Goal: Task Accomplishment & Management: Manage account settings

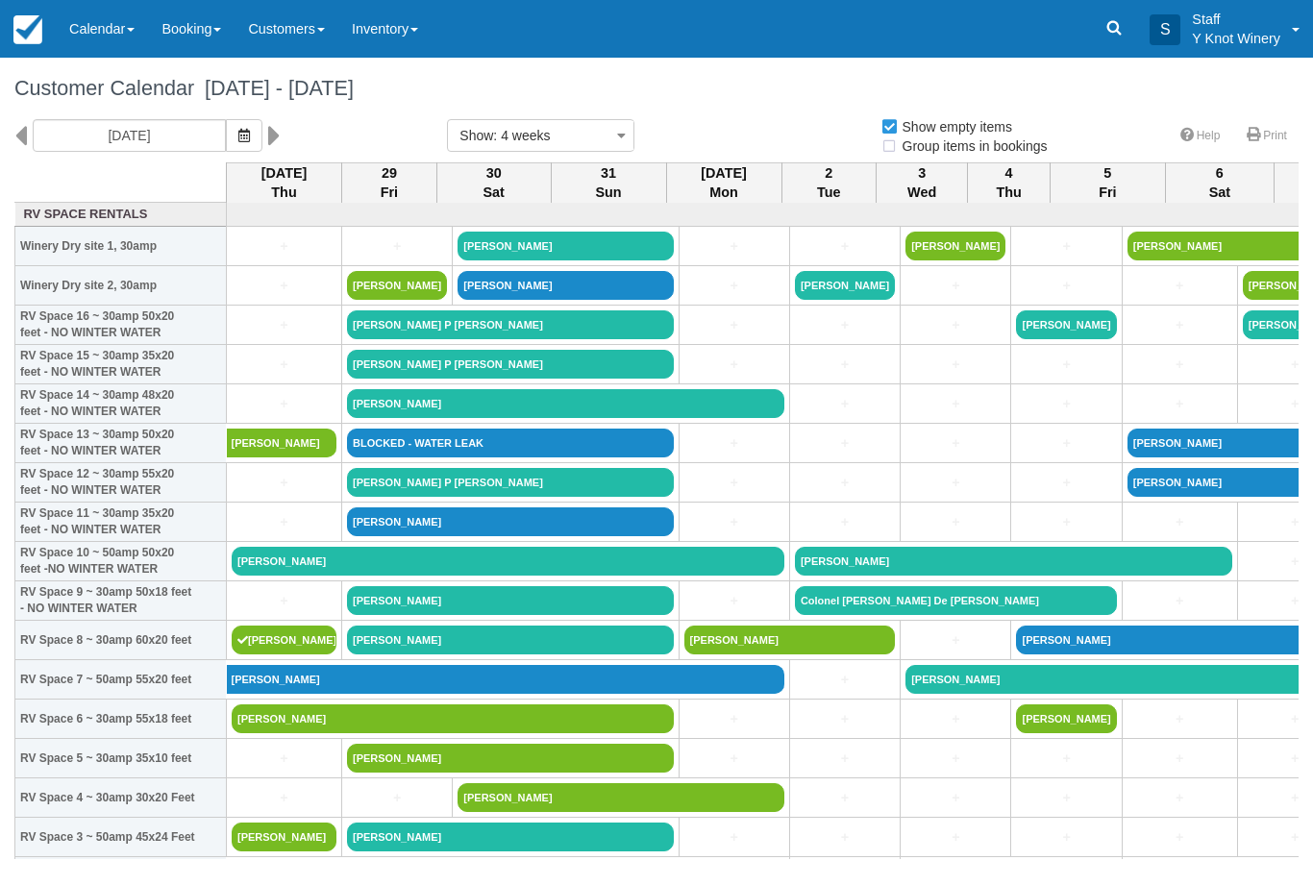
select select
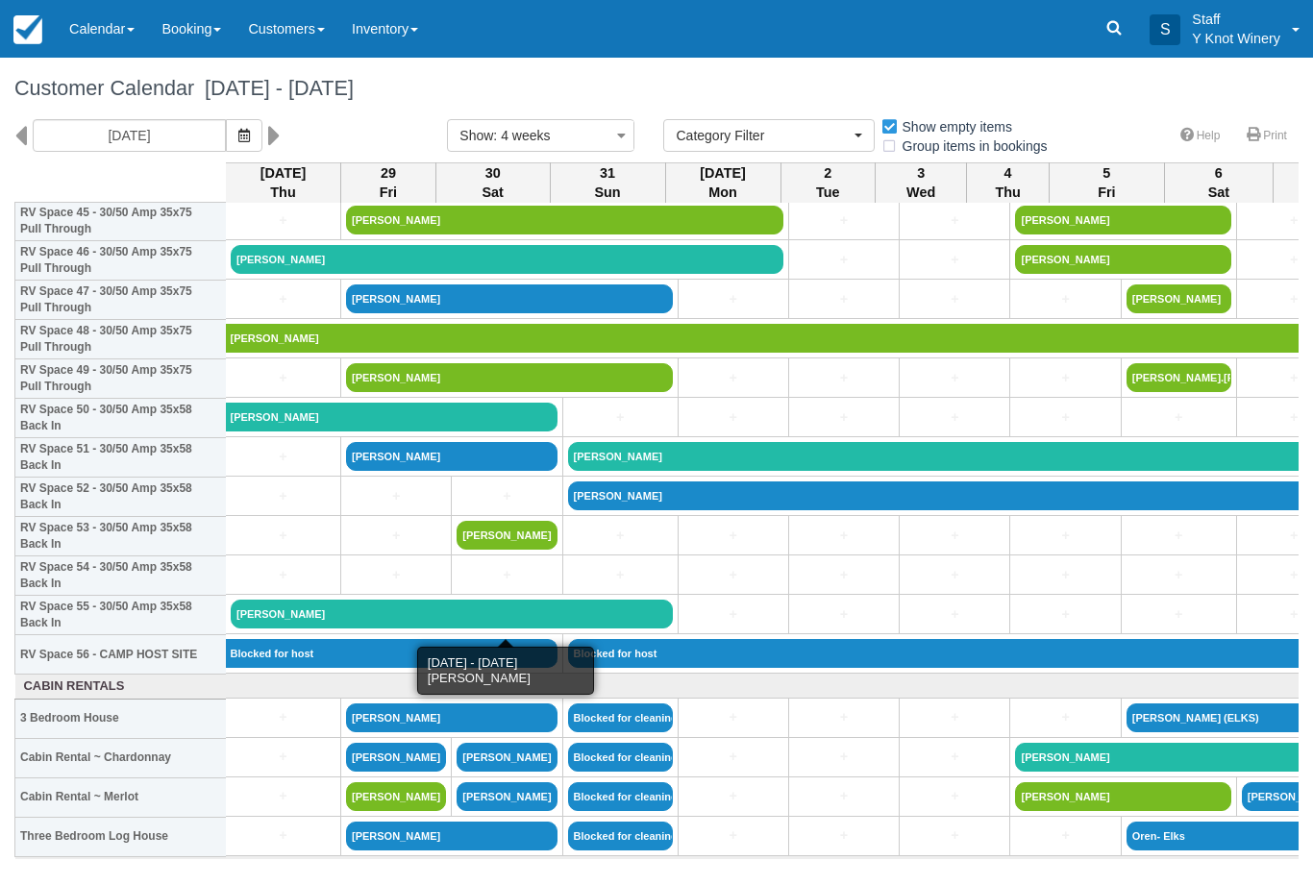
scroll to position [1840, 1]
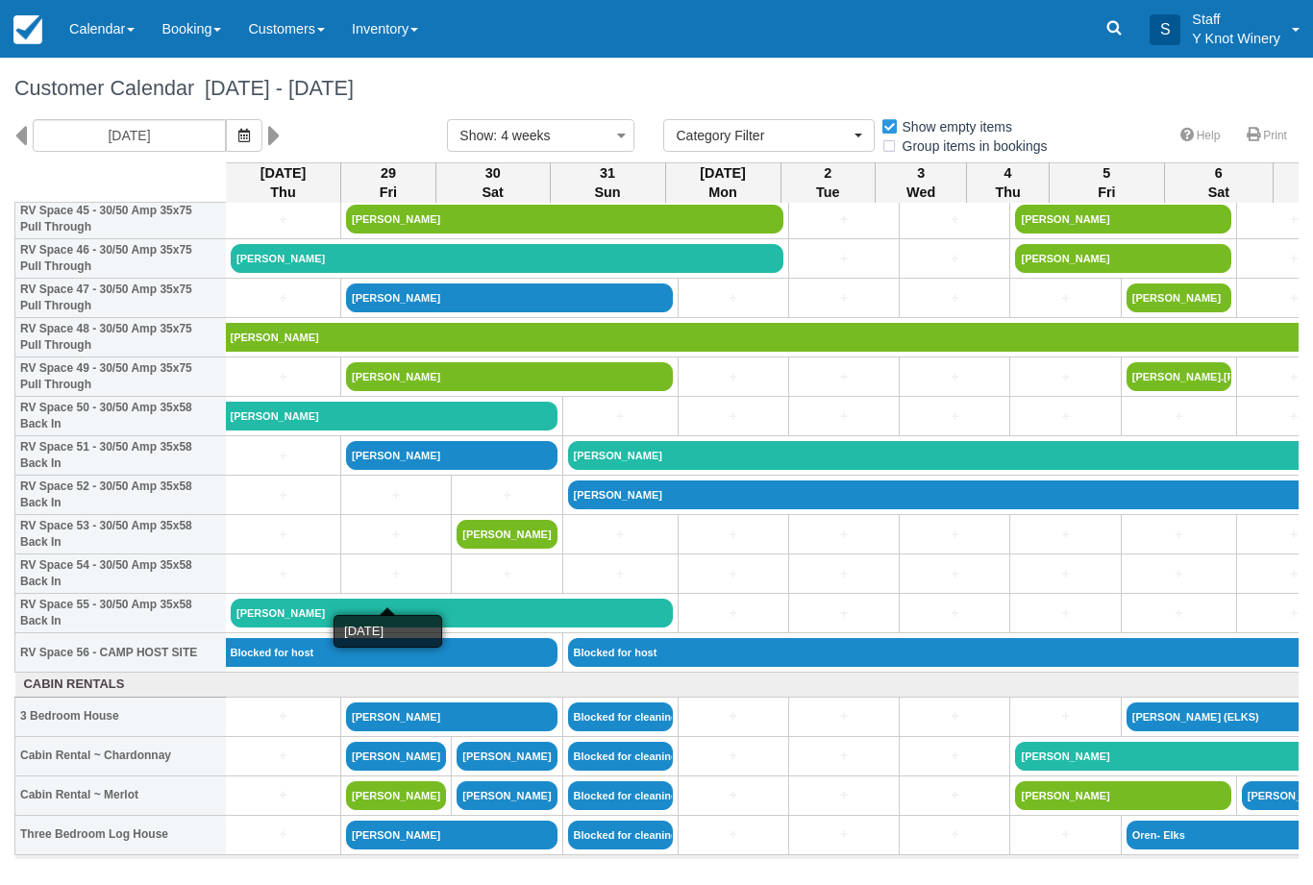
click at [386, 584] on link "+" at bounding box center [396, 574] width 100 height 20
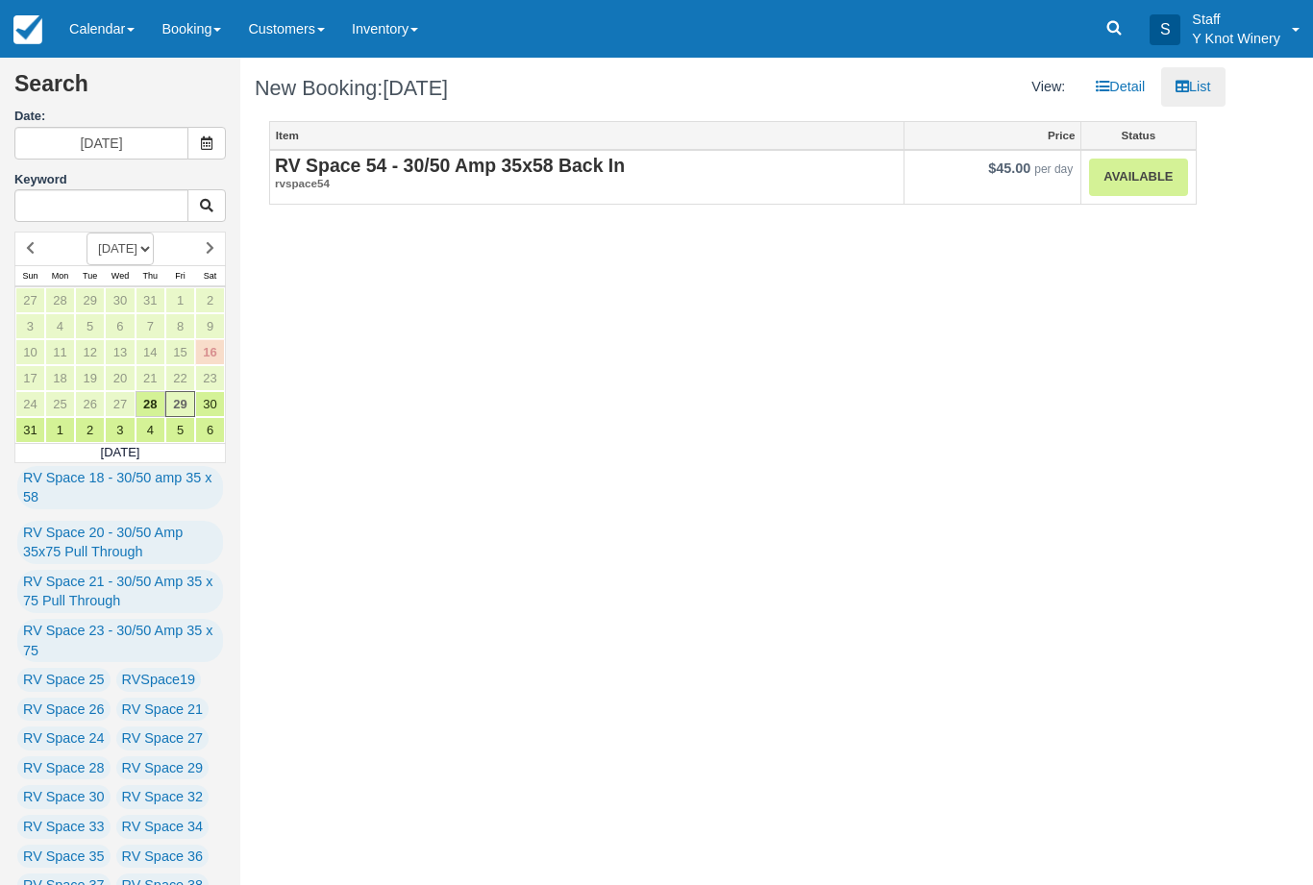
click at [1129, 186] on link "Available" at bounding box center [1138, 177] width 98 height 37
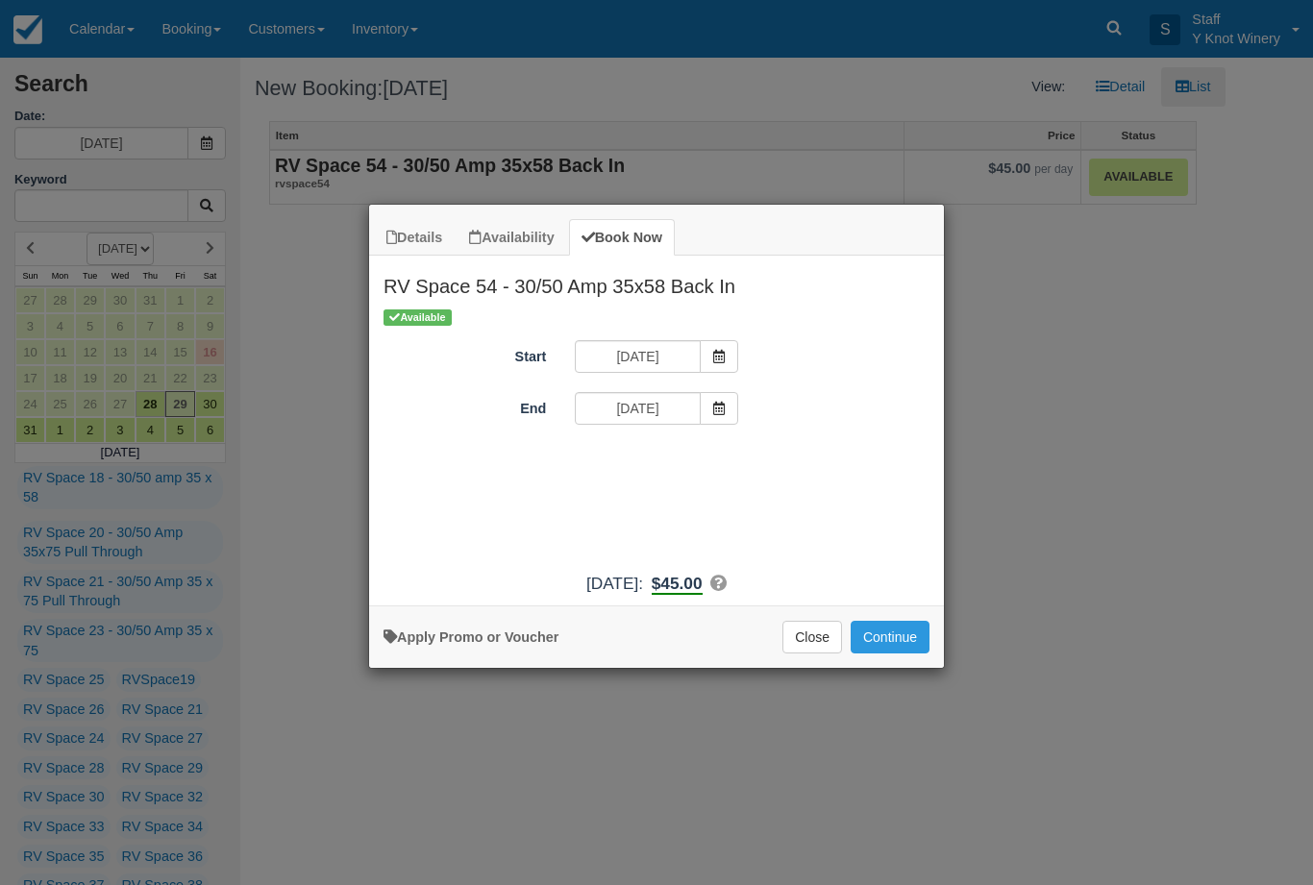
click at [734, 415] on span "Item Modal" at bounding box center [719, 408] width 38 height 33
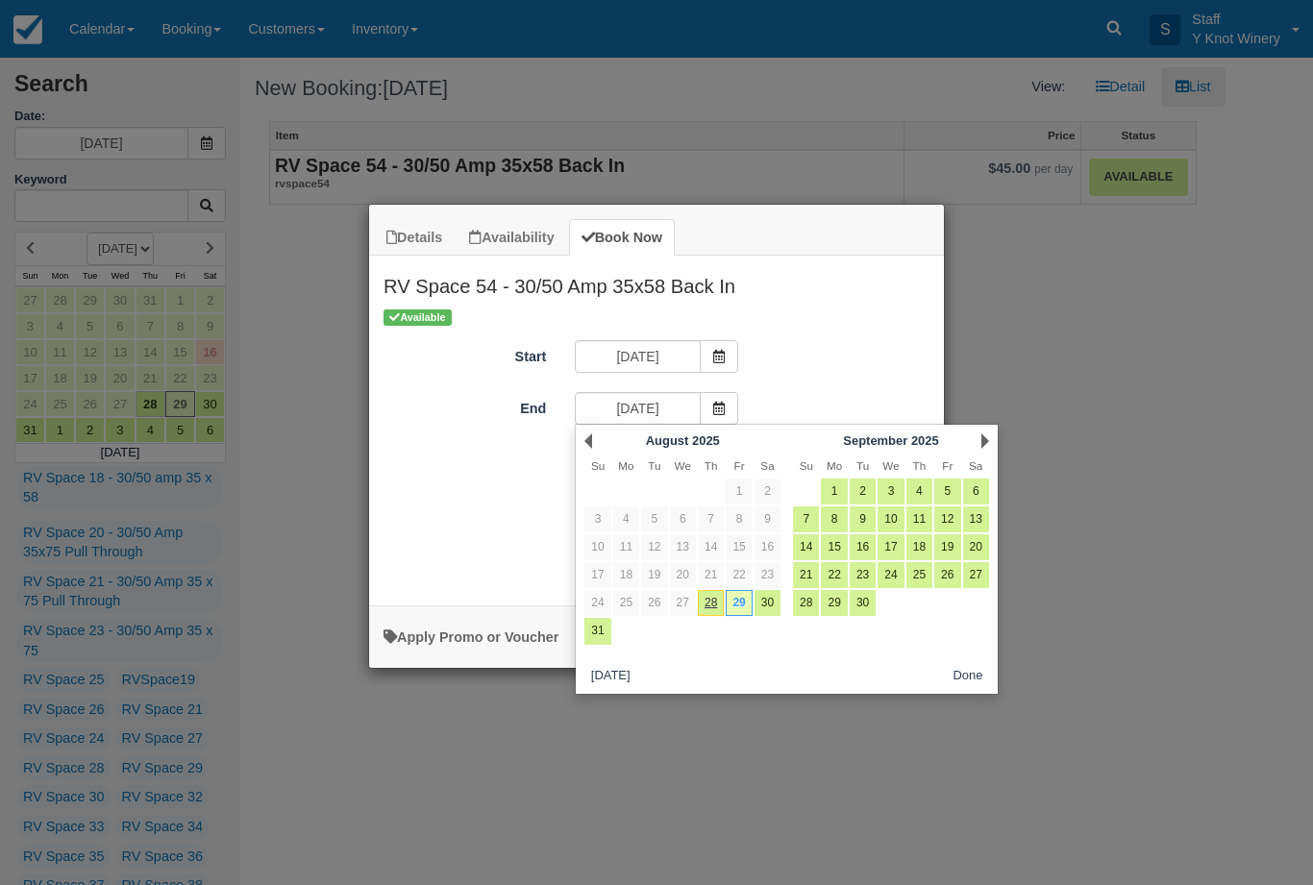
click at [774, 605] on link "30" at bounding box center [768, 603] width 26 height 26
type input "08/30/25"
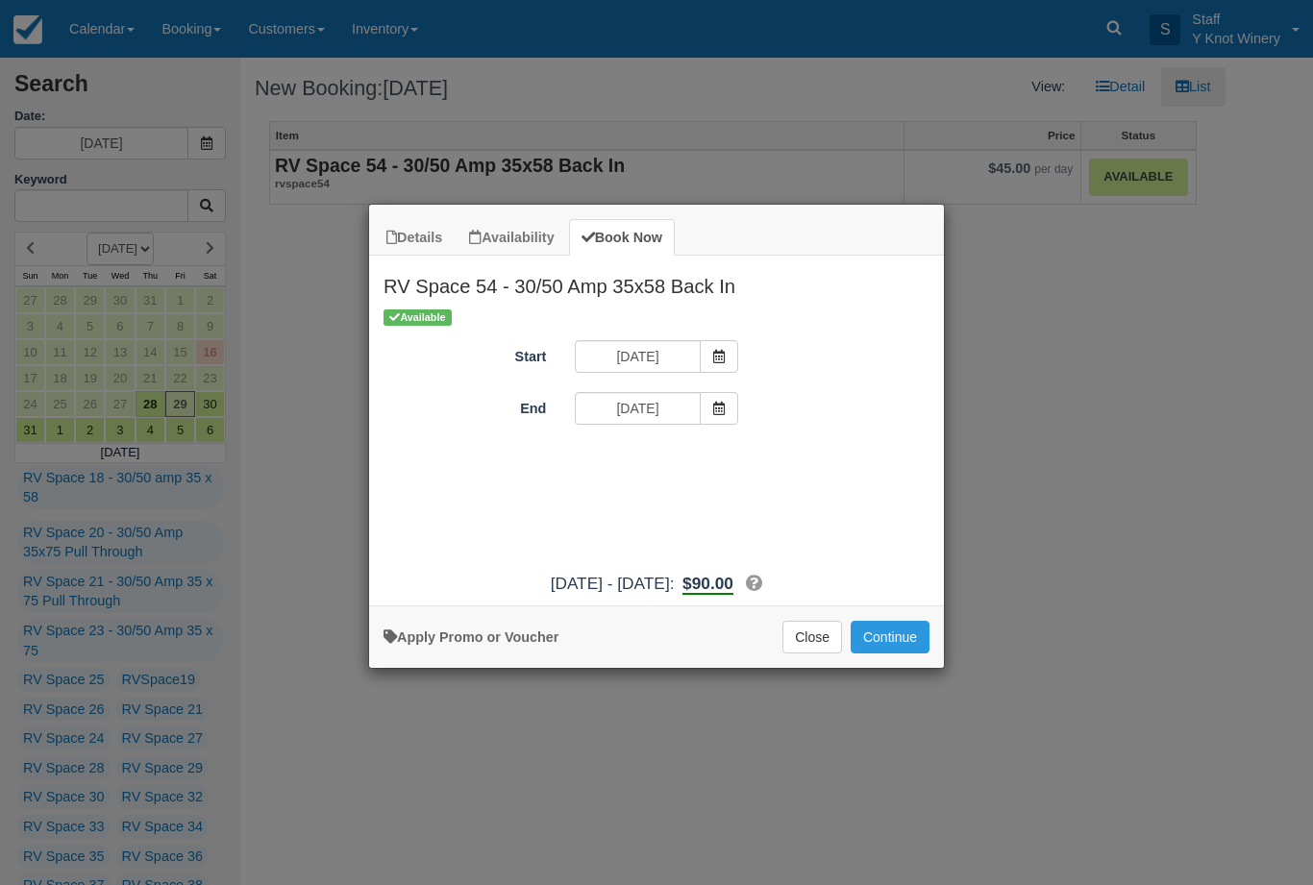
click at [891, 647] on button "Continue" at bounding box center [890, 637] width 79 height 33
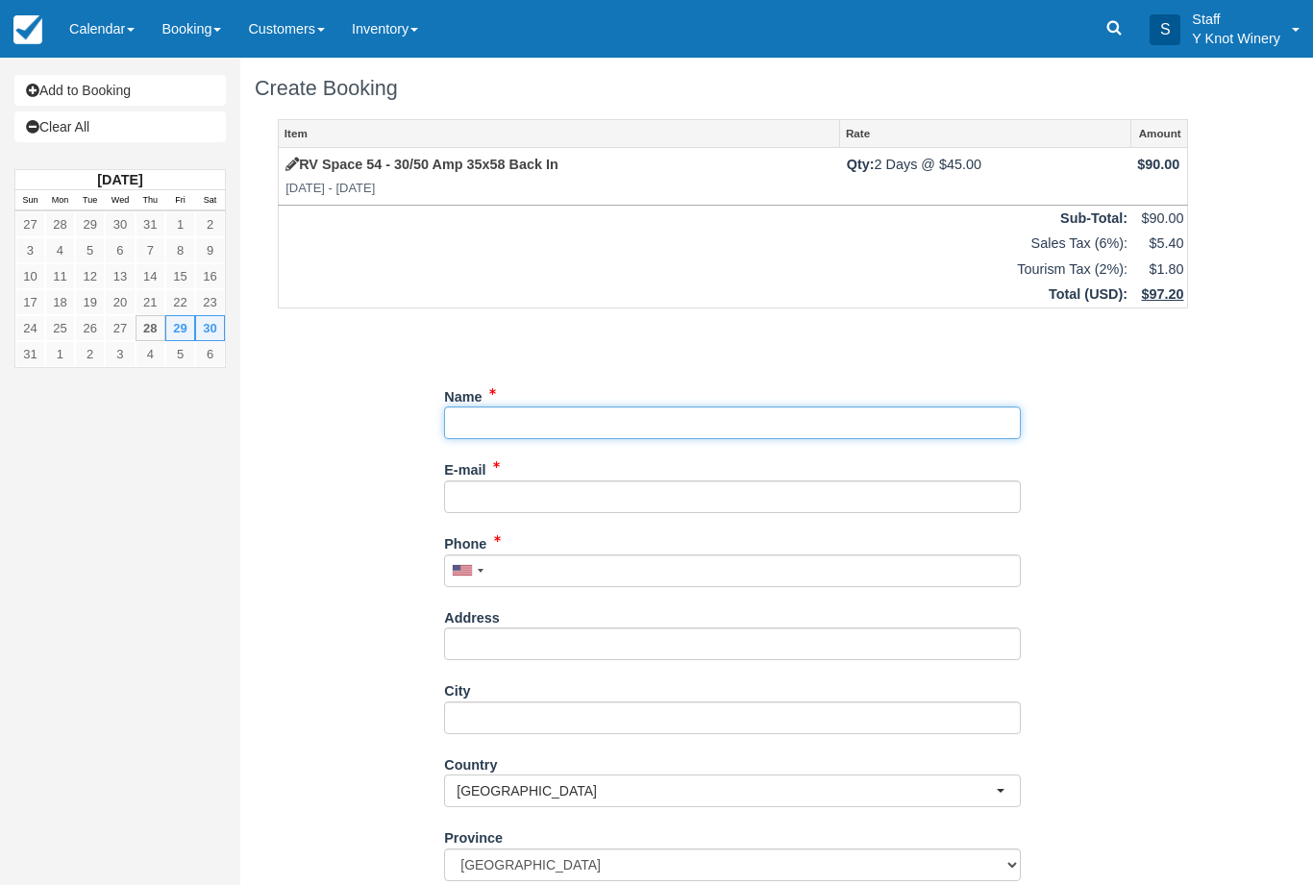
click at [541, 410] on input "Name" at bounding box center [732, 423] width 577 height 33
type input "Apple [US_STATE]"
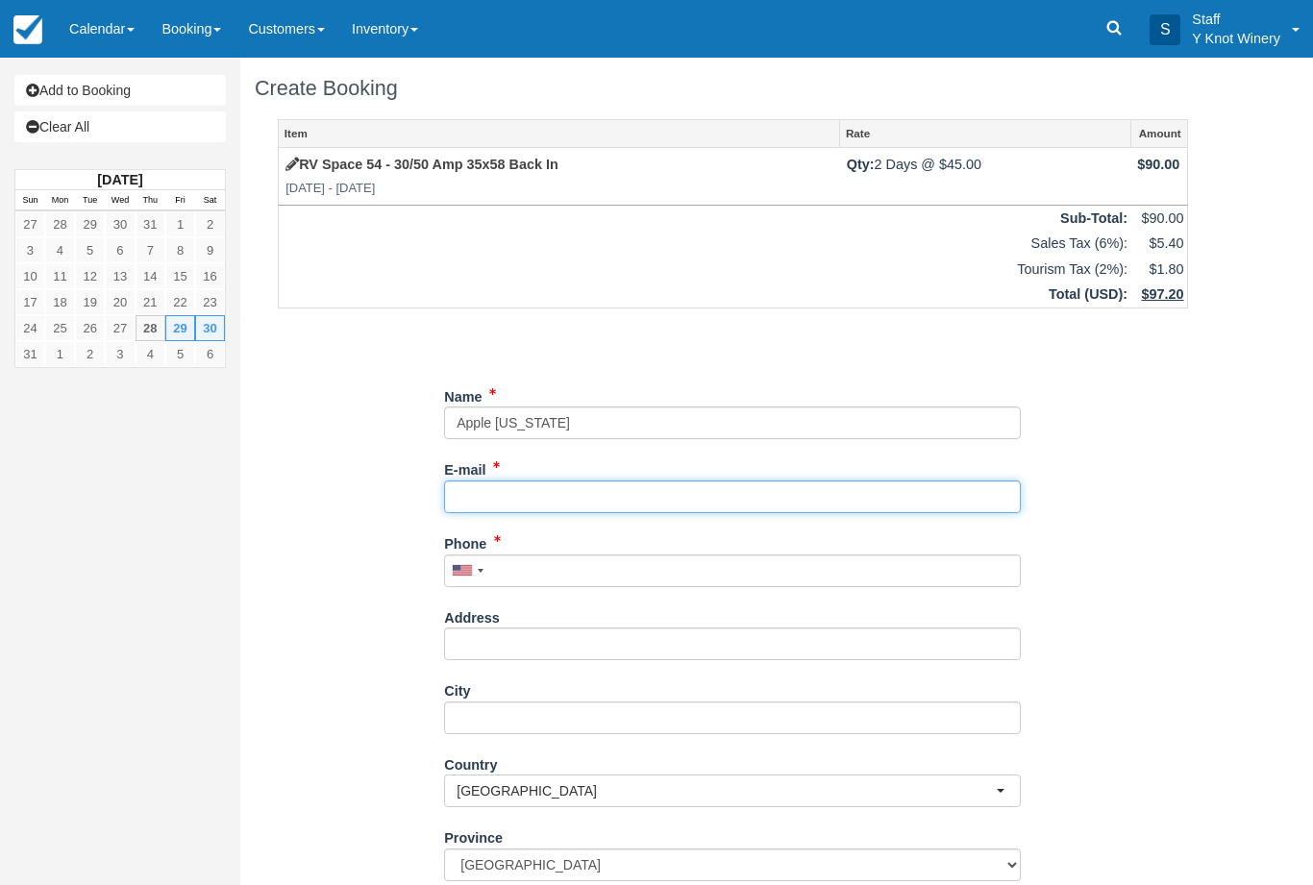
click at [511, 494] on input "E-mail" at bounding box center [732, 497] width 577 height 33
type input "applemae867@gmail.com"
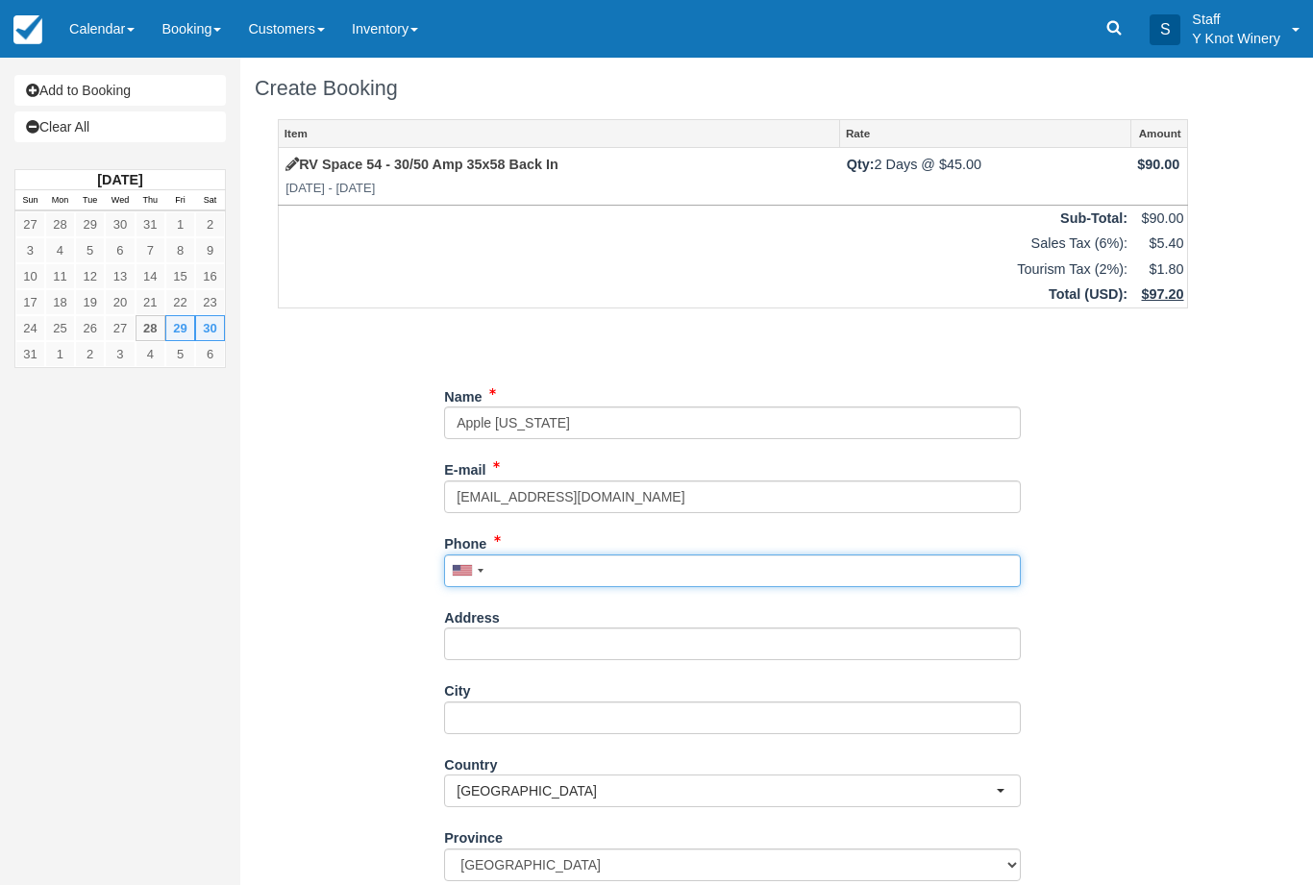
click at [530, 557] on input "Phone" at bounding box center [732, 571] width 577 height 33
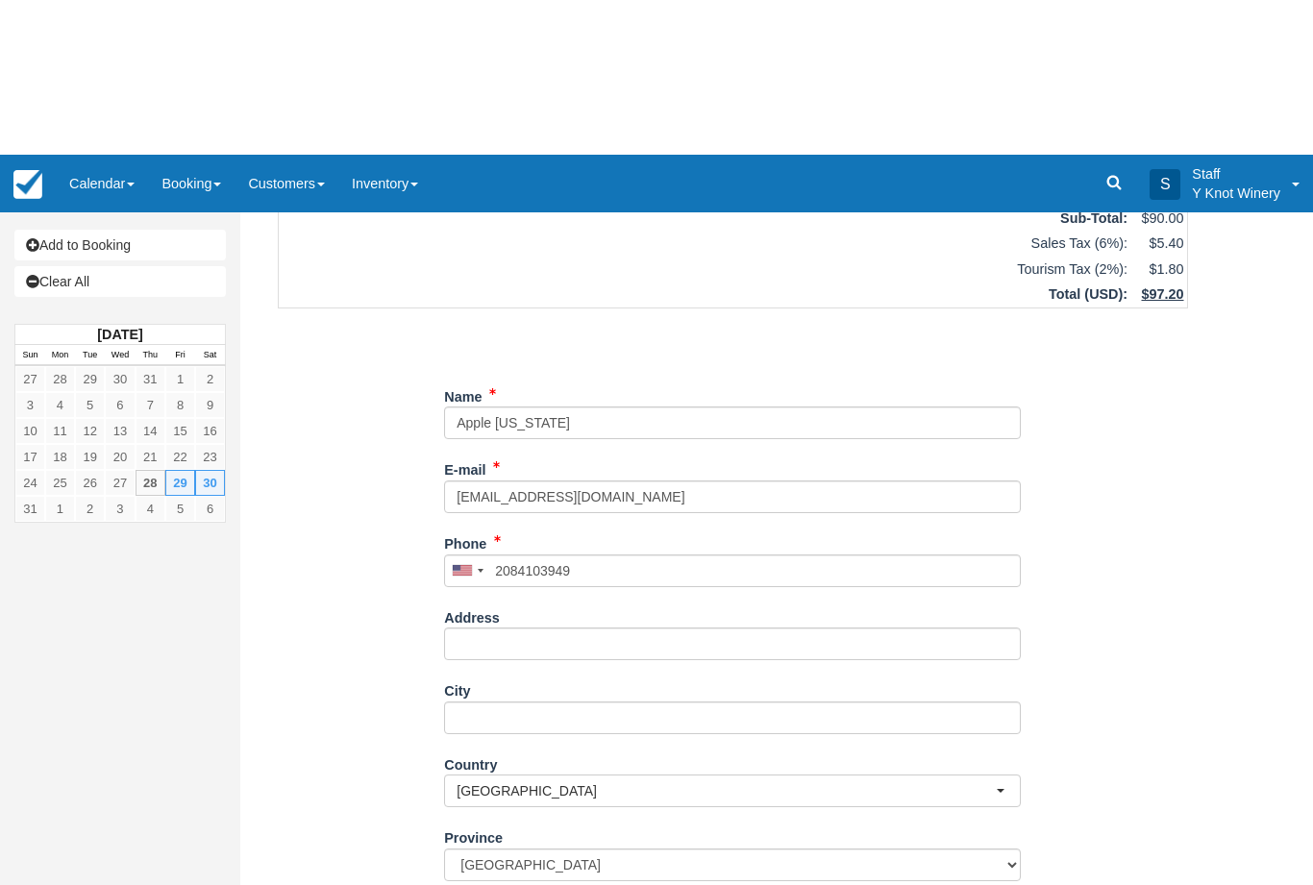
type input "+12084103949"
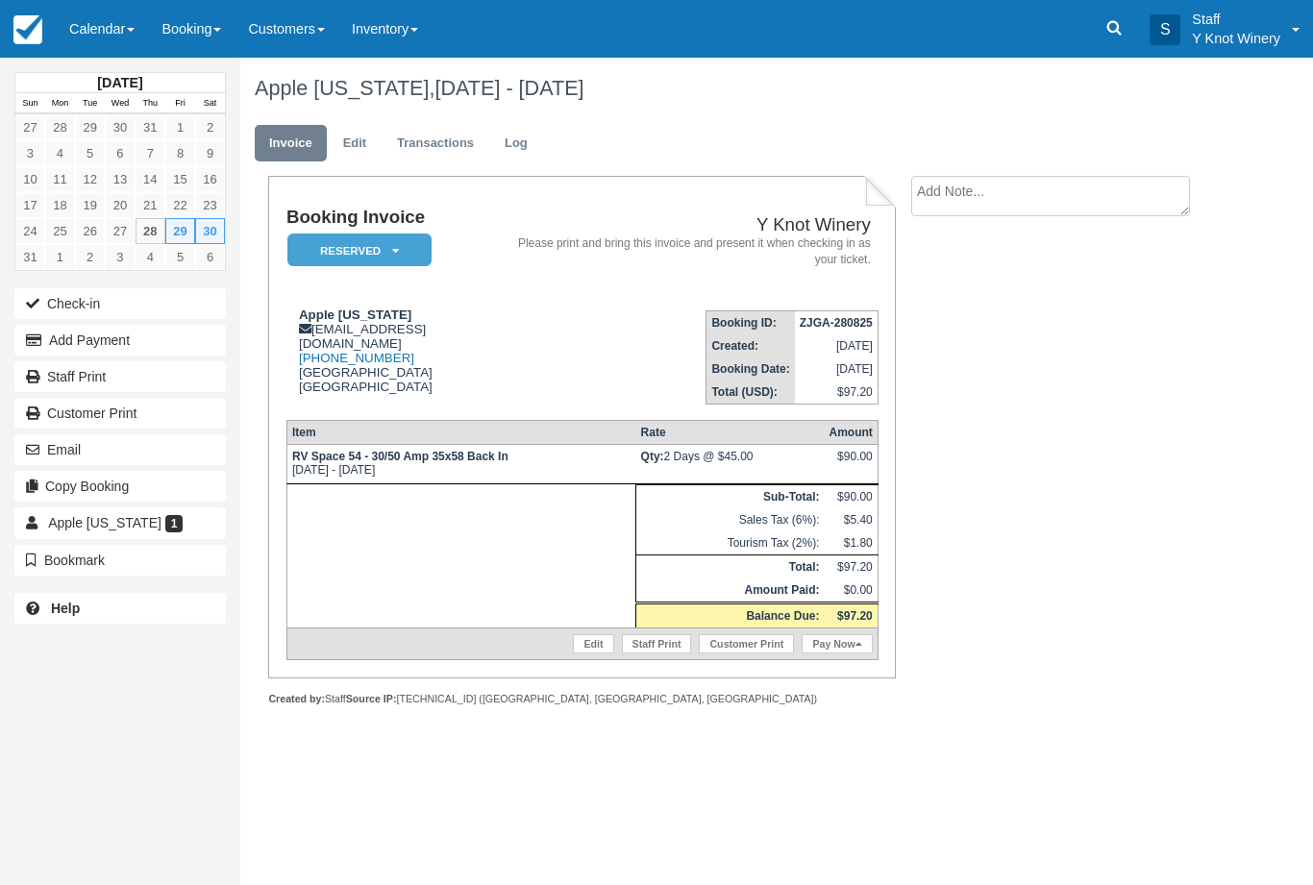
click at [94, 12] on link "Calendar" at bounding box center [102, 29] width 92 height 58
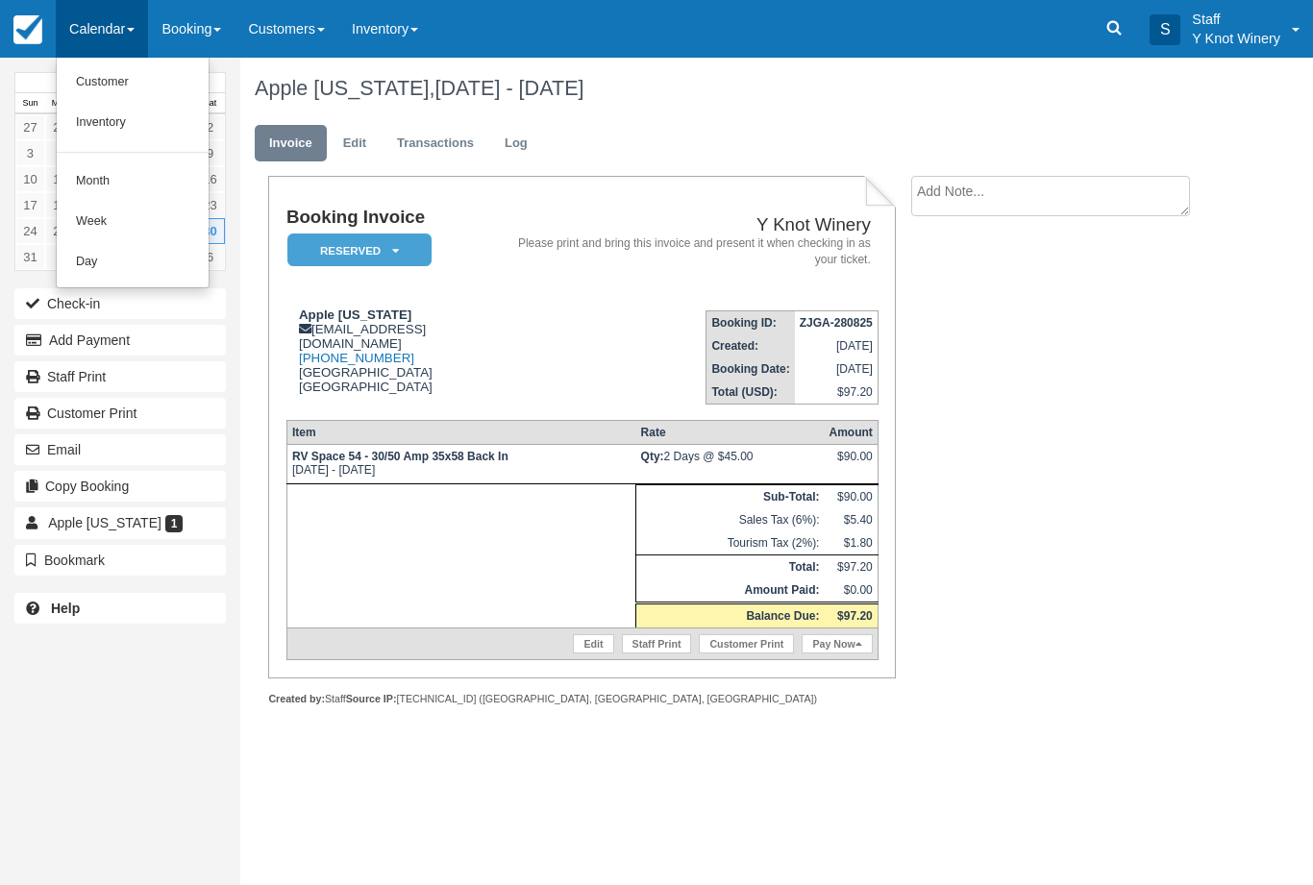
click at [128, 88] on link "Customer" at bounding box center [133, 82] width 152 height 40
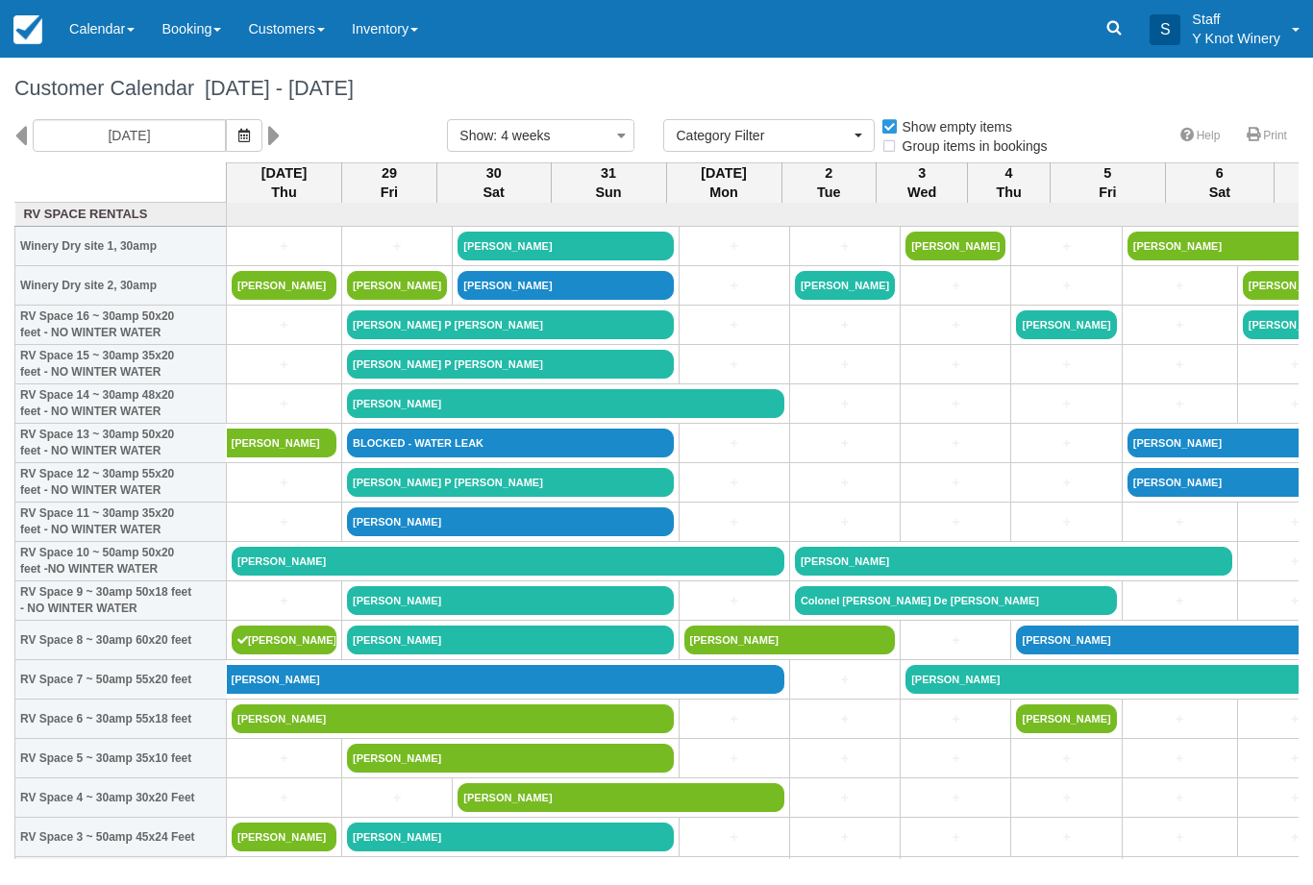
select select
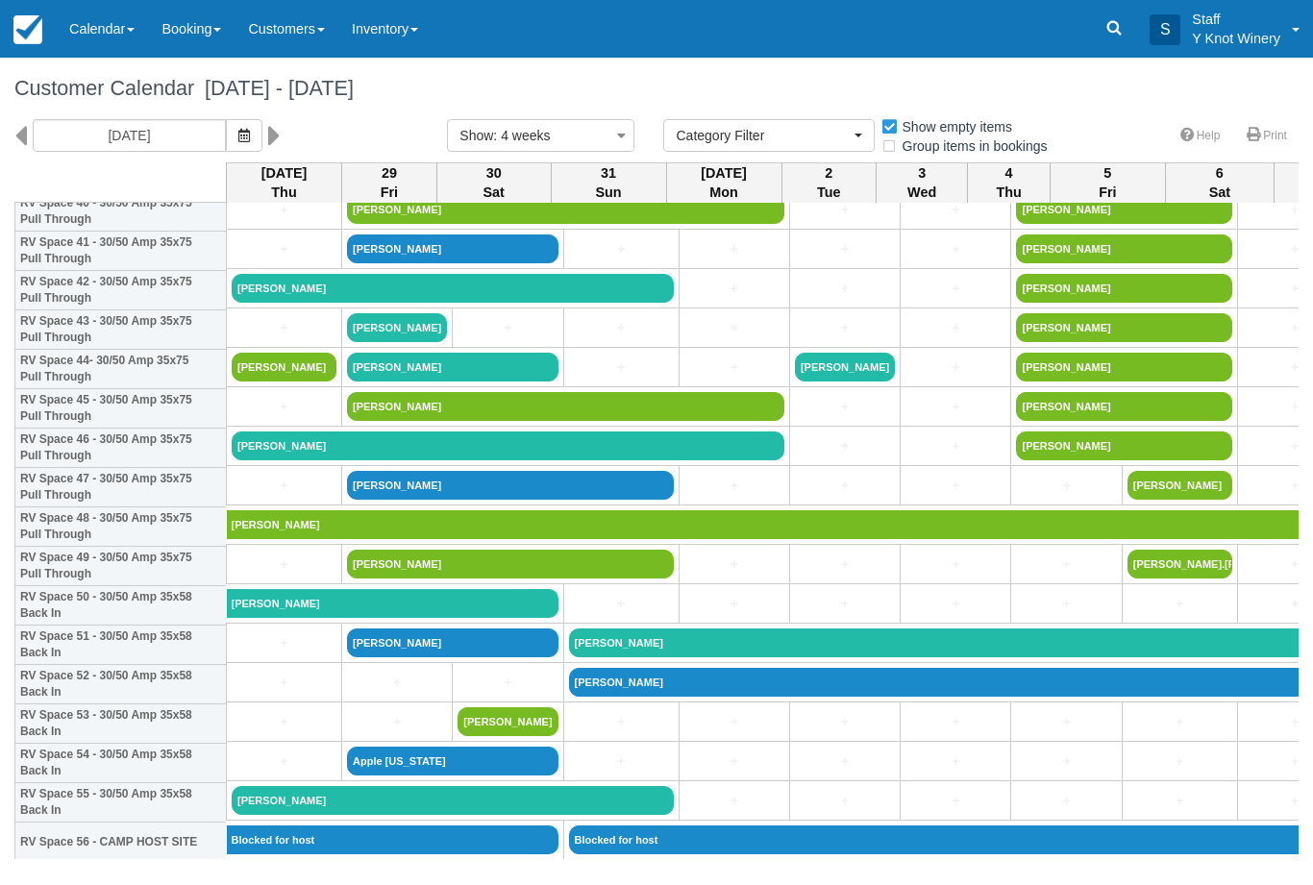
scroll to position [1650, 0]
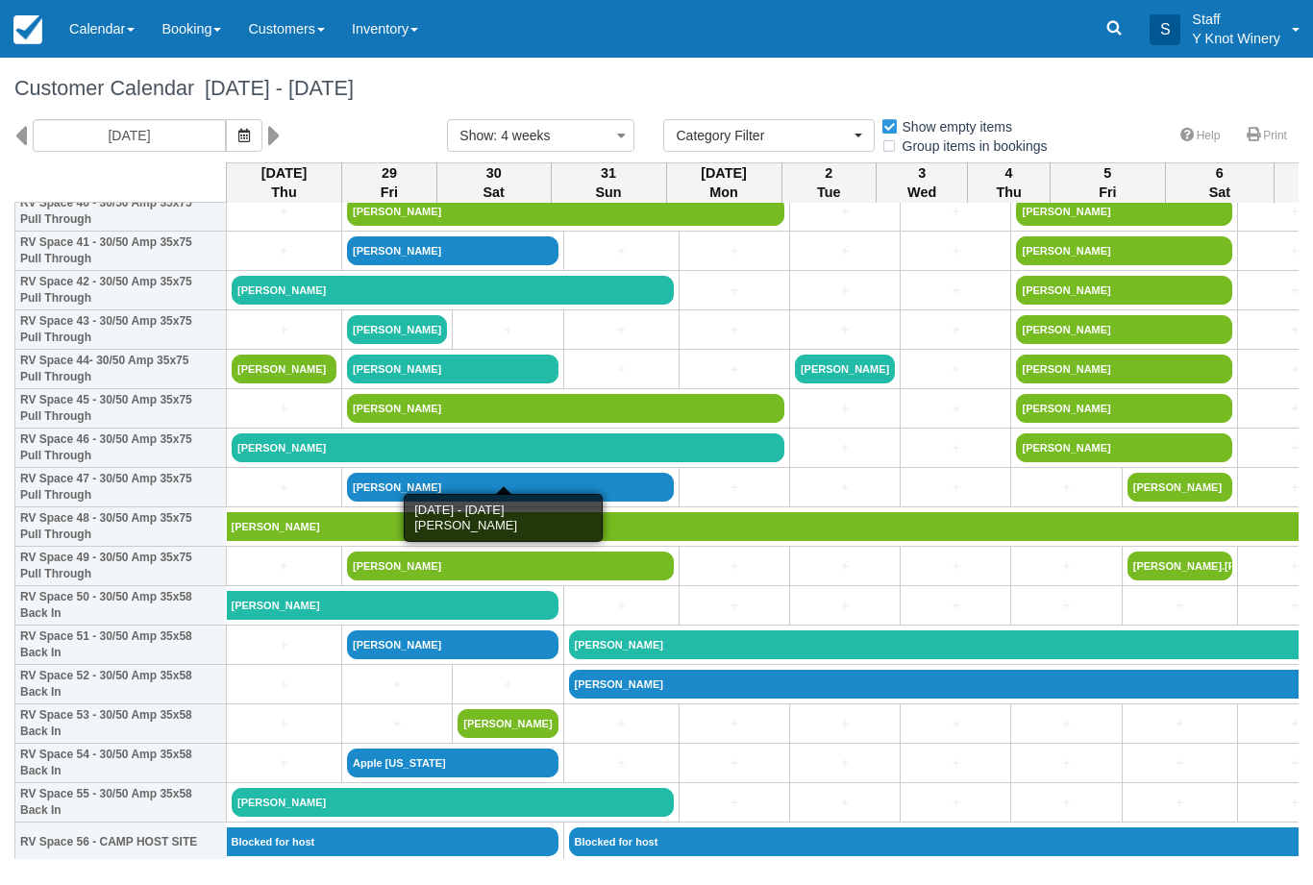
click at [554, 462] on link "[PERSON_NAME]" at bounding box center [508, 447] width 553 height 29
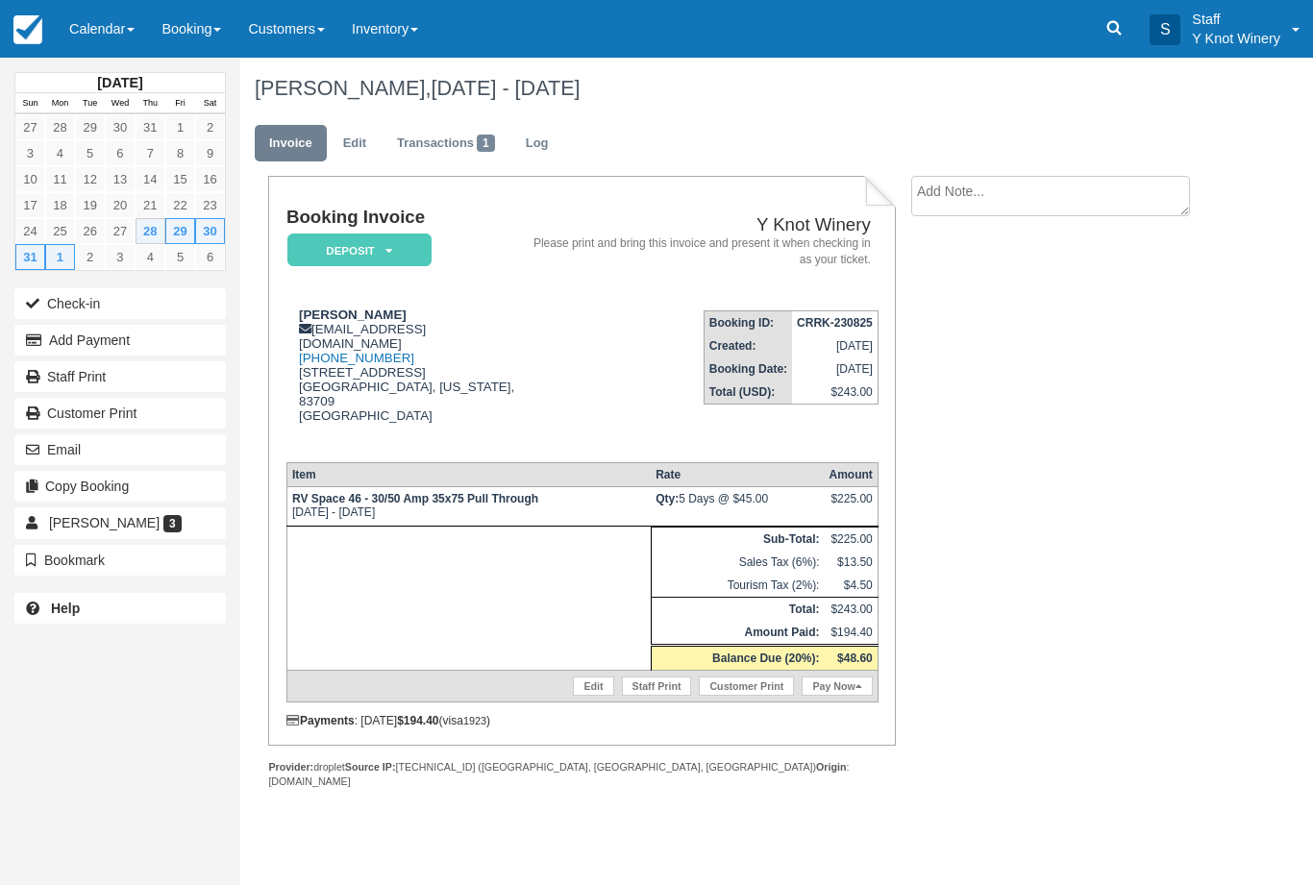
click at [581, 681] on link "Edit" at bounding box center [593, 686] width 40 height 19
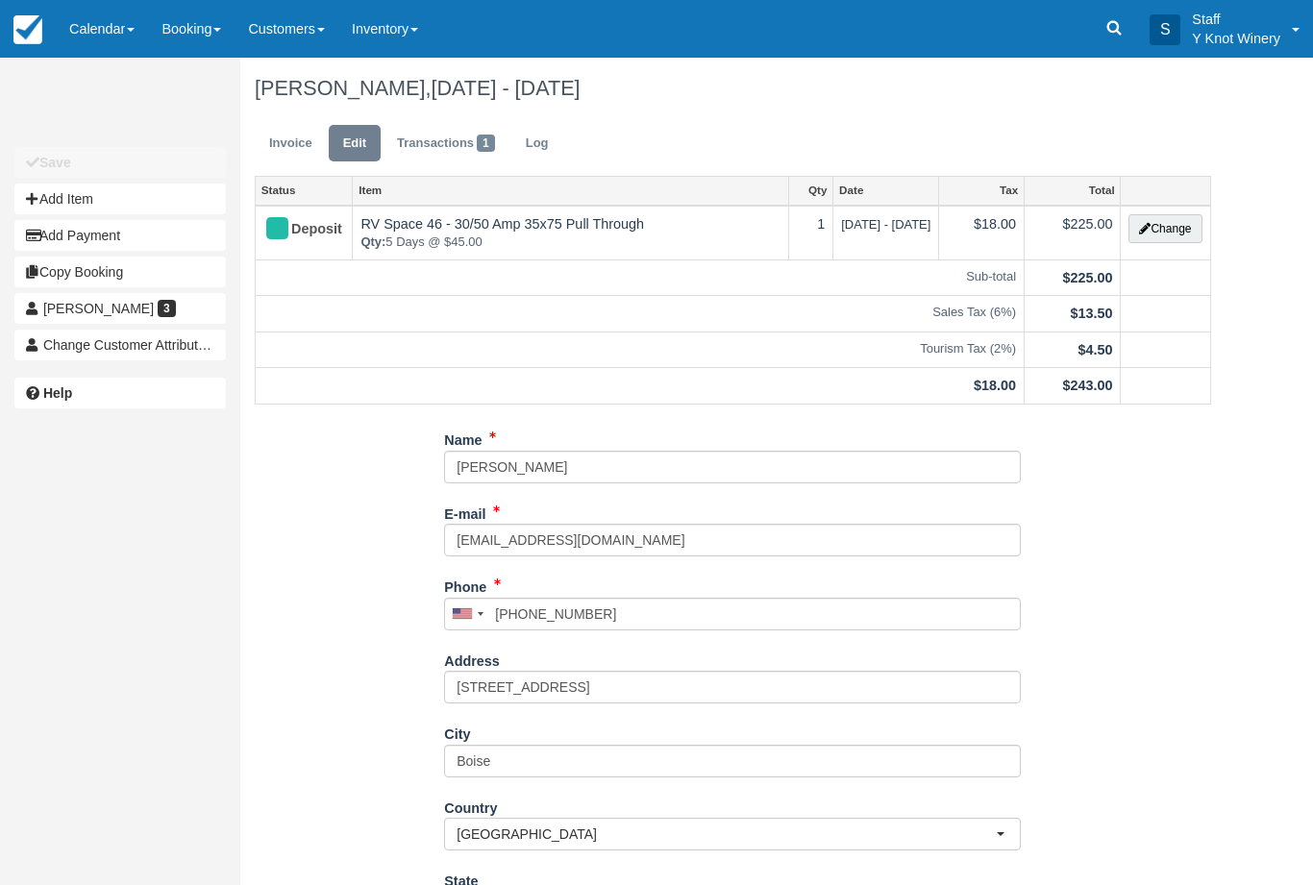
click at [1158, 243] on button "Change" at bounding box center [1164, 228] width 73 height 29
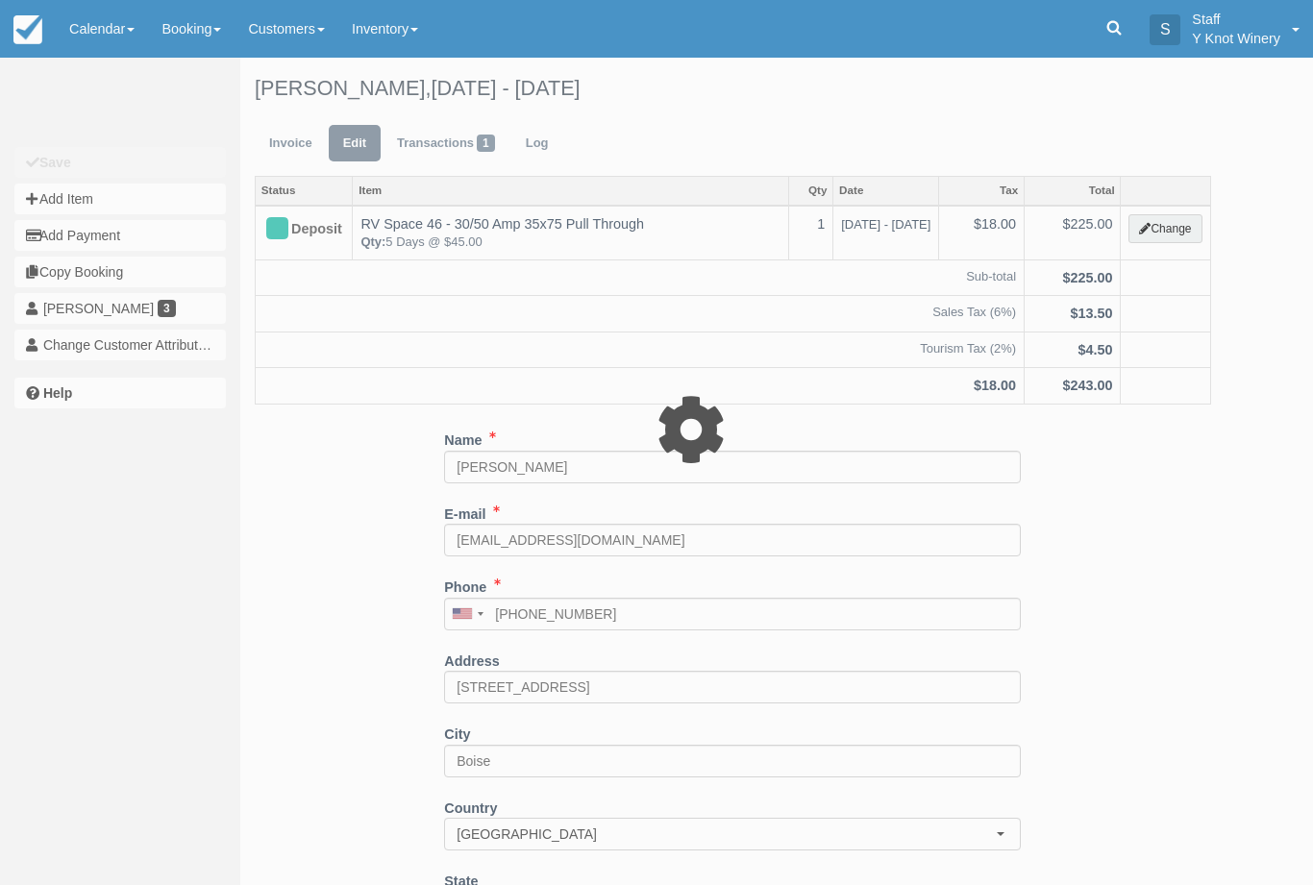
type input "225.00"
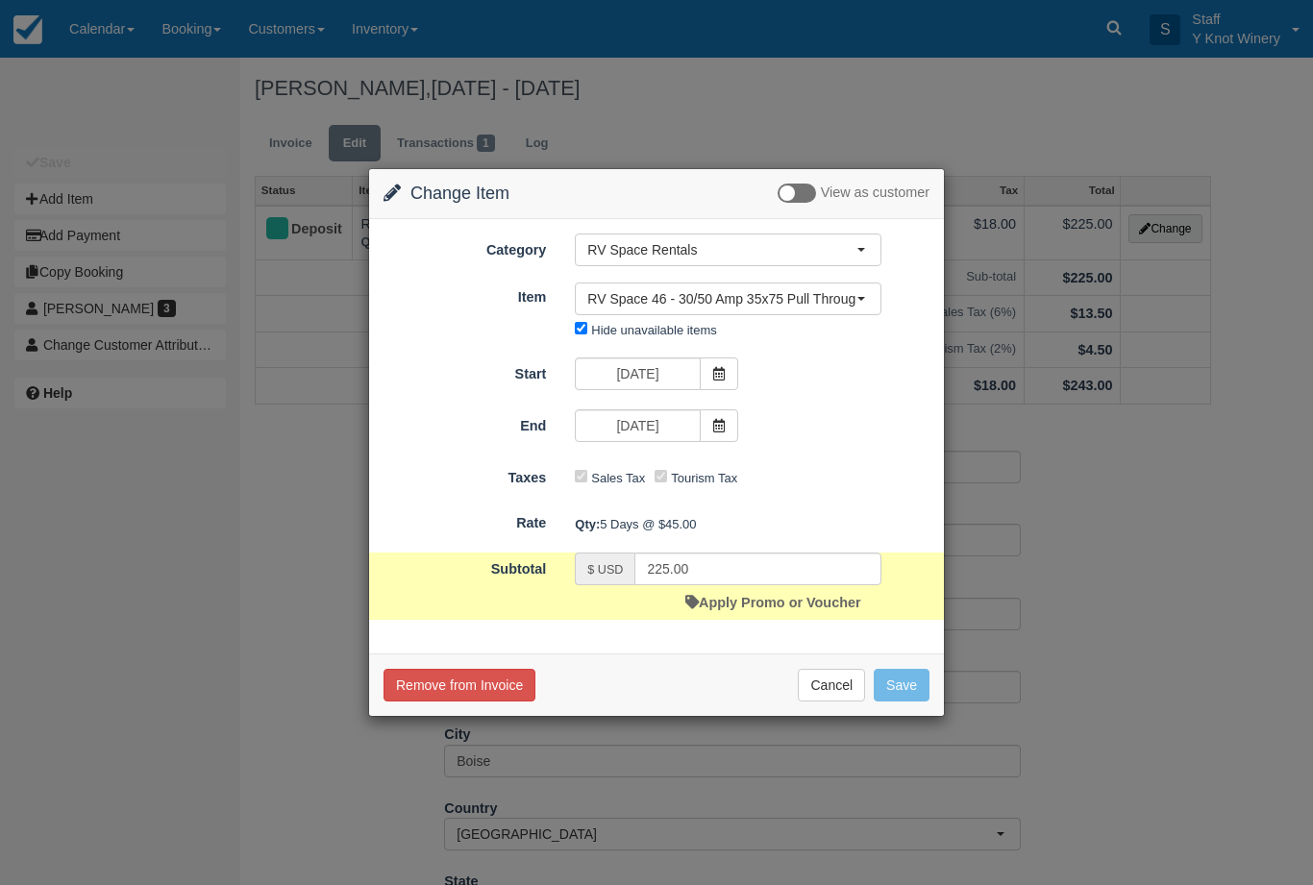
click at [713, 412] on span at bounding box center [719, 425] width 38 height 33
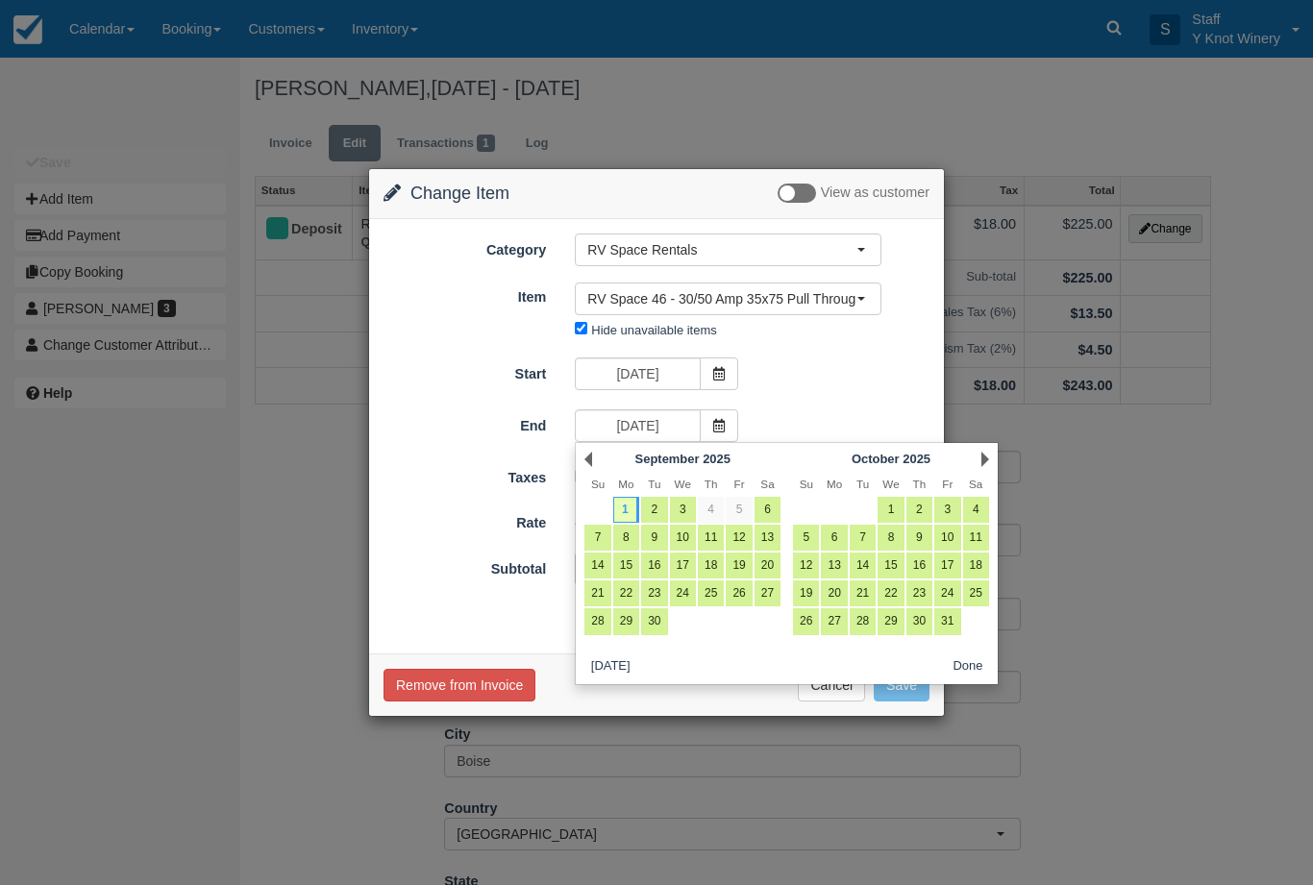
click at [334, 751] on div "Change Item Add Item View as customer Category RV Space Rentals RV Space Rental…" at bounding box center [656, 442] width 1313 height 885
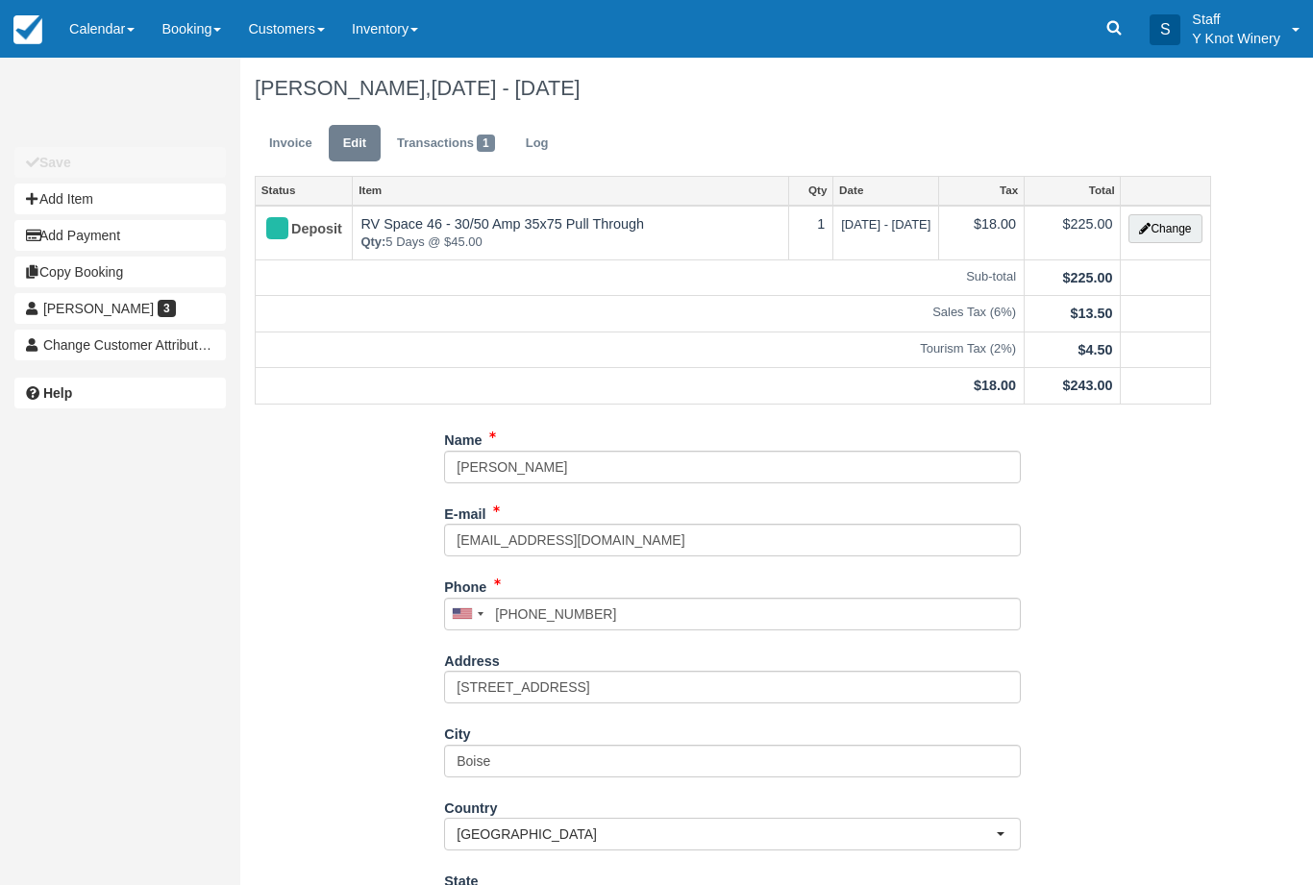
click at [1159, 227] on button "Change" at bounding box center [1164, 228] width 73 height 29
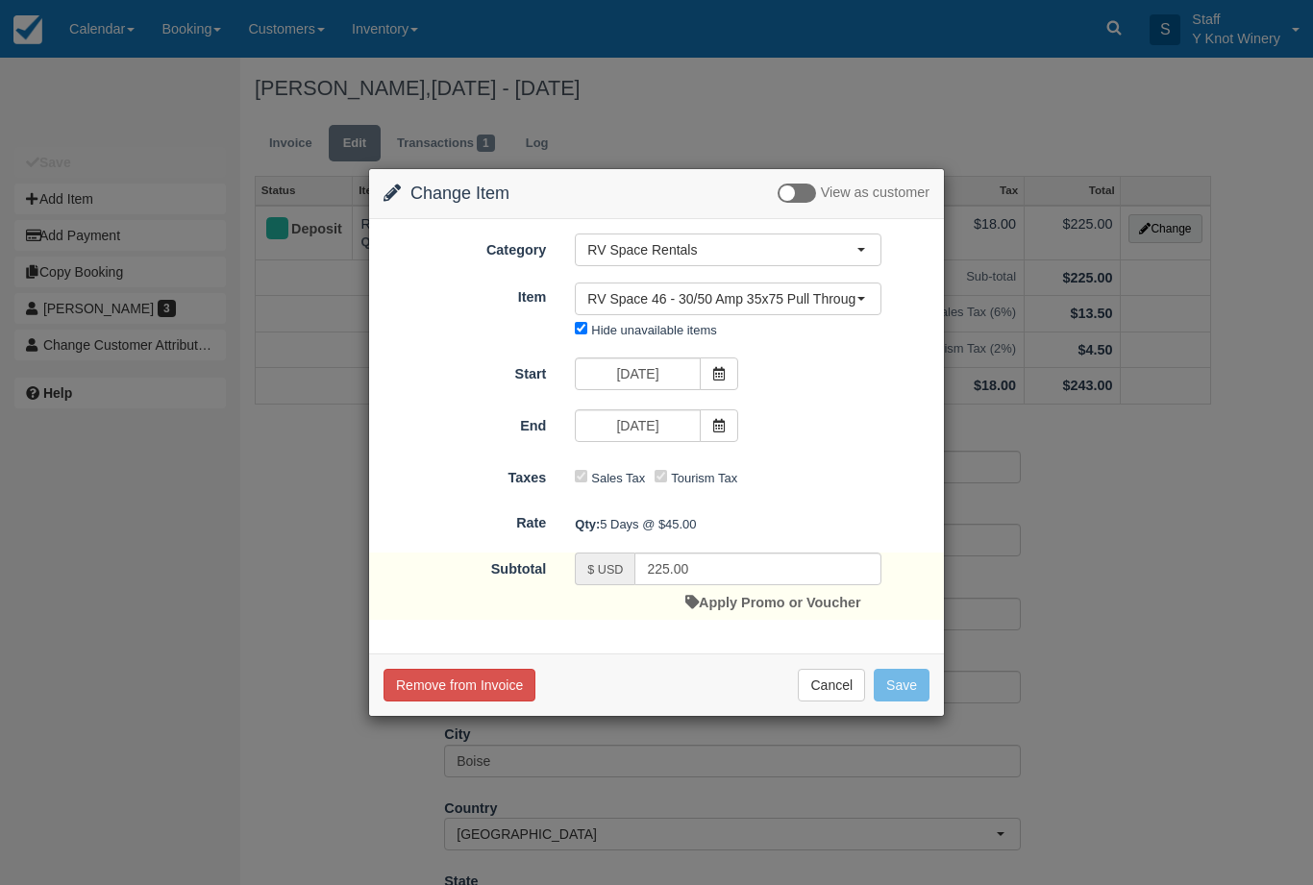
click at [727, 427] on span at bounding box center [719, 425] width 38 height 33
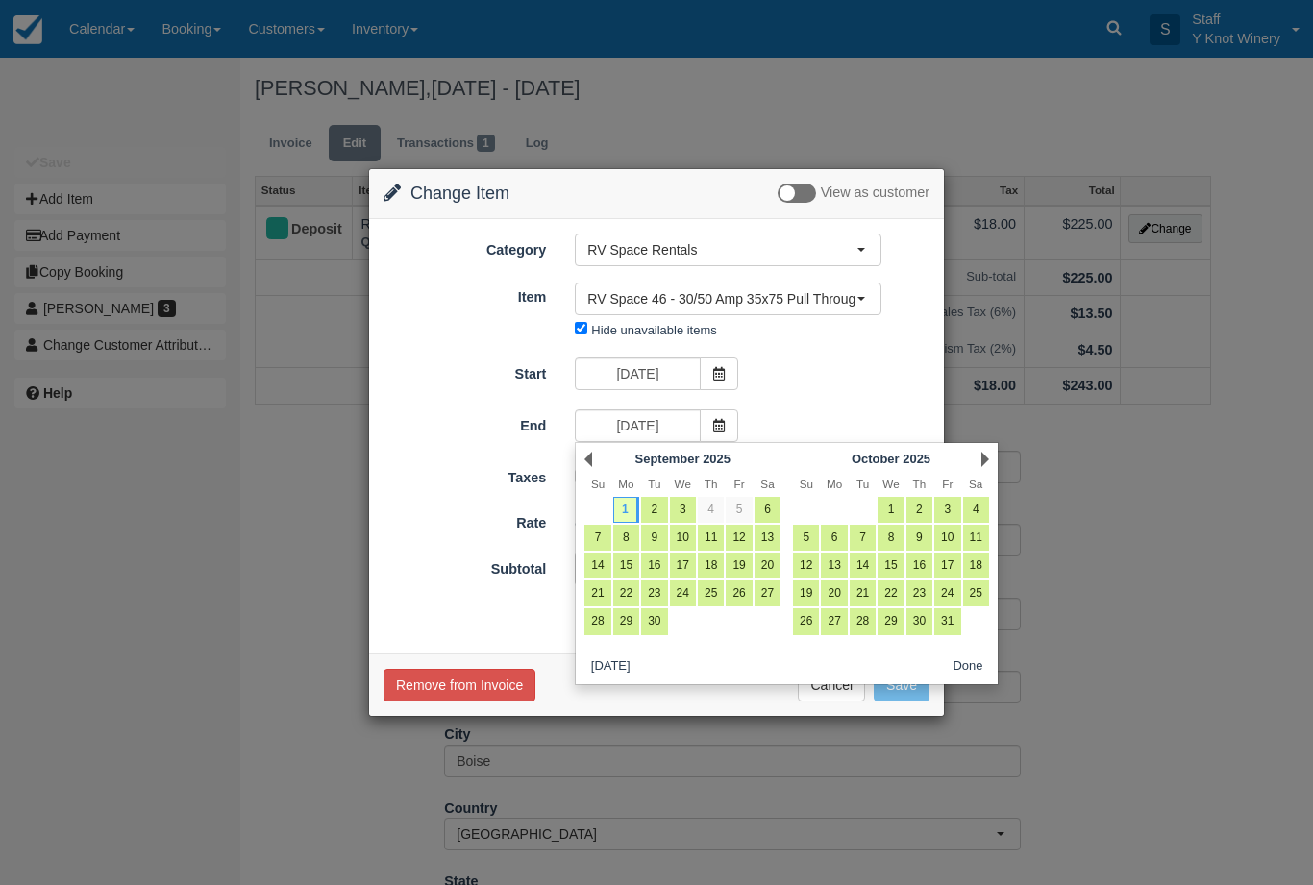
click at [584, 466] on link "Prev" at bounding box center [588, 459] width 8 height 15
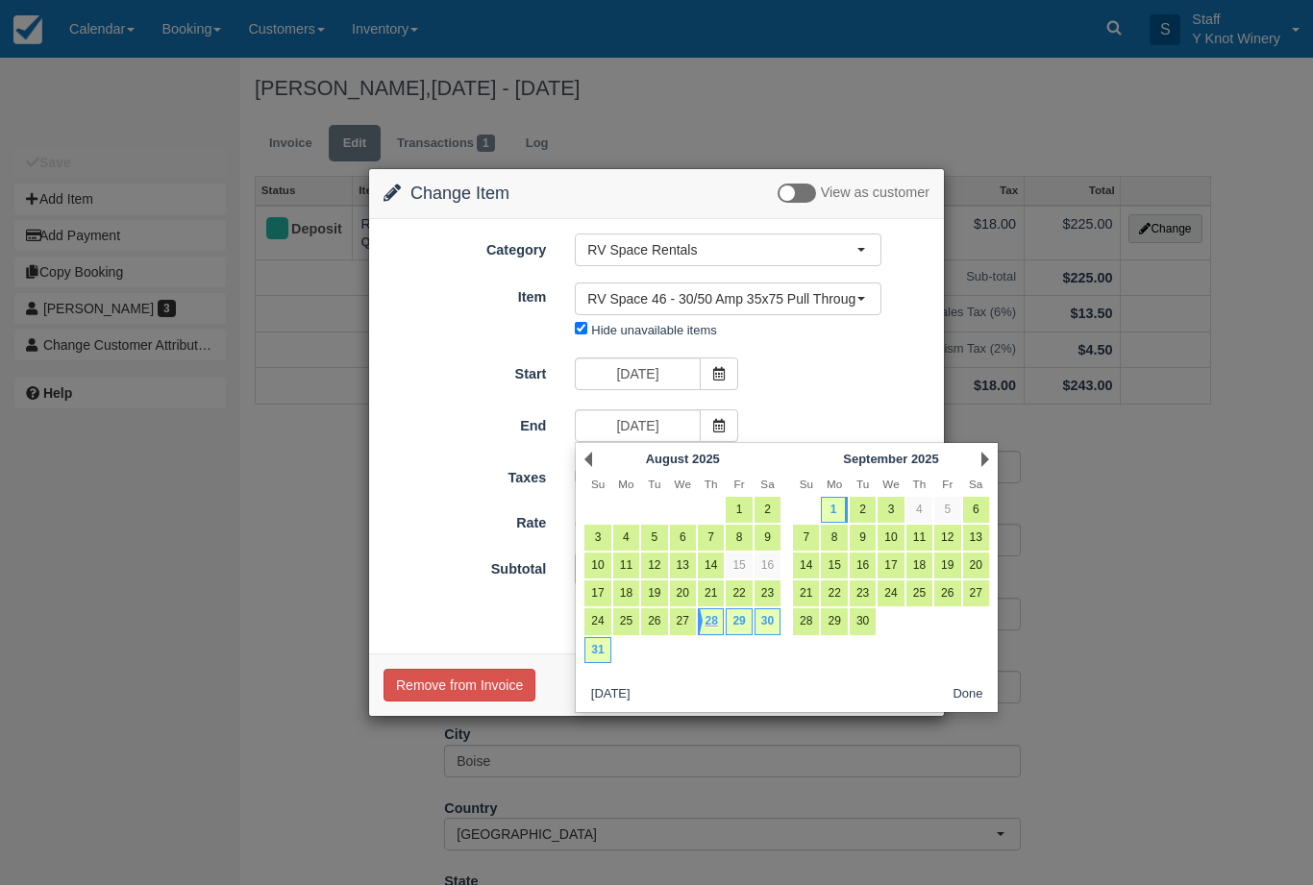
click at [596, 649] on link "31" at bounding box center [597, 650] width 26 height 26
type input "08/31/25"
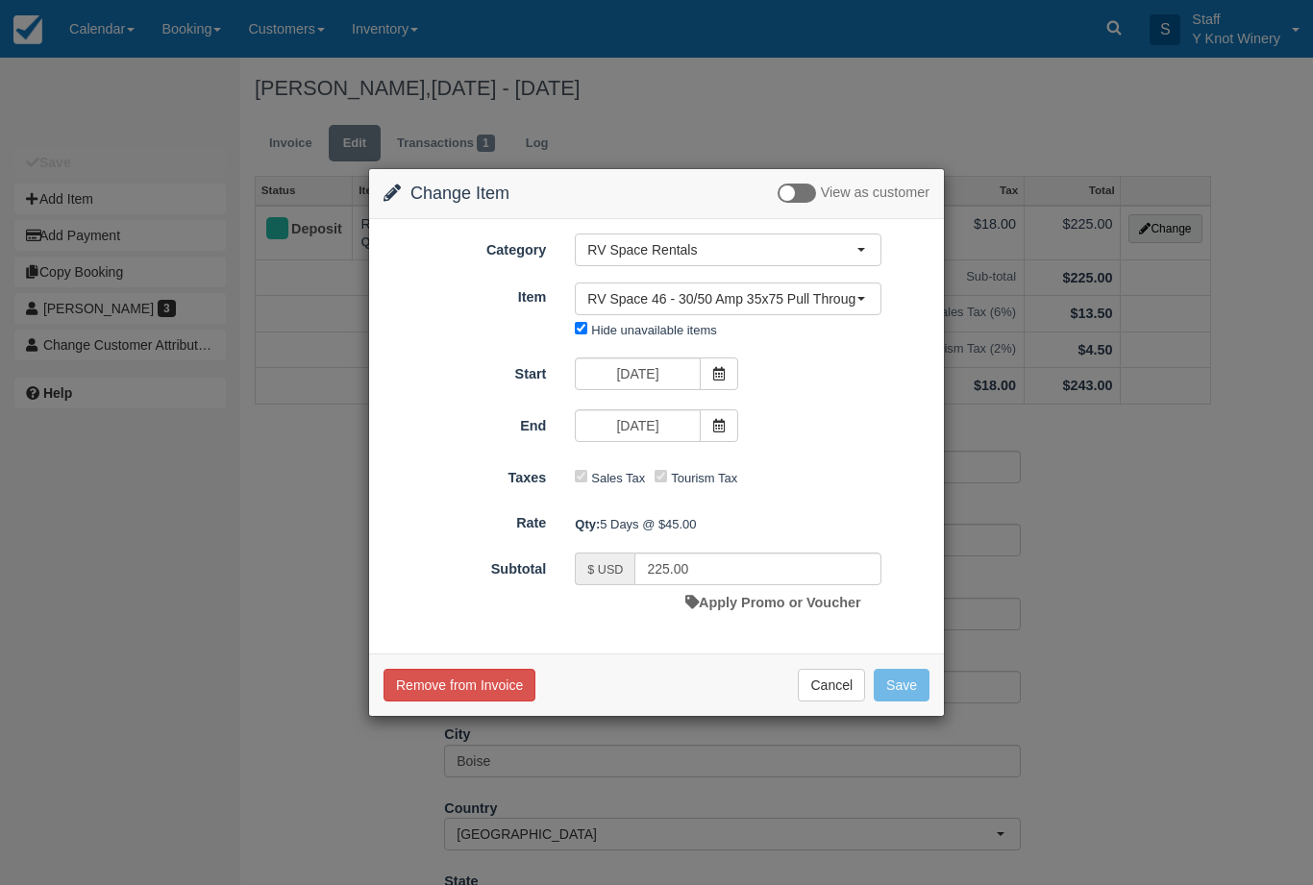
type input "180.00"
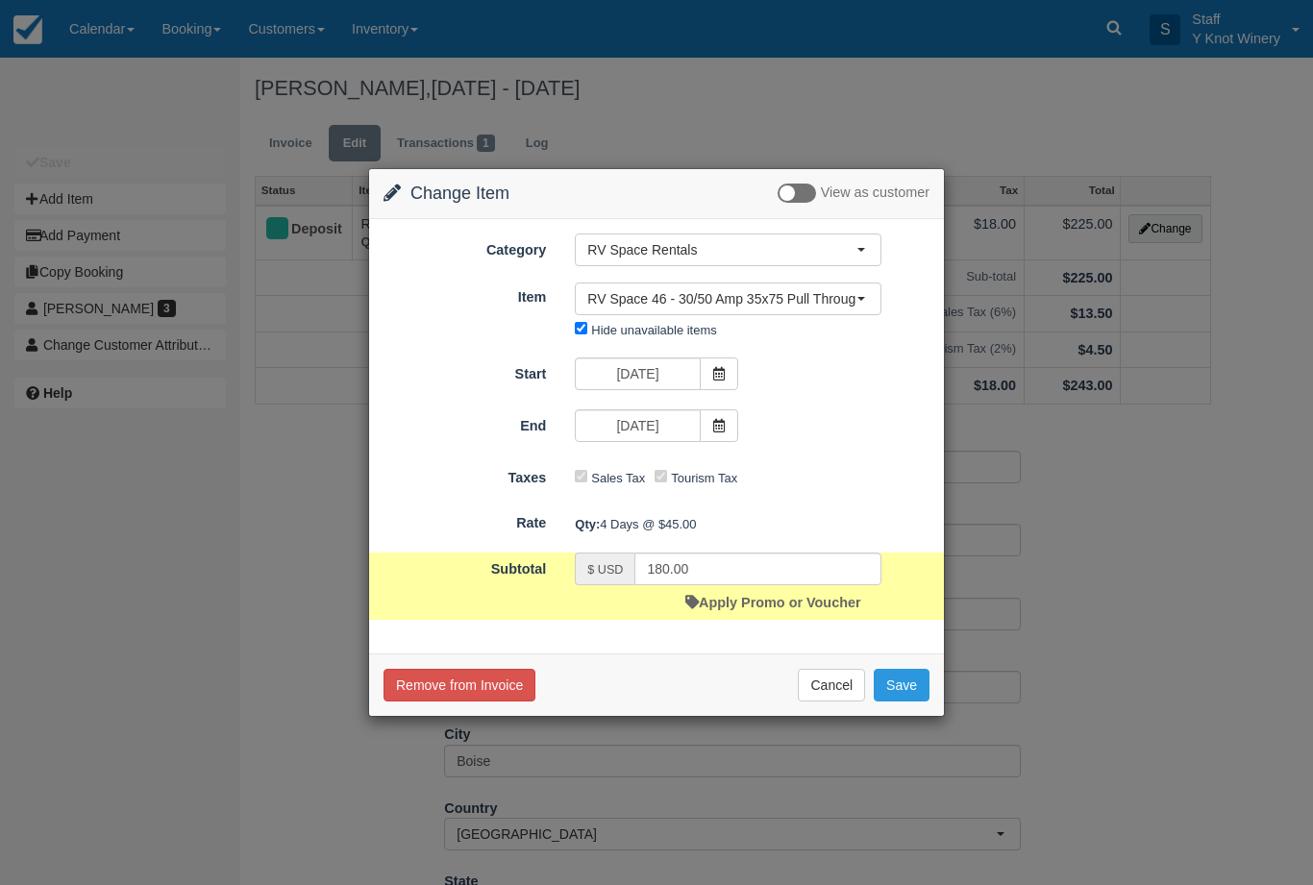
click at [901, 687] on button "Save" at bounding box center [902, 685] width 56 height 33
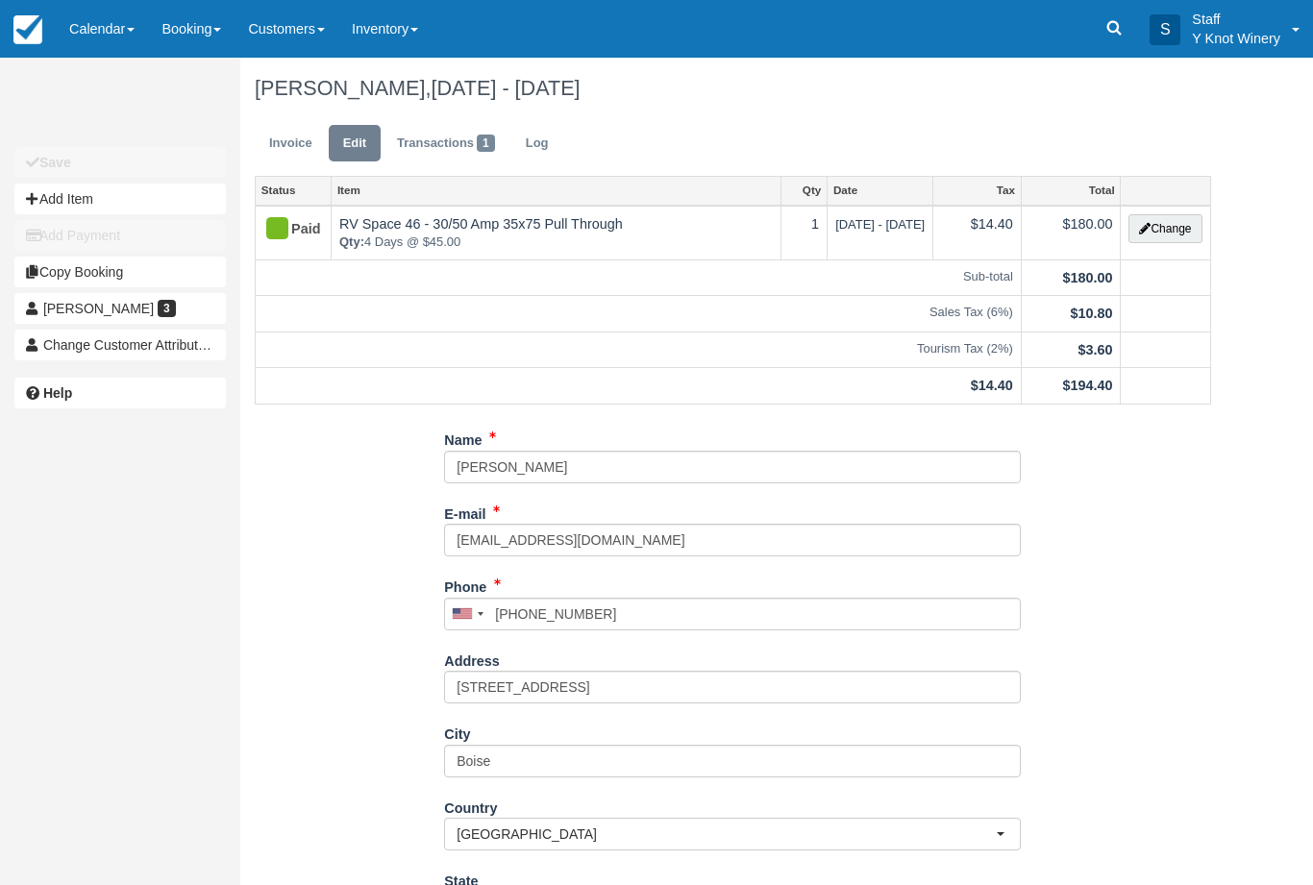
click at [279, 145] on link "Invoice" at bounding box center [291, 143] width 72 height 37
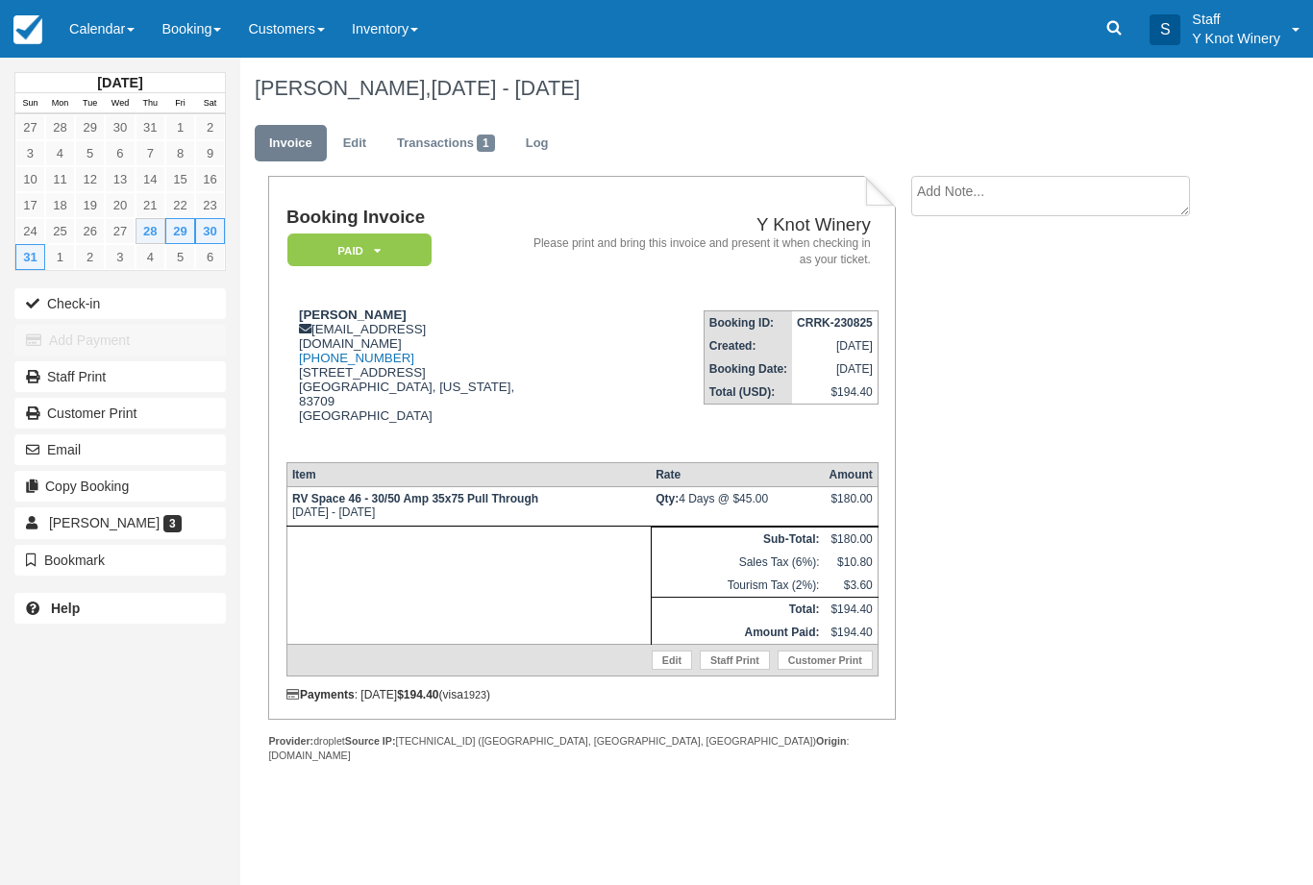
click at [70, 295] on button "Check-in" at bounding box center [119, 303] width 211 height 31
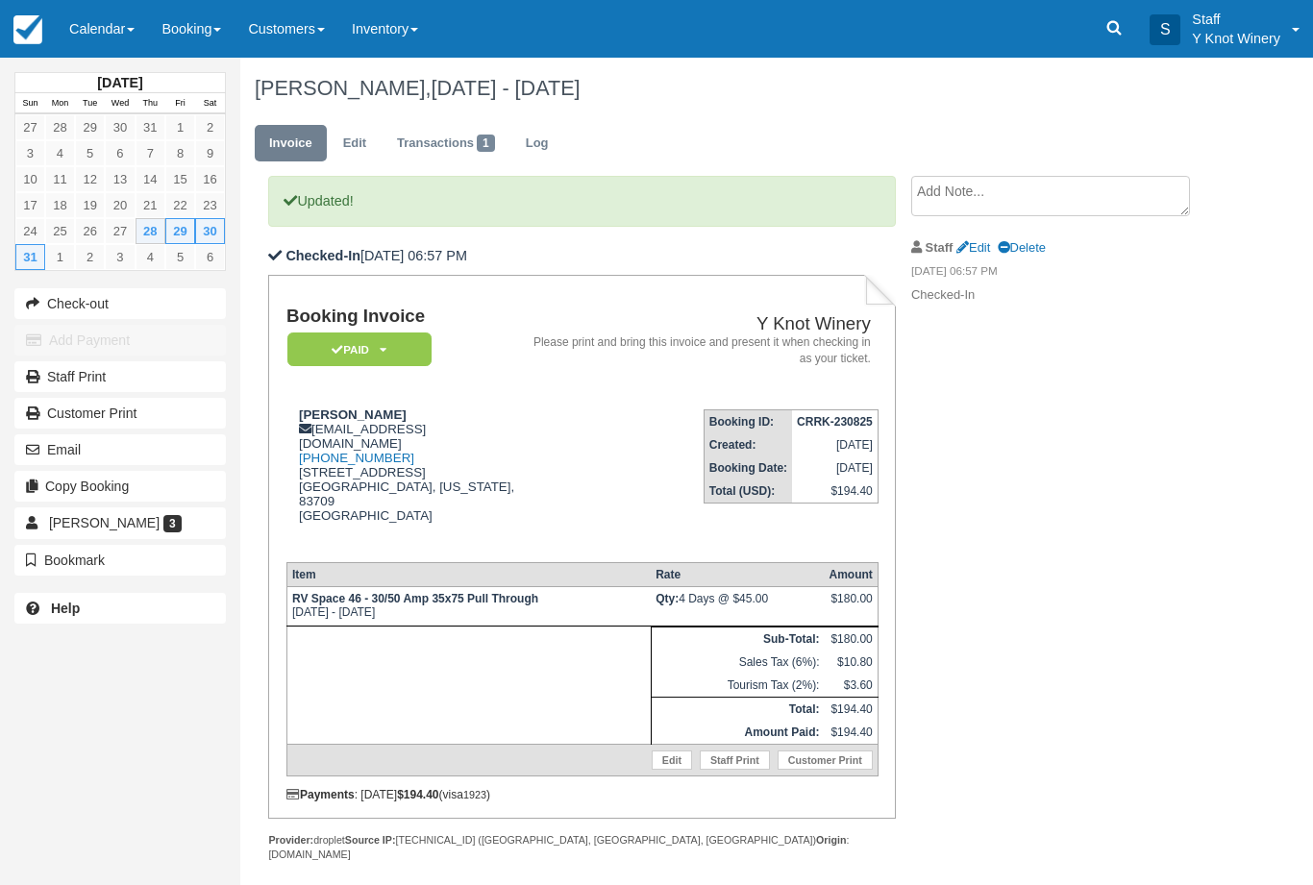
click at [95, 31] on link "Calendar" at bounding box center [102, 29] width 92 height 58
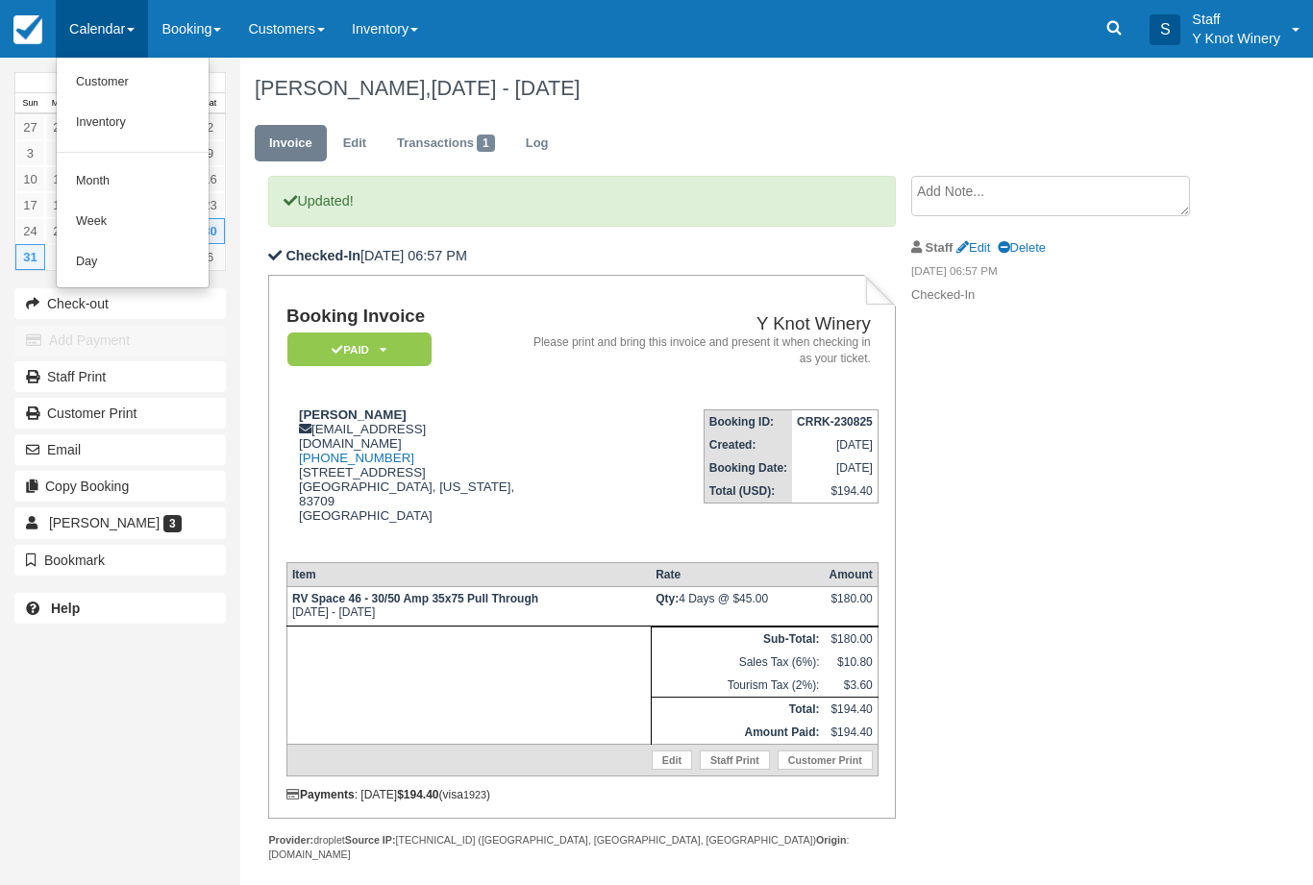
click at [101, 77] on link "Customer" at bounding box center [133, 82] width 152 height 40
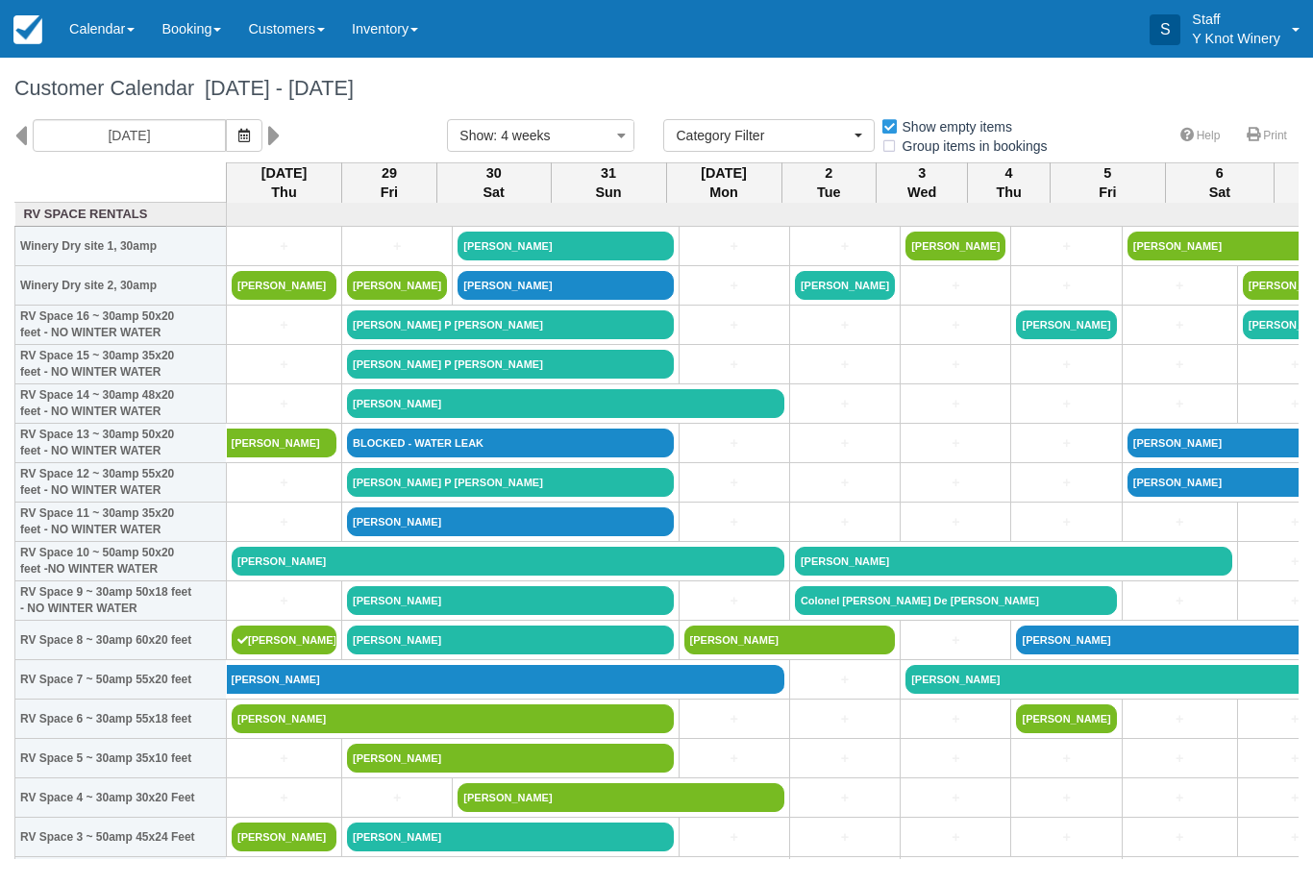
select select
click at [109, 35] on link "Calendar" at bounding box center [102, 29] width 92 height 58
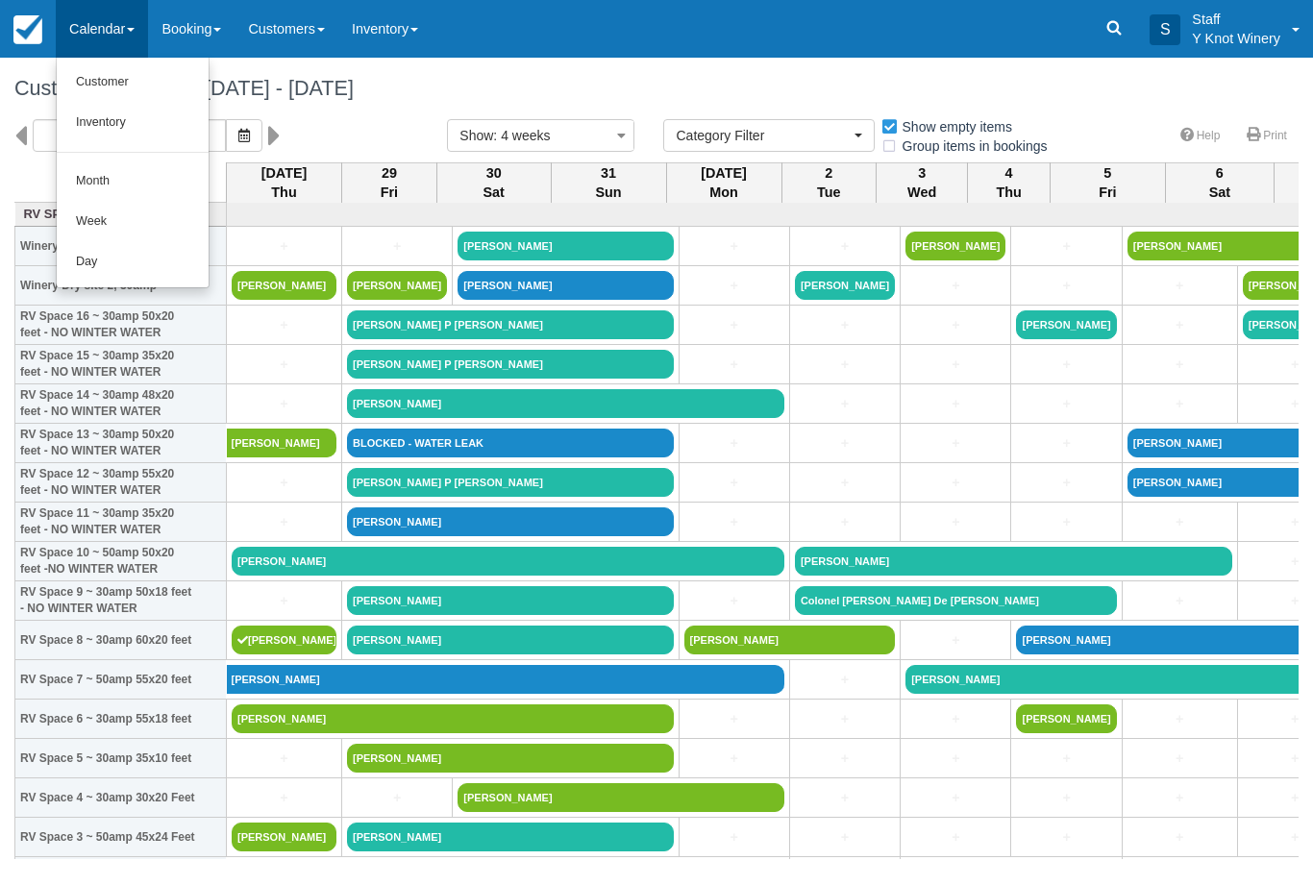
click at [127, 89] on link "Customer" at bounding box center [133, 82] width 152 height 40
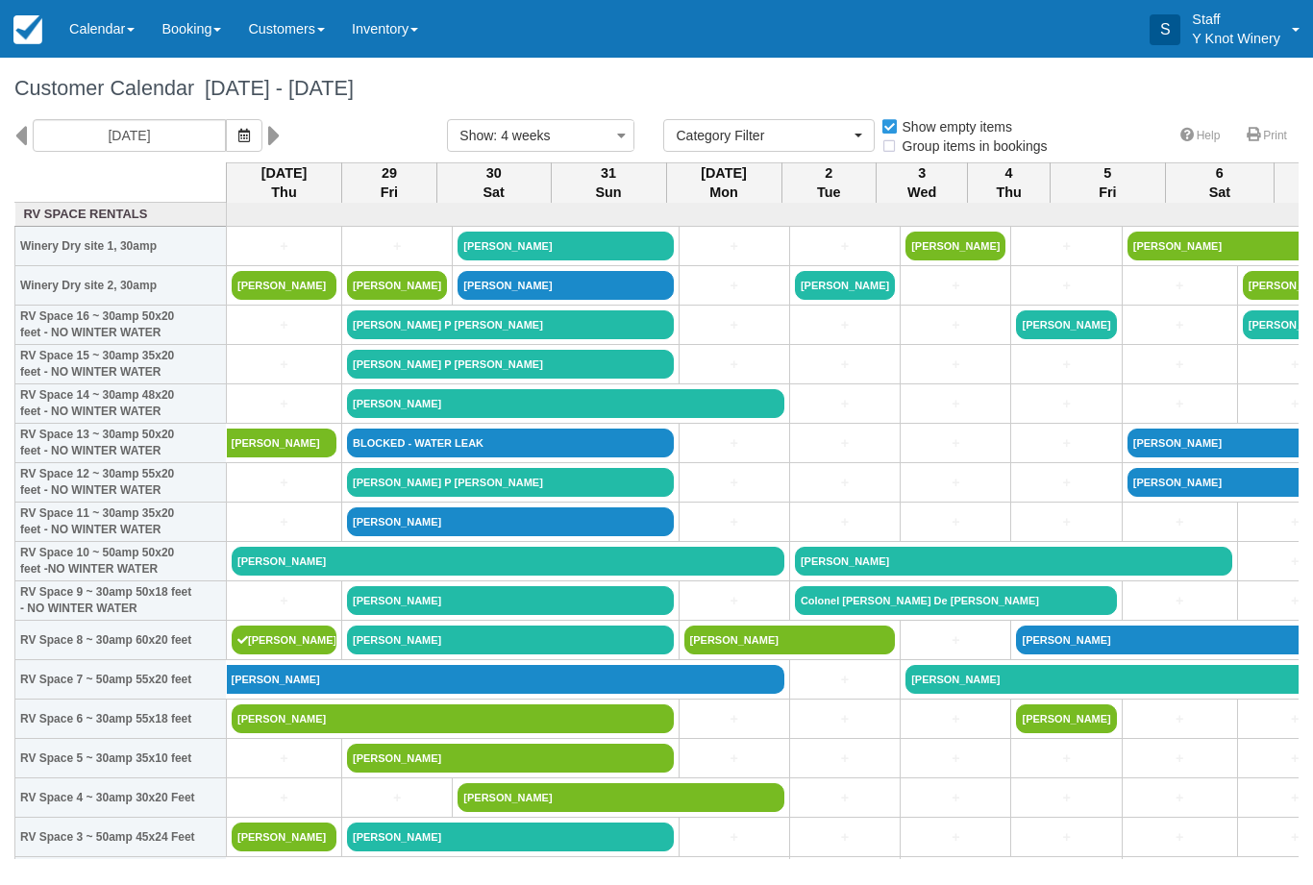
select select
click at [238, 140] on icon "button" at bounding box center [244, 135] width 12 height 13
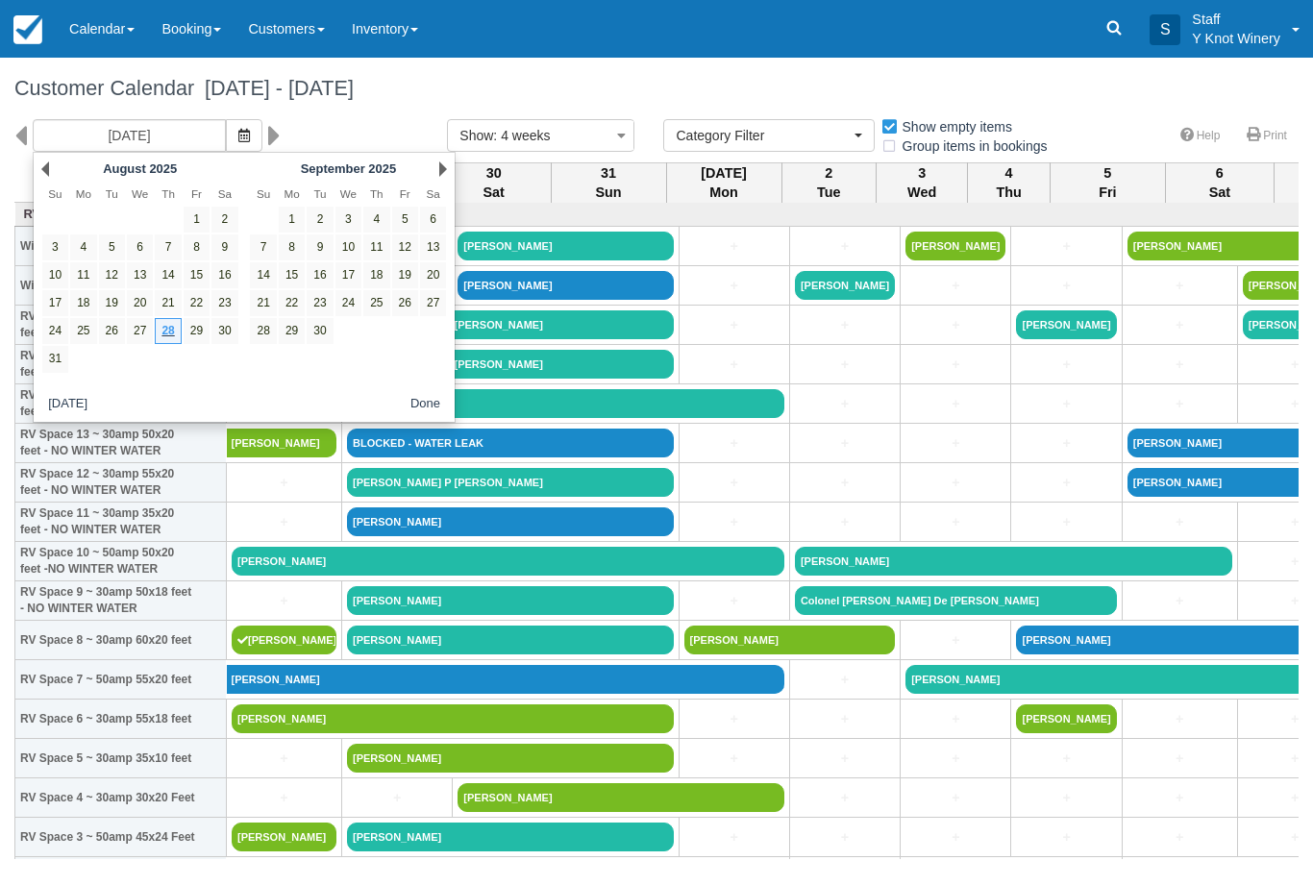
click at [412, 243] on link "12" at bounding box center [405, 248] width 26 height 26
type input "09/12/25"
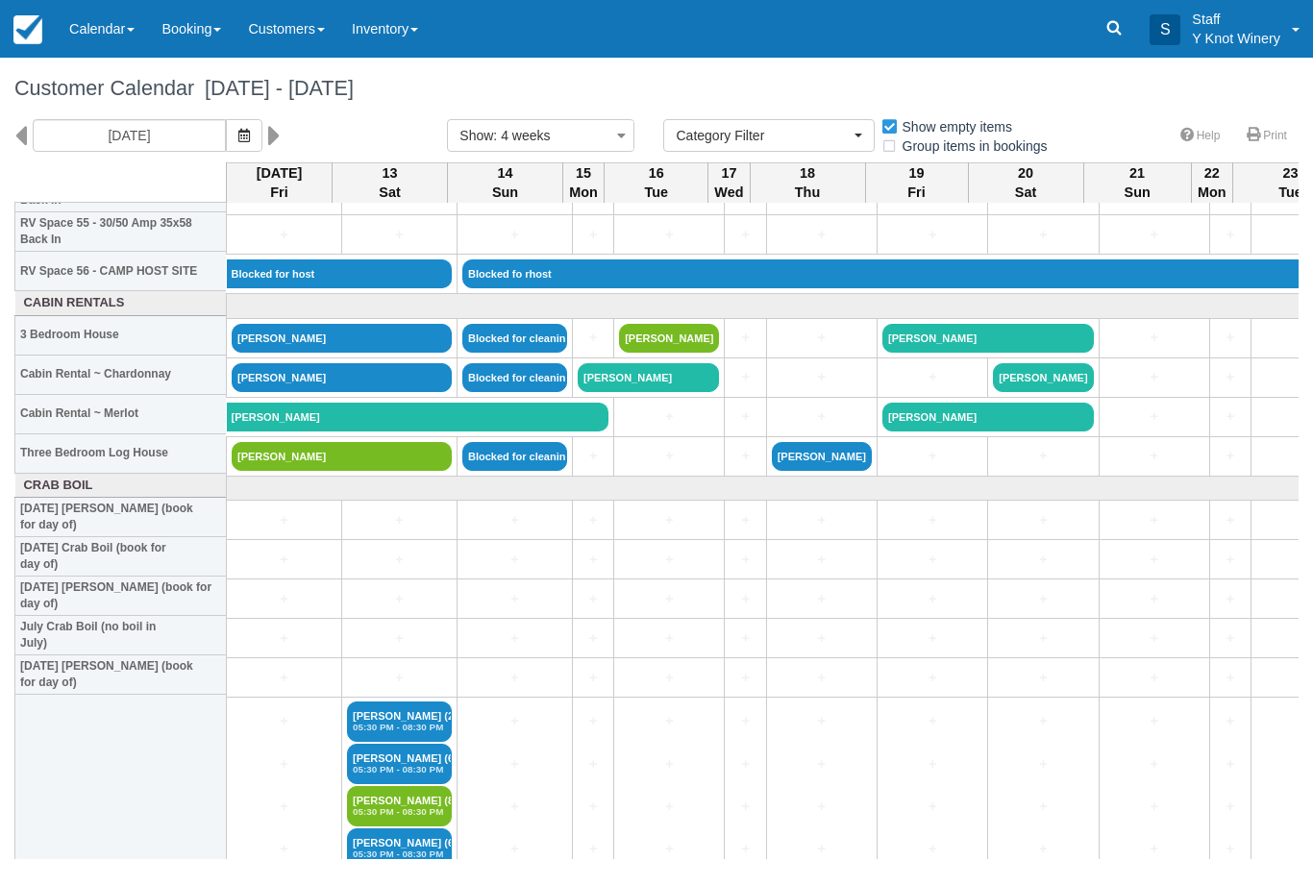
scroll to position [2223, 0]
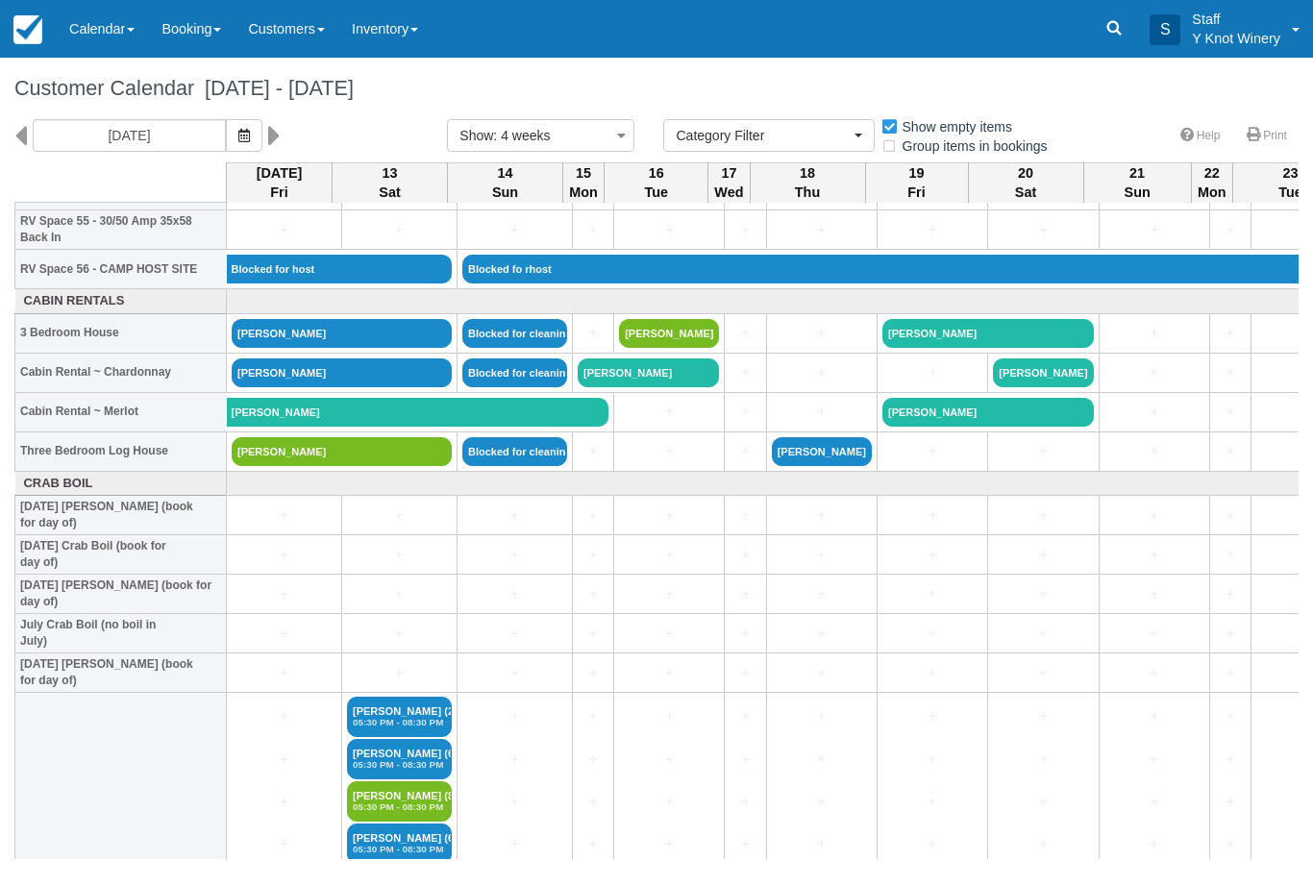
click at [87, 44] on link "Calendar" at bounding box center [102, 29] width 92 height 58
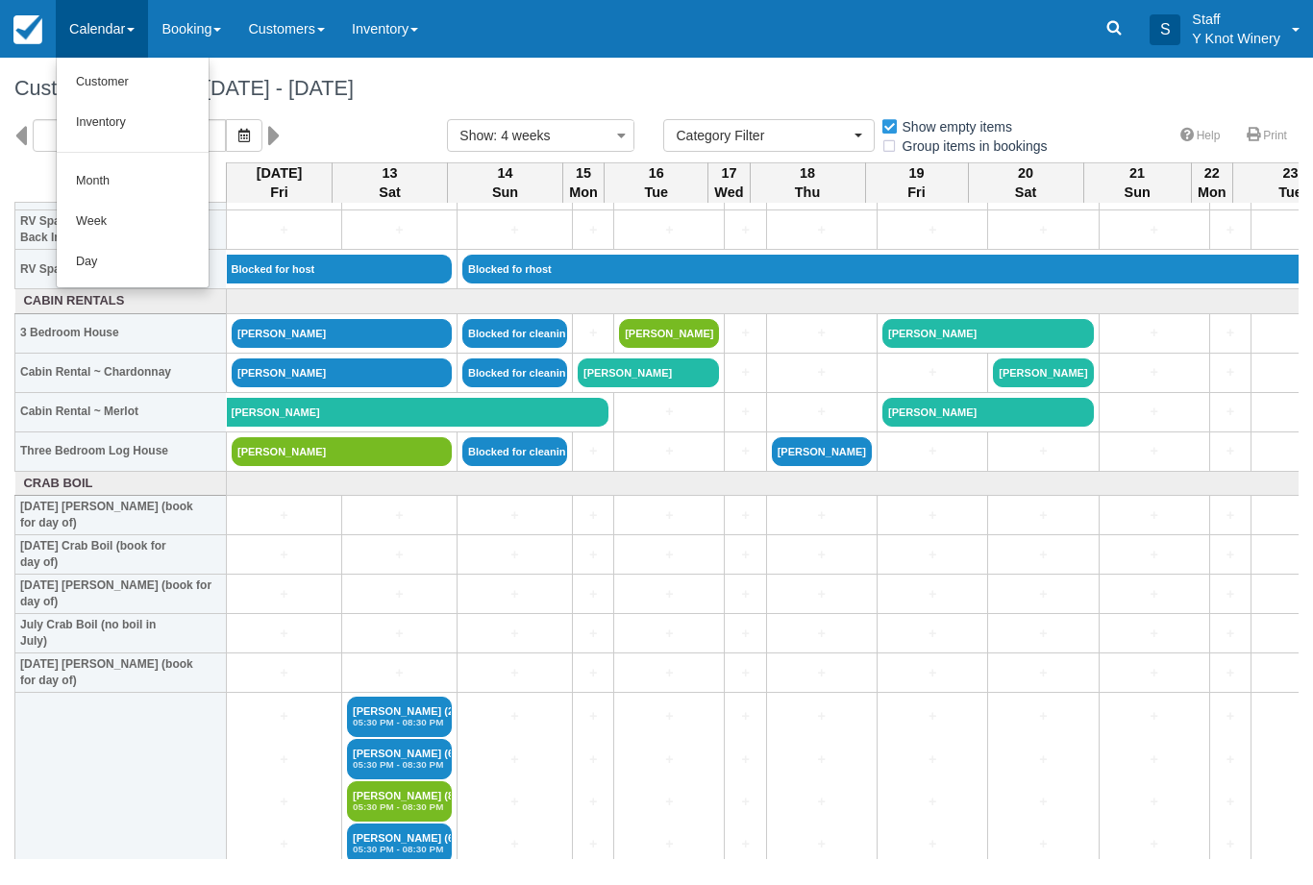
click at [111, 82] on link "Customer" at bounding box center [133, 82] width 152 height 40
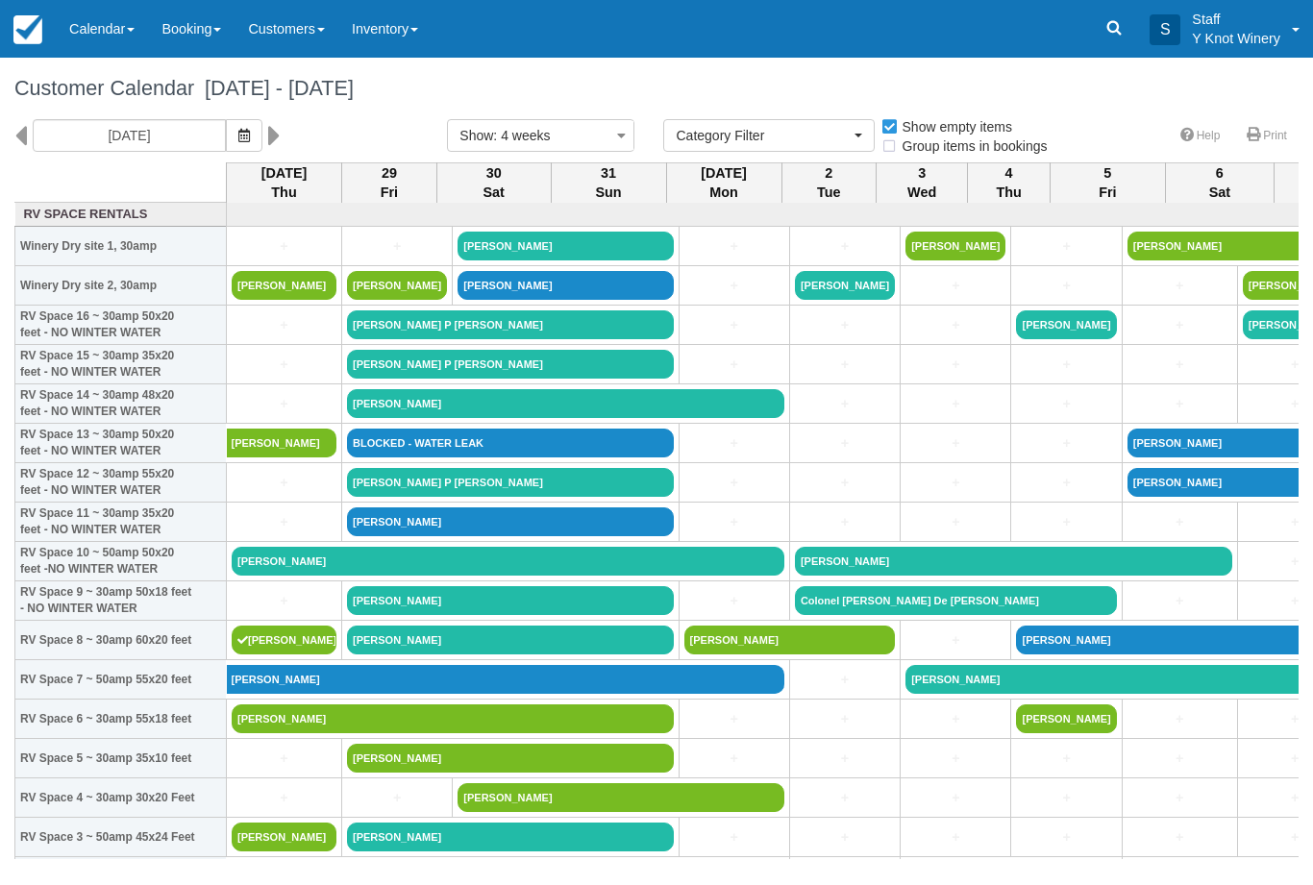
select select
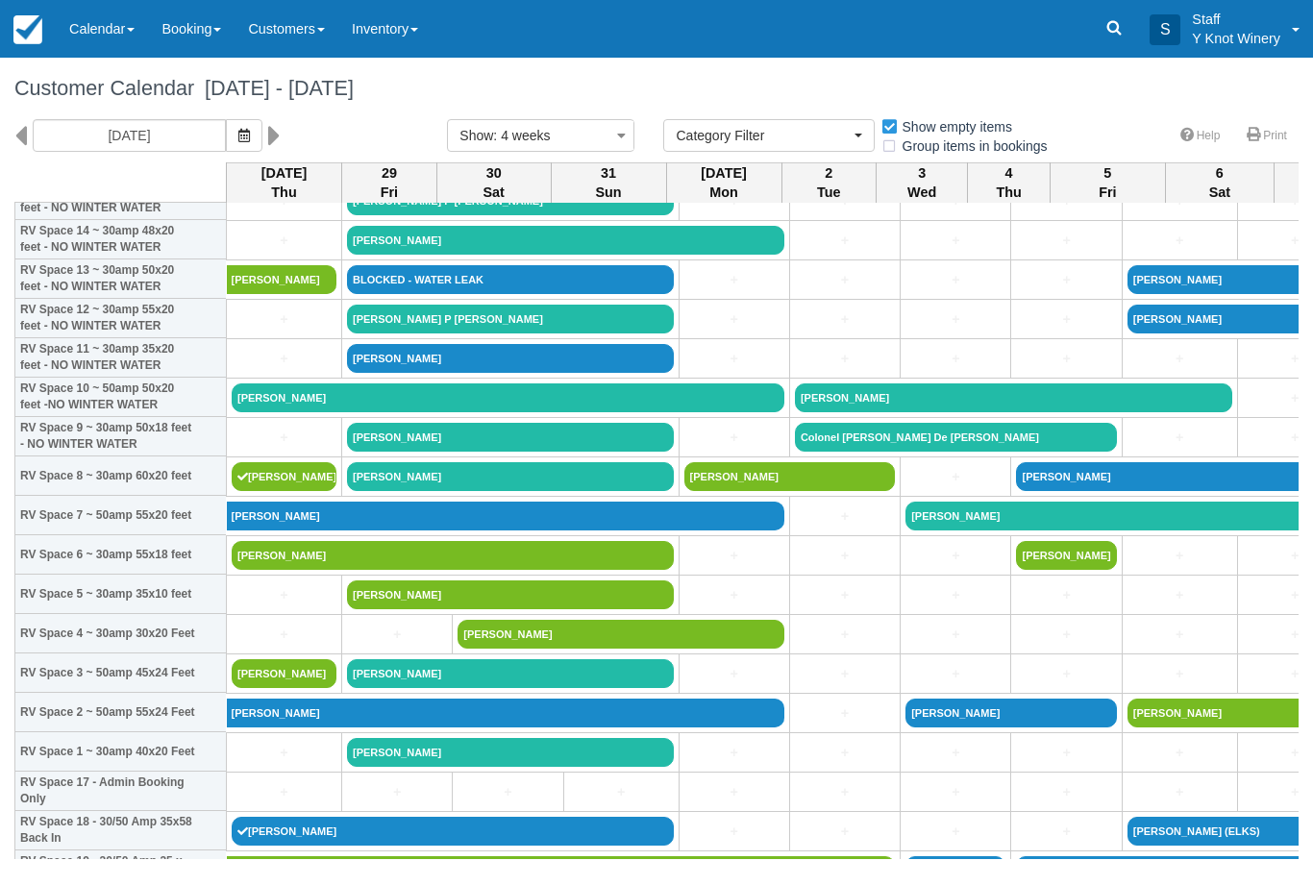
scroll to position [164, 0]
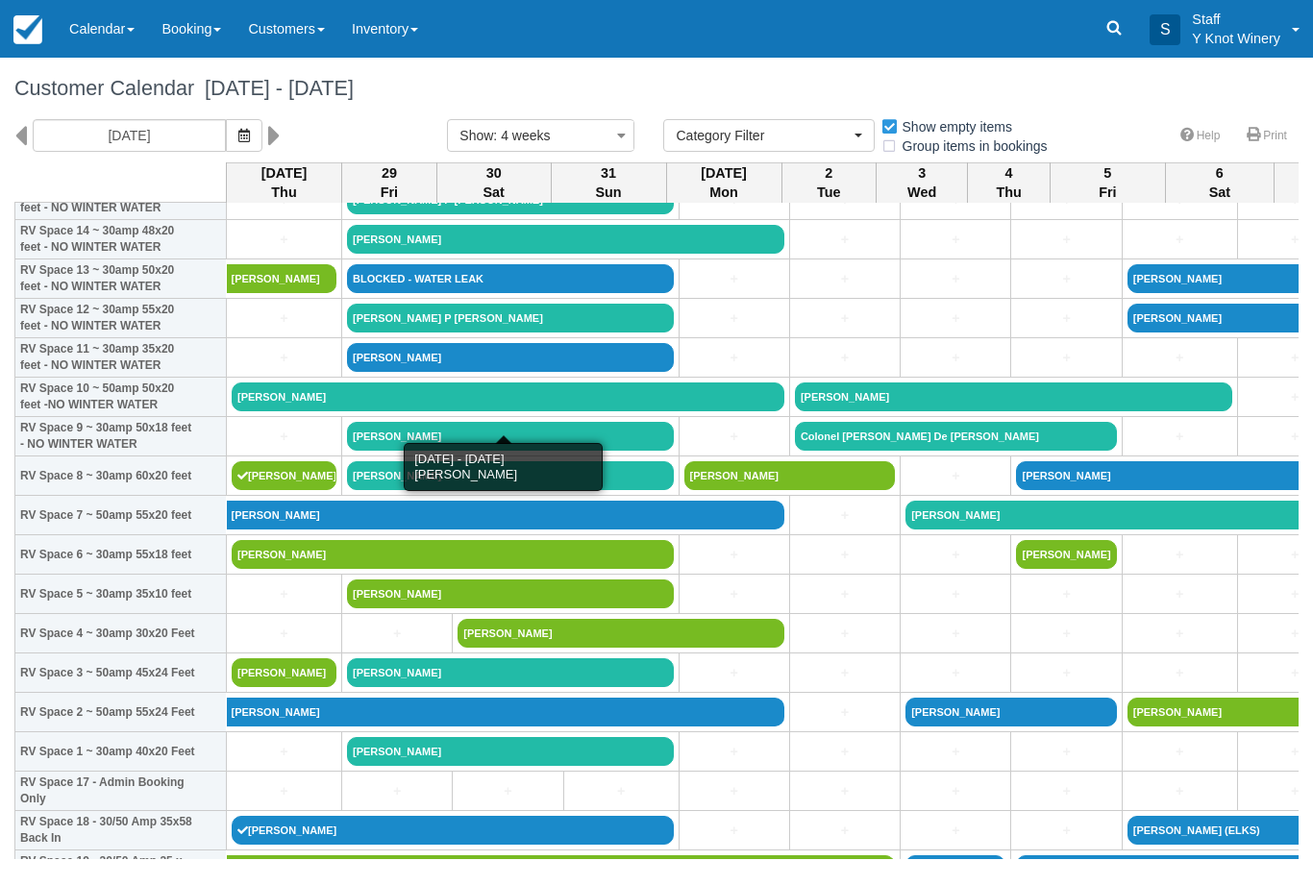
click at [318, 411] on link "[PERSON_NAME]" at bounding box center [508, 397] width 553 height 29
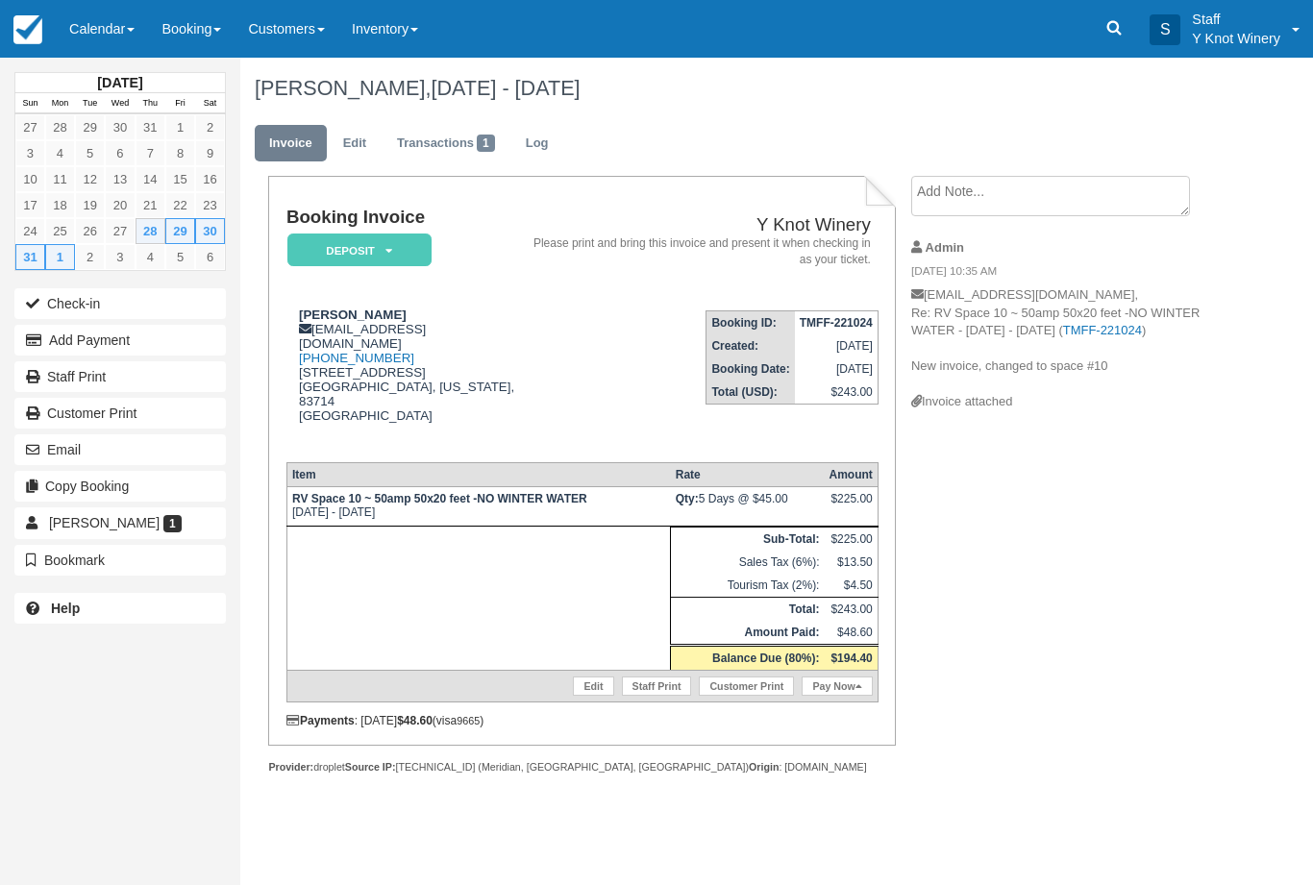
click at [584, 696] on link "Edit" at bounding box center [593, 686] width 40 height 19
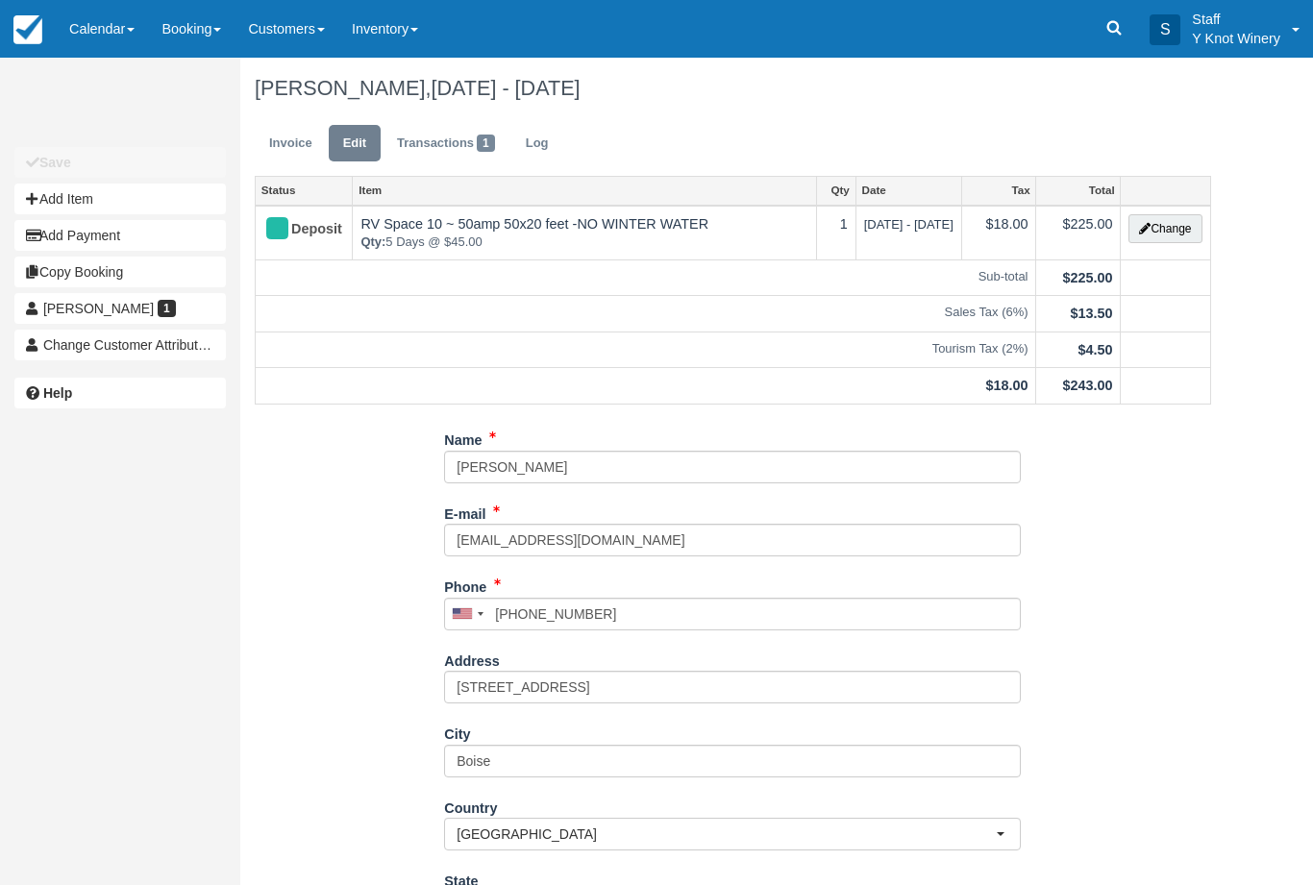
click at [1168, 228] on button "Change" at bounding box center [1164, 228] width 73 height 29
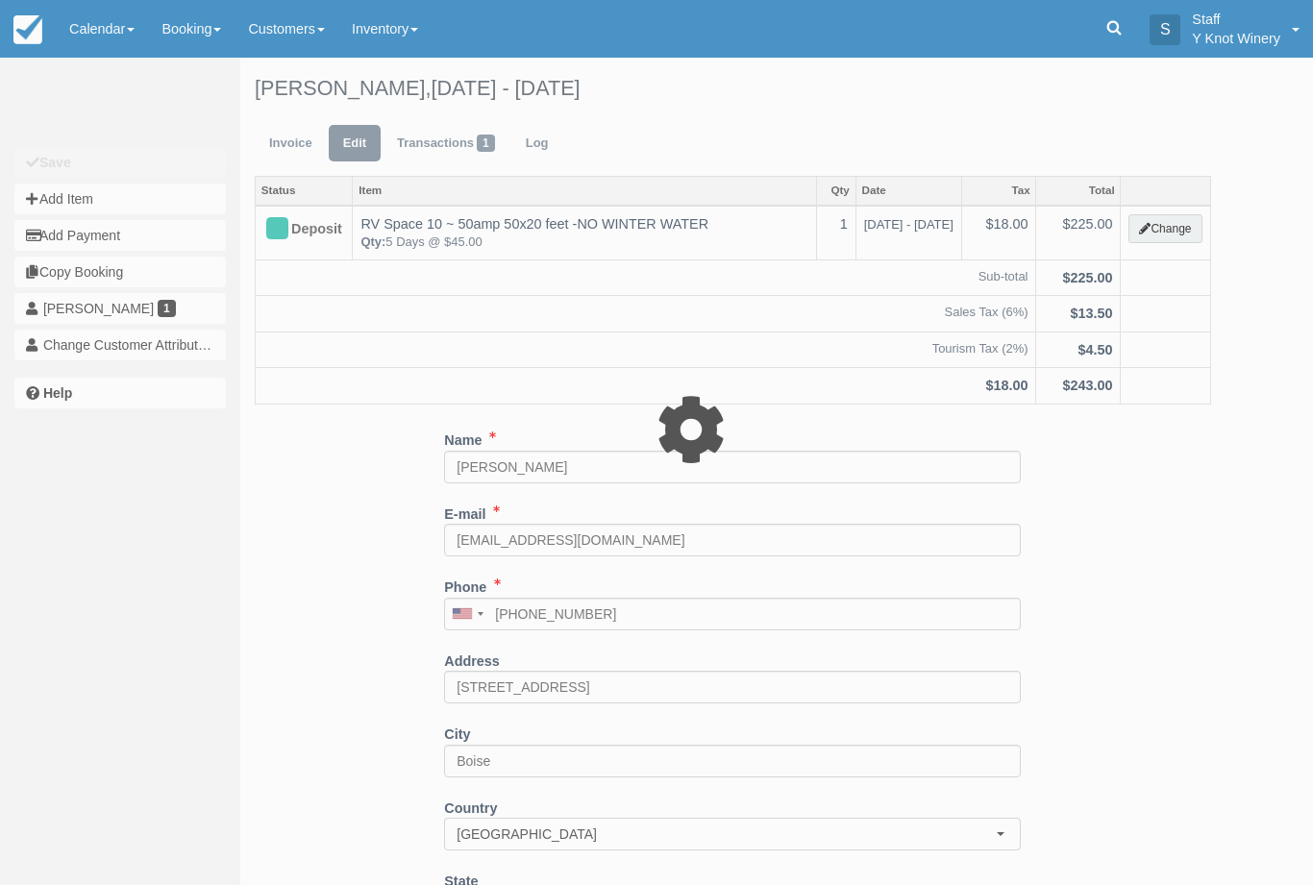
type input "225.00"
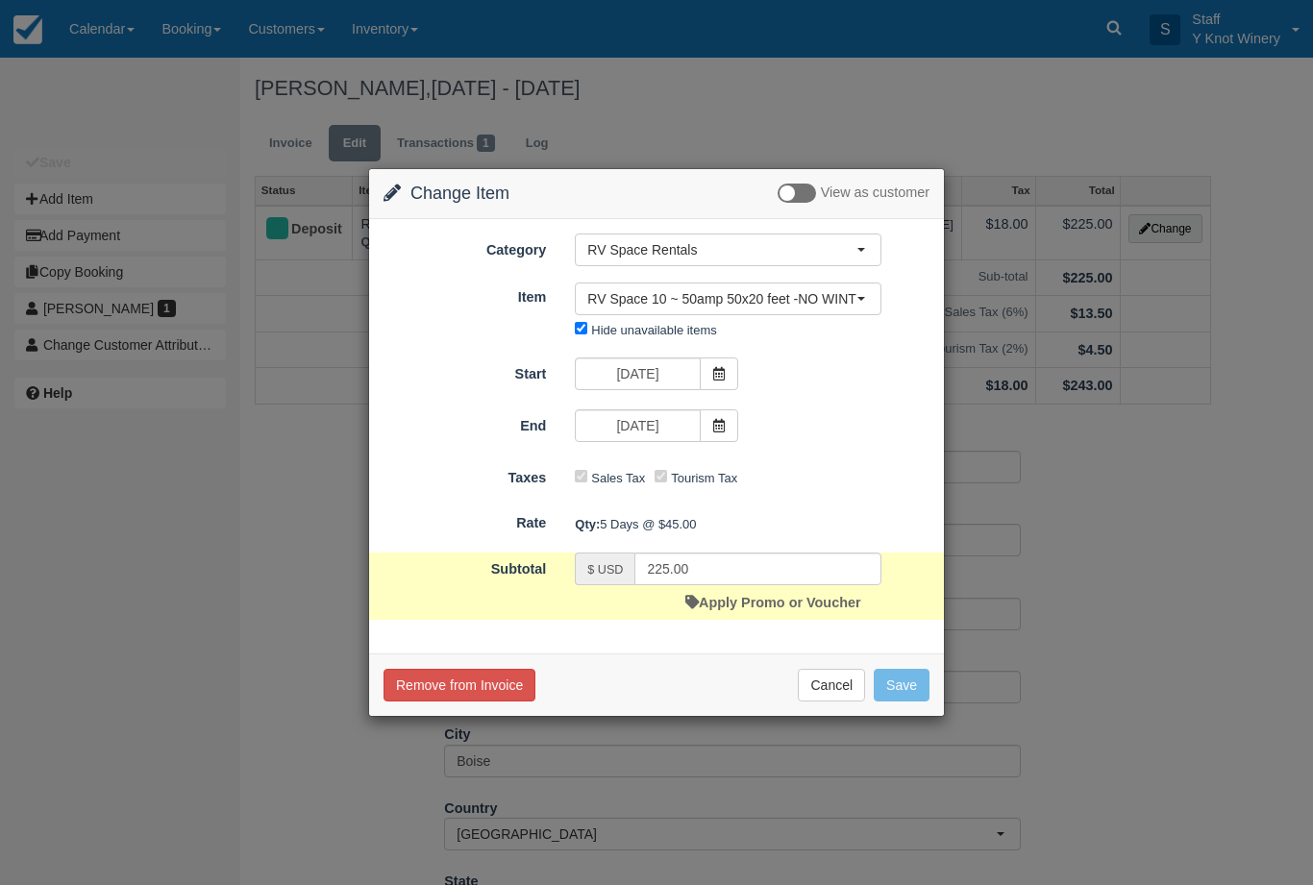
click at [719, 369] on icon at bounding box center [718, 373] width 13 height 13
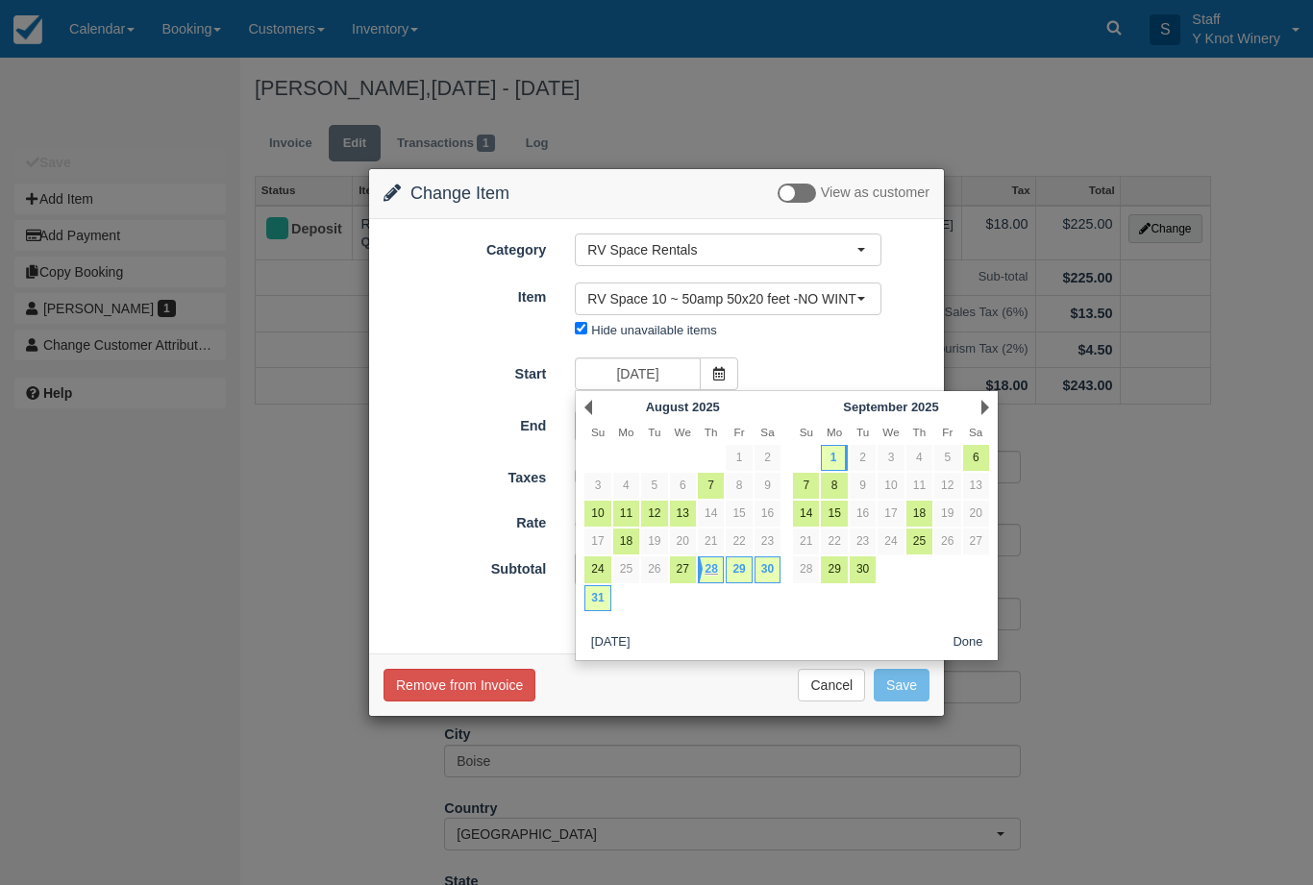
click at [742, 577] on link "29" at bounding box center [739, 570] width 26 height 26
type input "08/29/25"
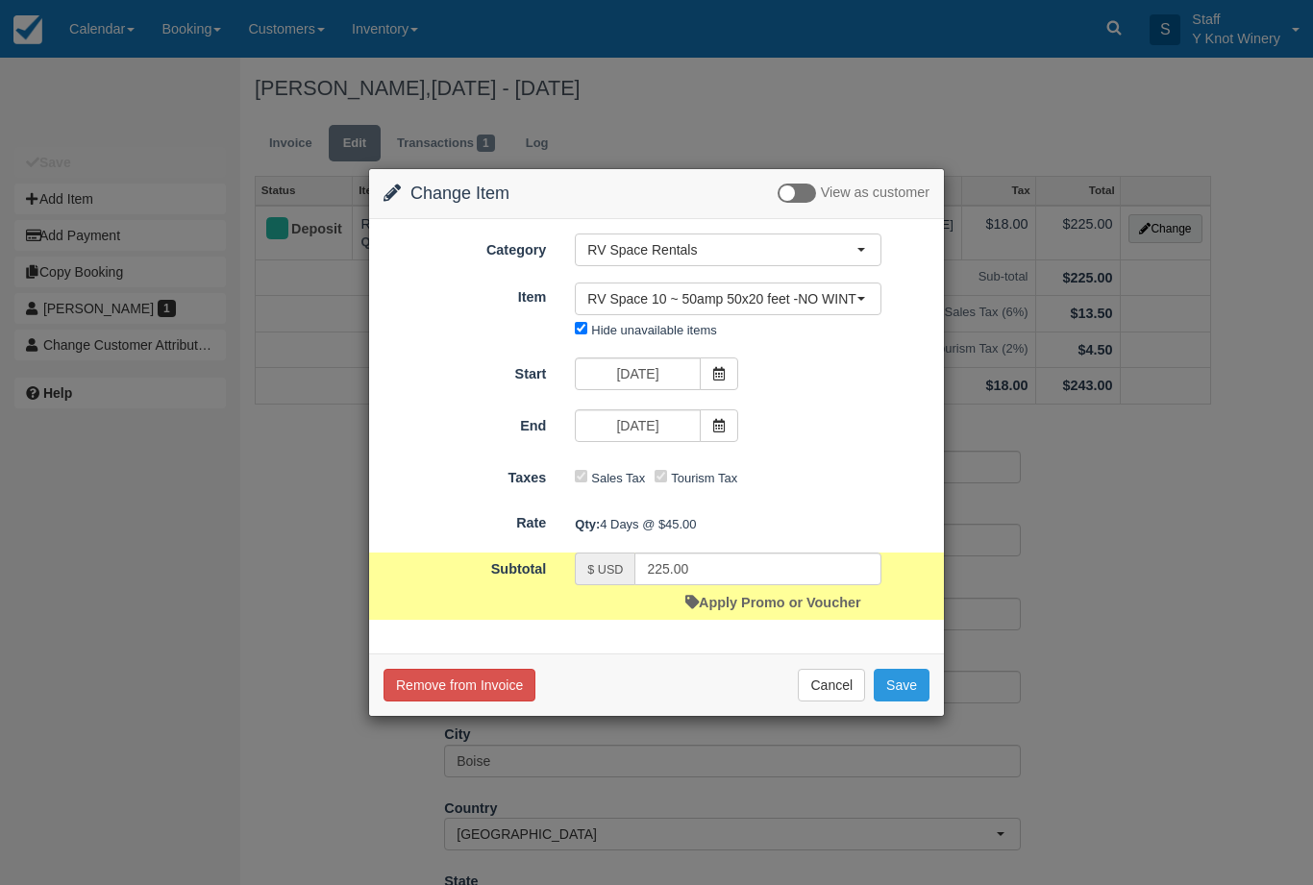
type input "180.00"
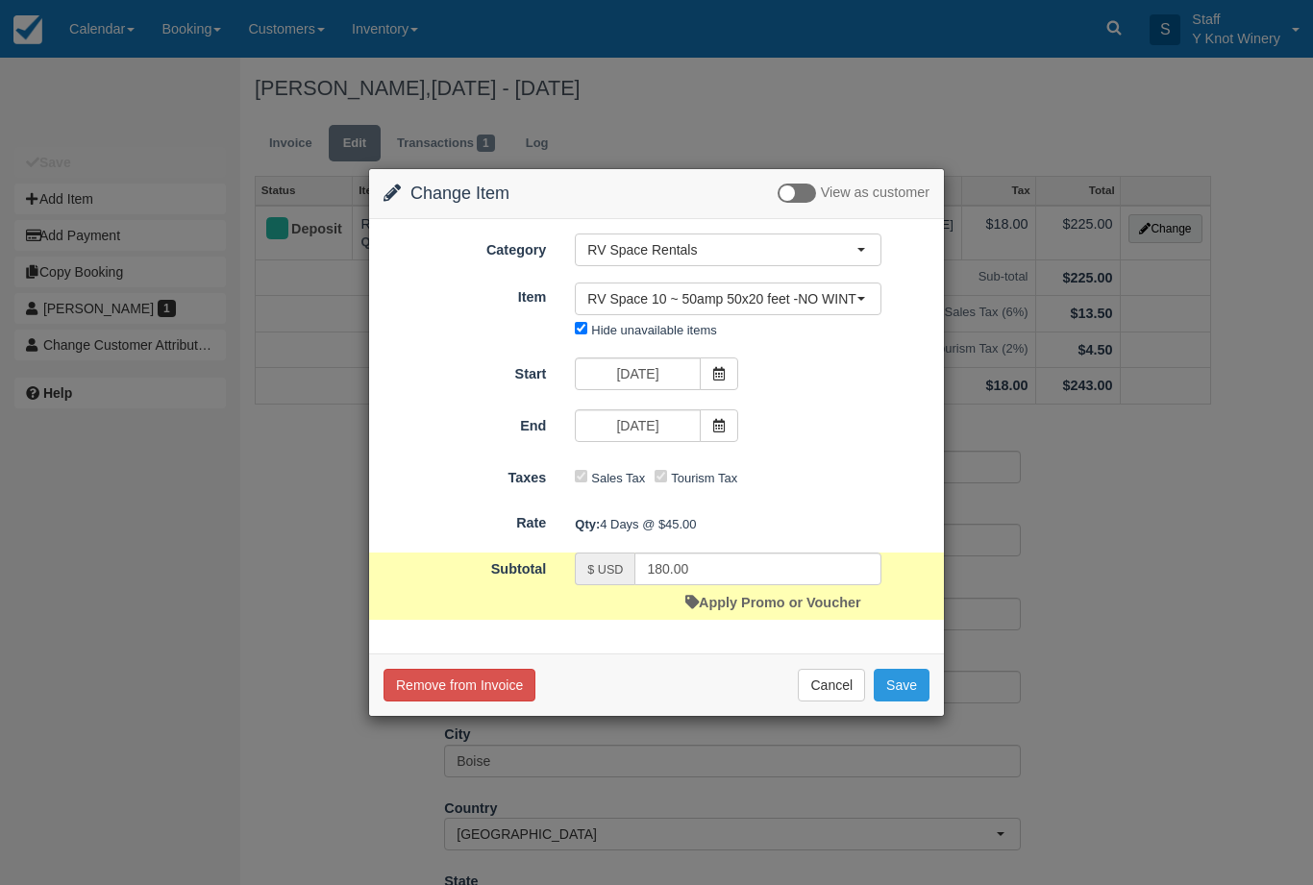
click at [909, 684] on button "Save" at bounding box center [902, 685] width 56 height 33
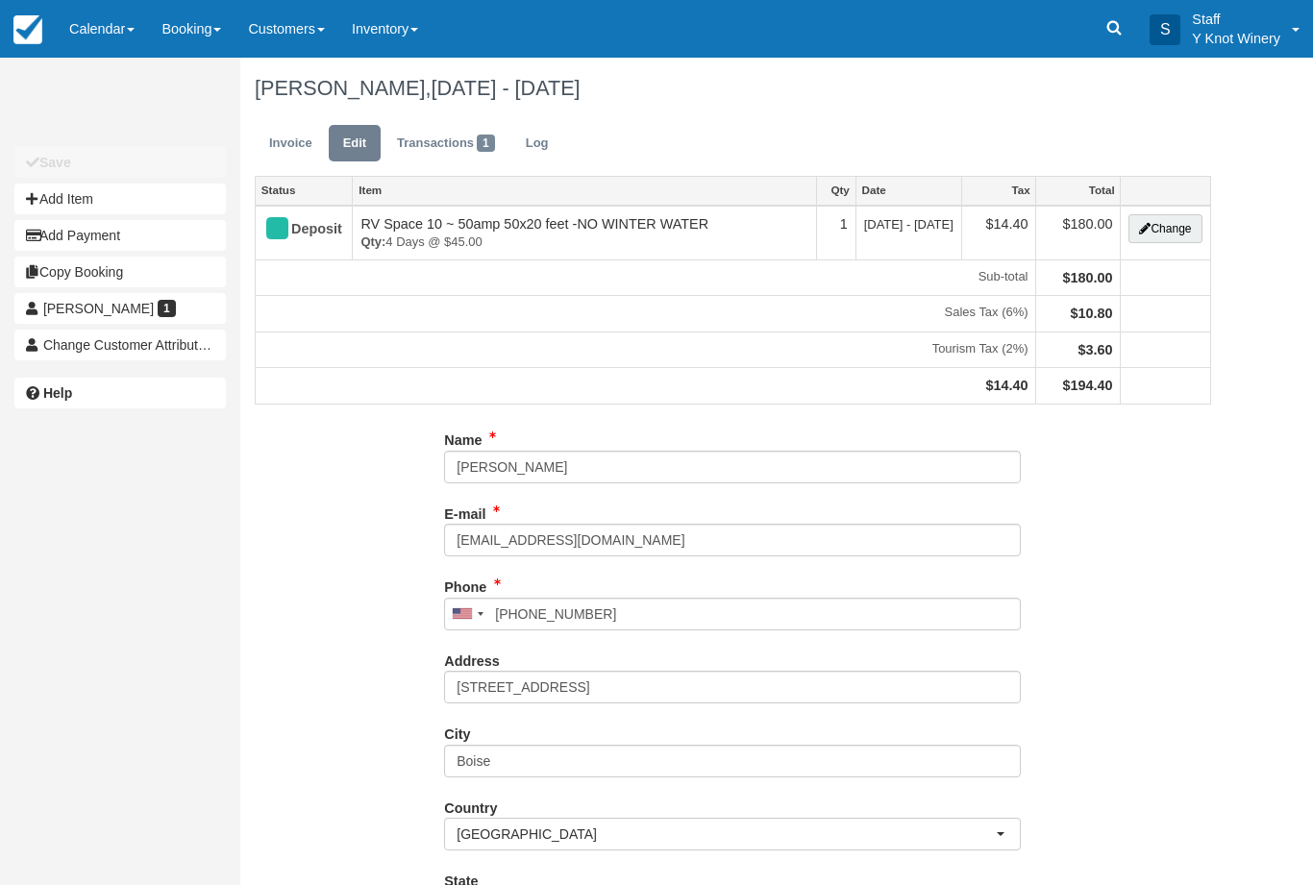
click at [292, 146] on link "Invoice" at bounding box center [291, 143] width 72 height 37
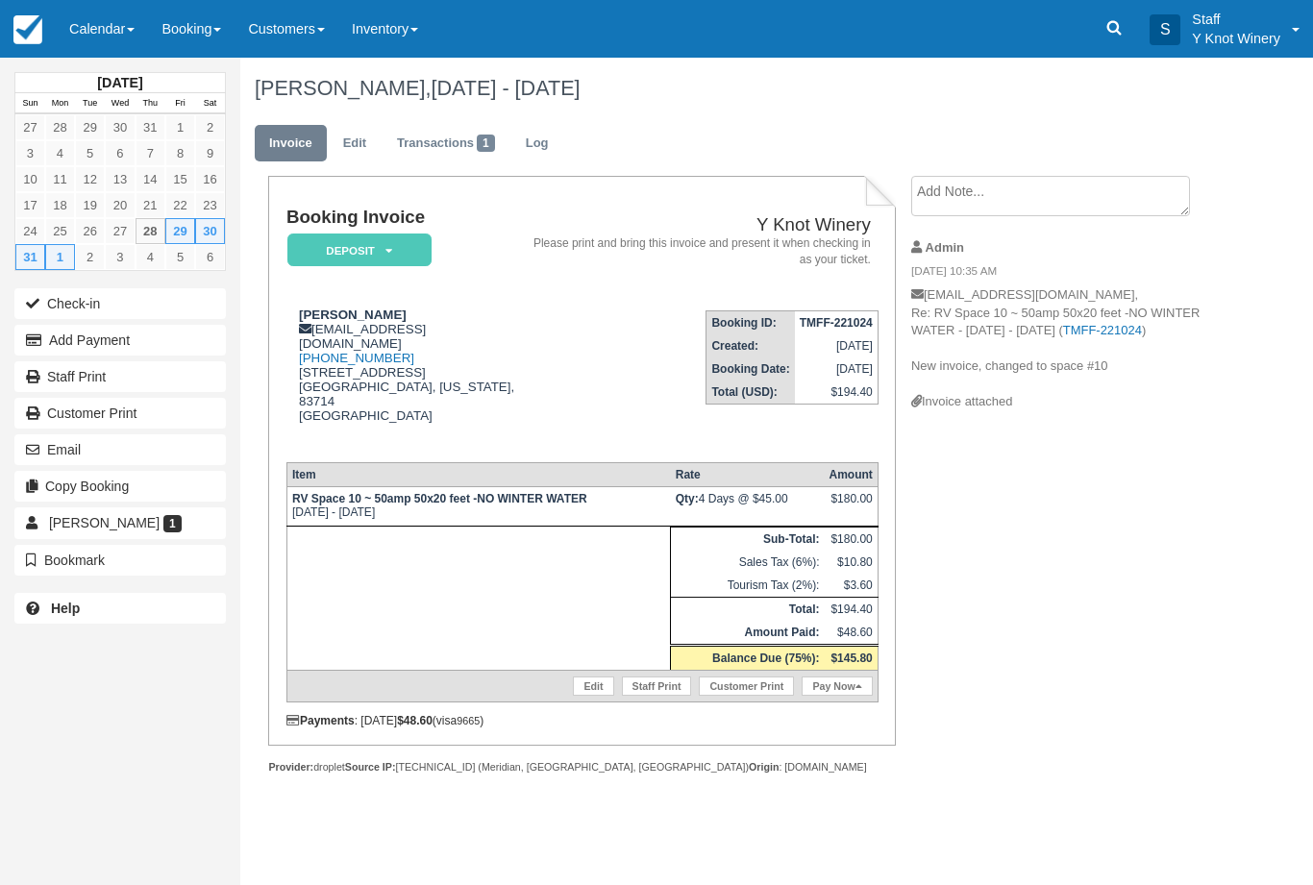
click at [111, 31] on link "Calendar" at bounding box center [102, 29] width 92 height 58
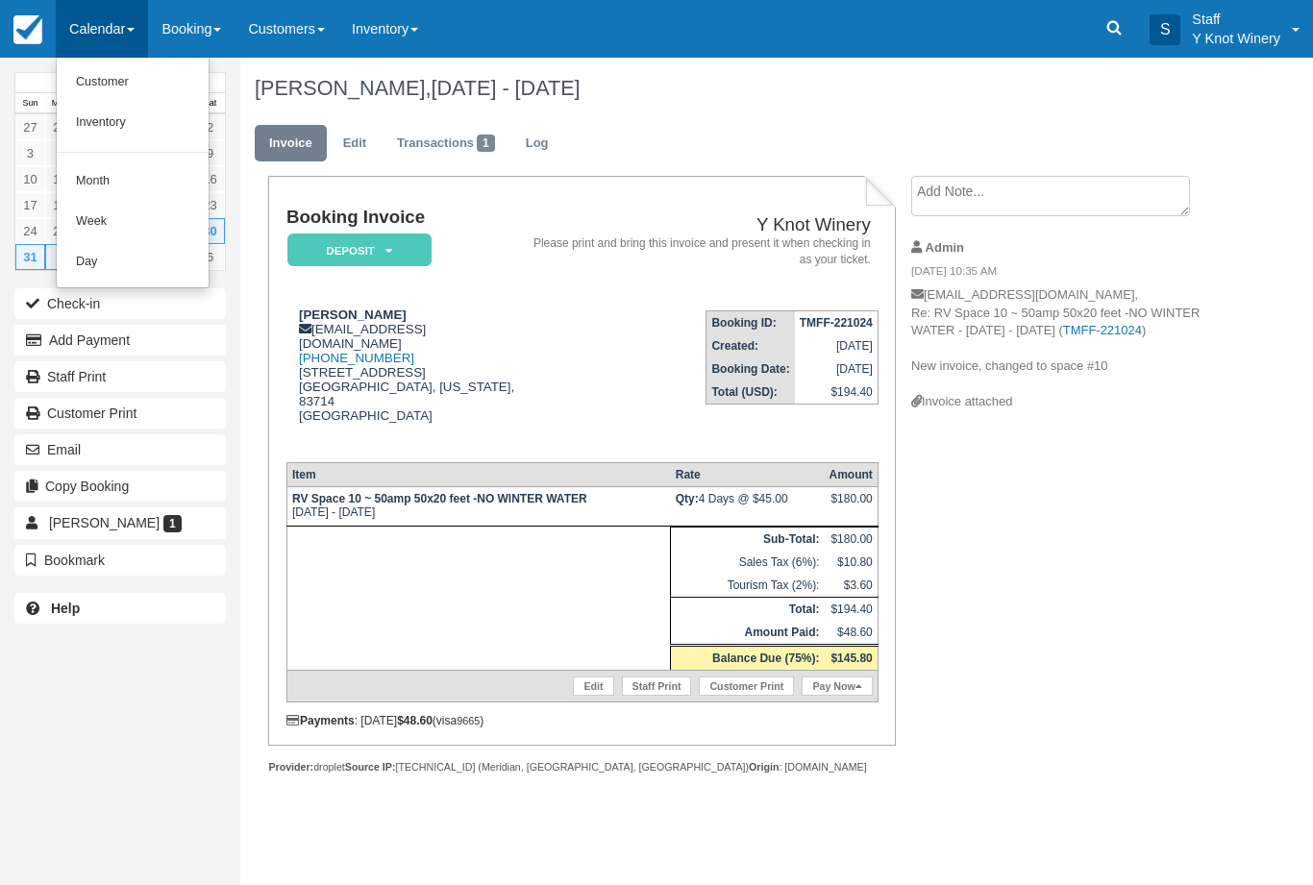
click at [119, 87] on link "Customer" at bounding box center [133, 82] width 152 height 40
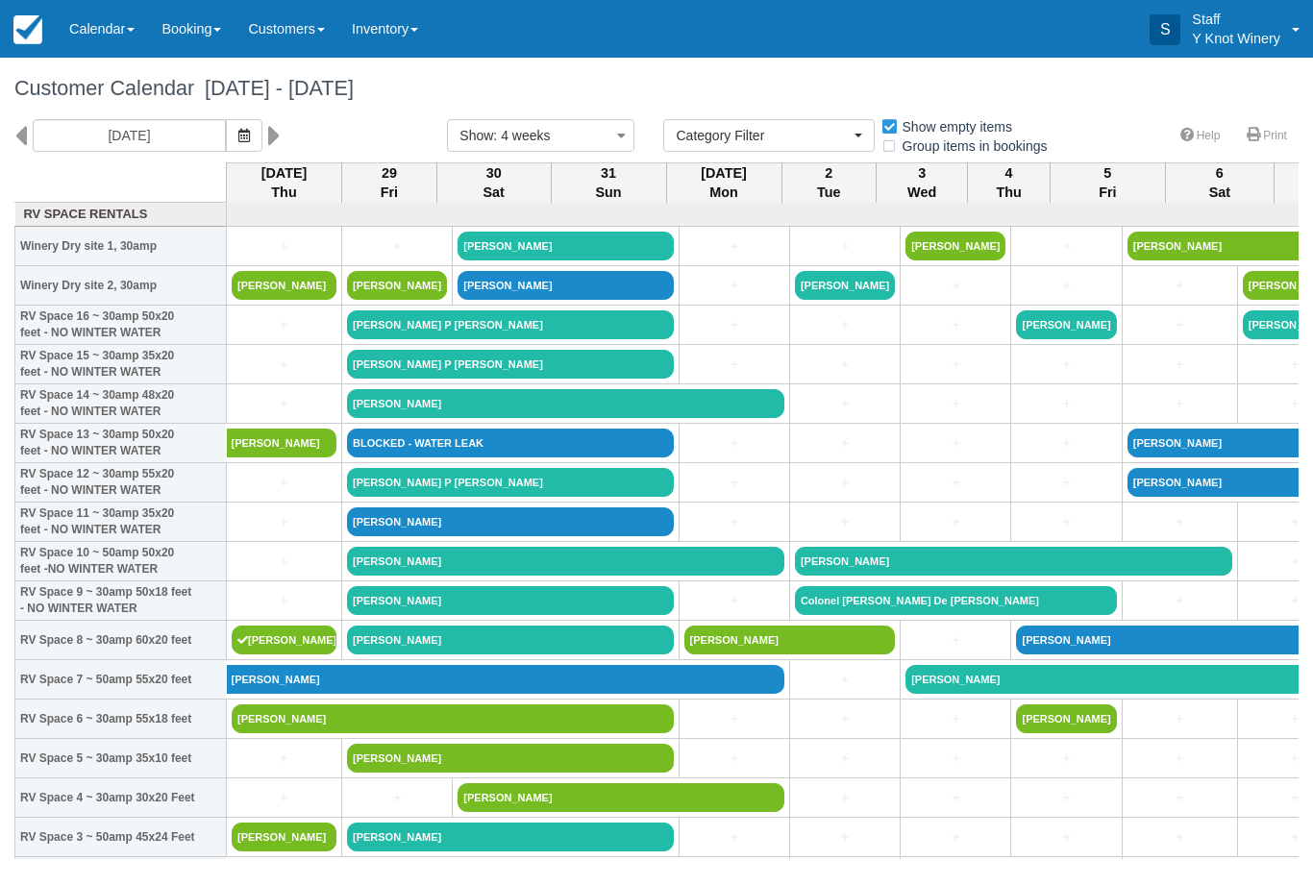
select select
click at [93, 43] on link "Calendar" at bounding box center [102, 29] width 92 height 58
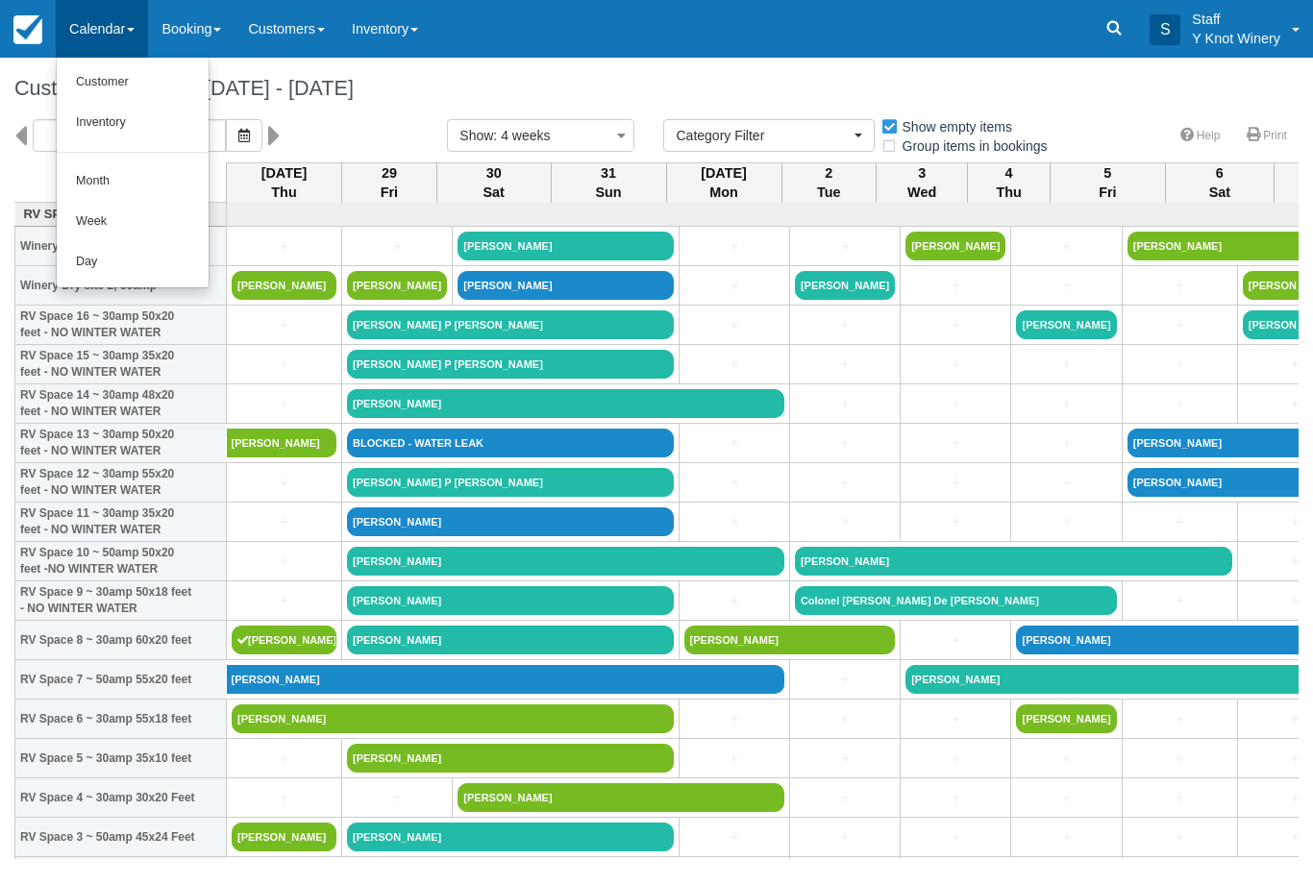
click at [111, 84] on link "Customer" at bounding box center [133, 82] width 152 height 40
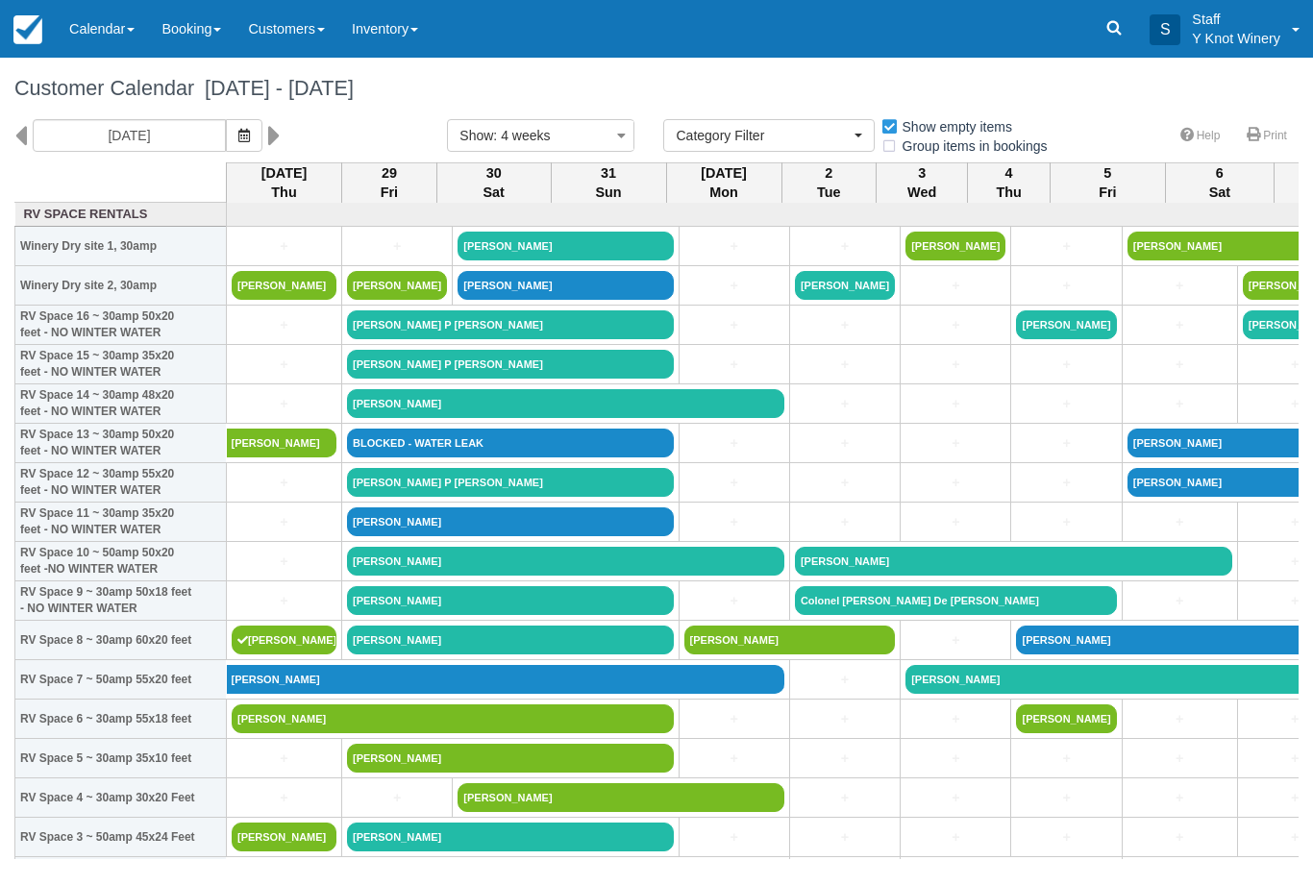
select select
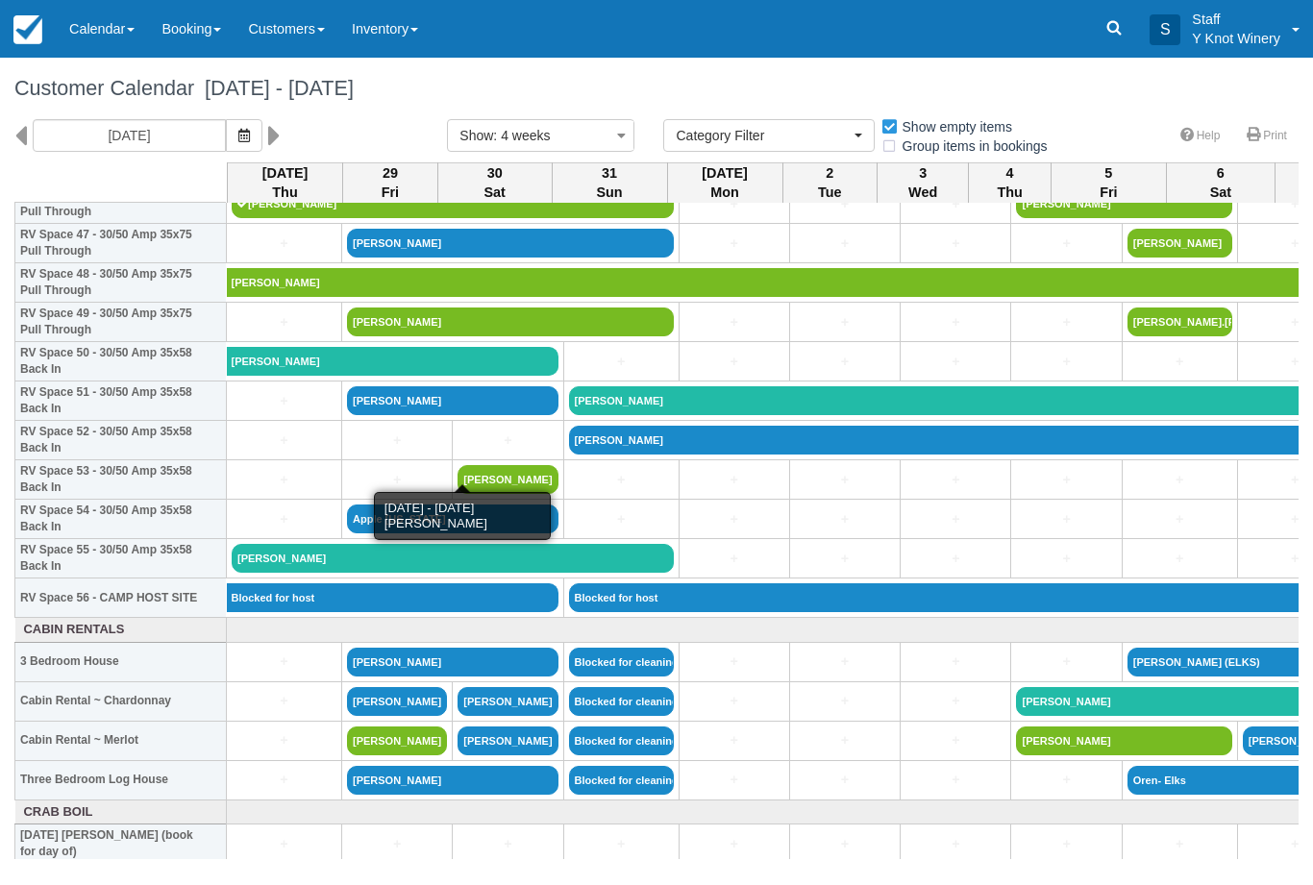
scroll to position [1894, 0]
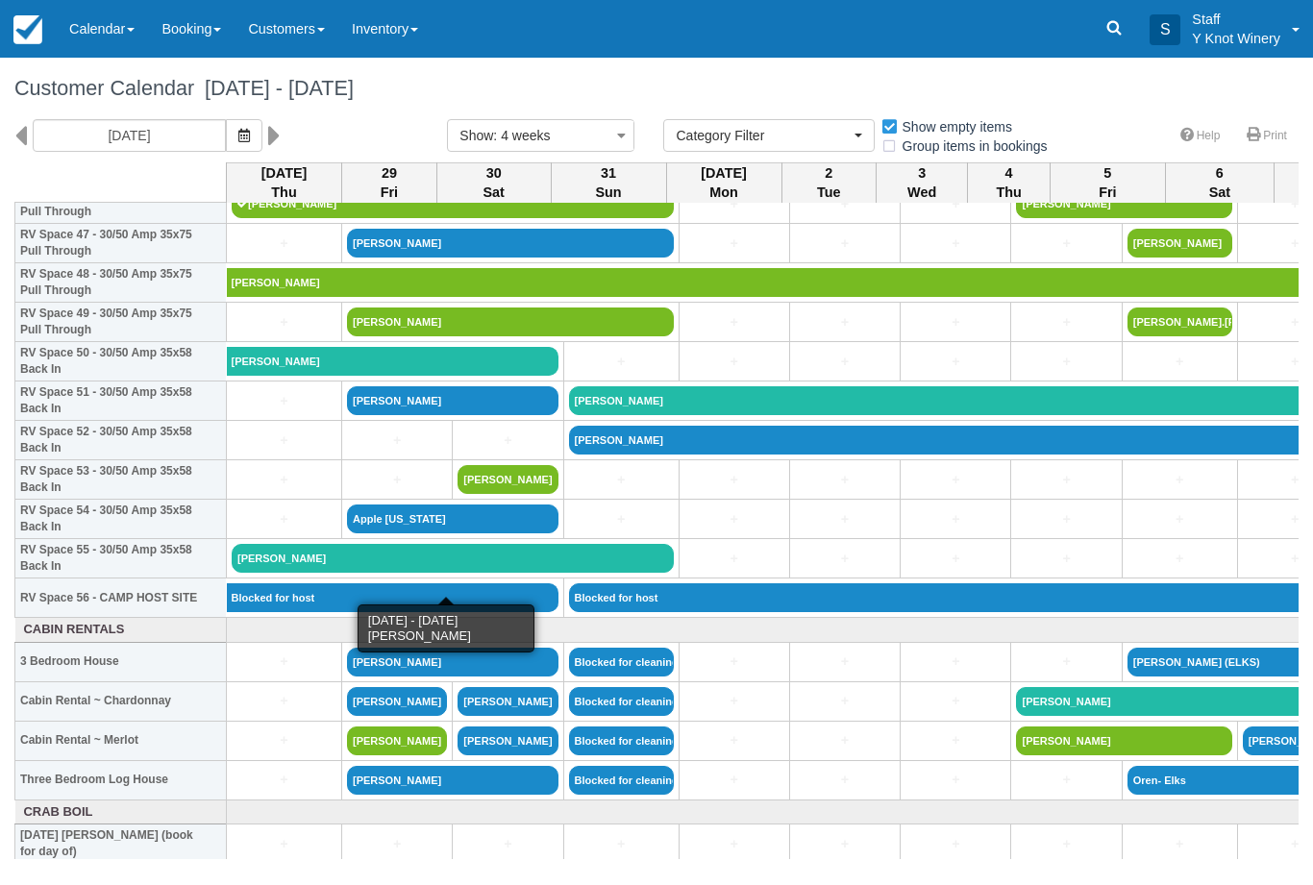
click at [293, 573] on link "[PERSON_NAME]" at bounding box center [453, 558] width 442 height 29
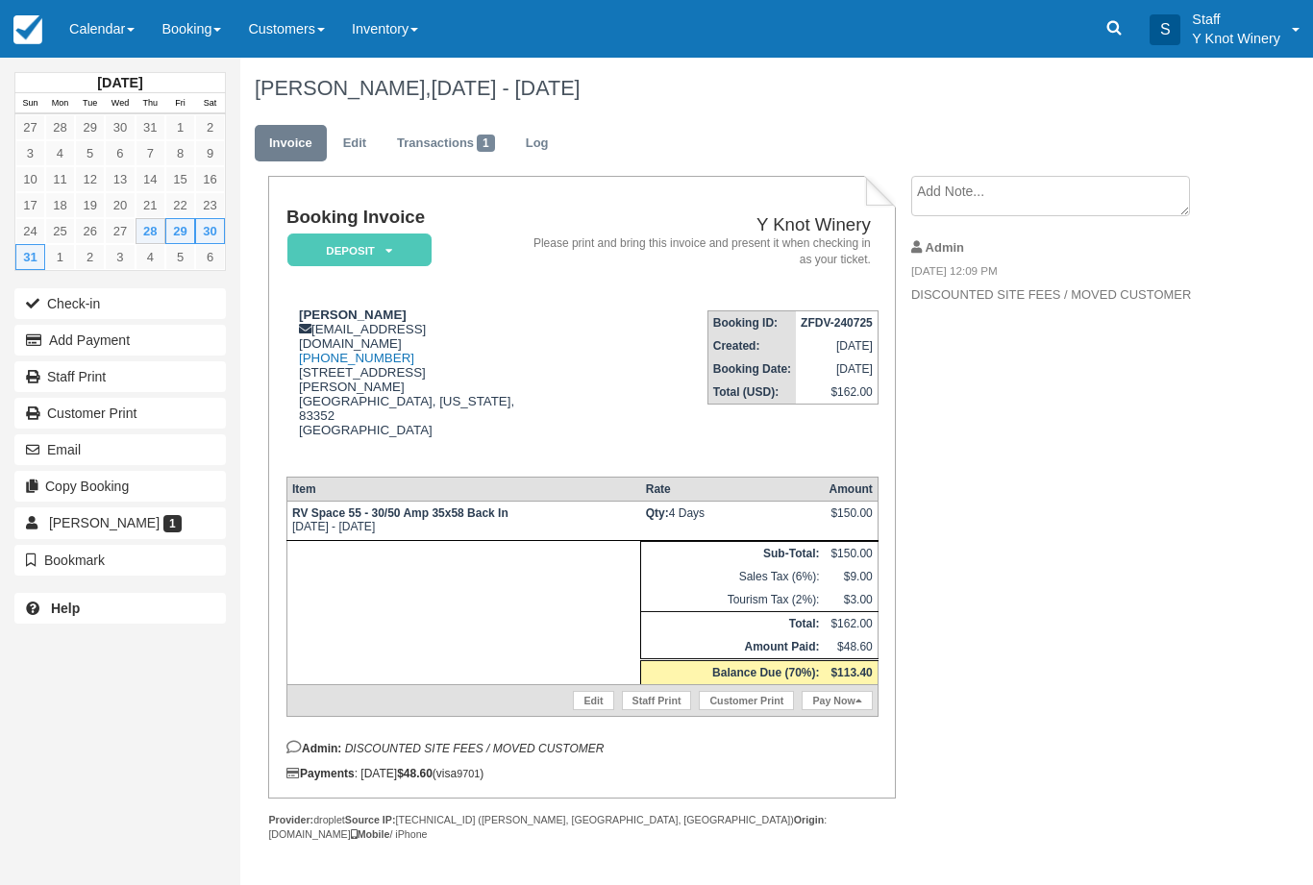
click at [844, 710] on link "Pay Now" at bounding box center [837, 700] width 70 height 19
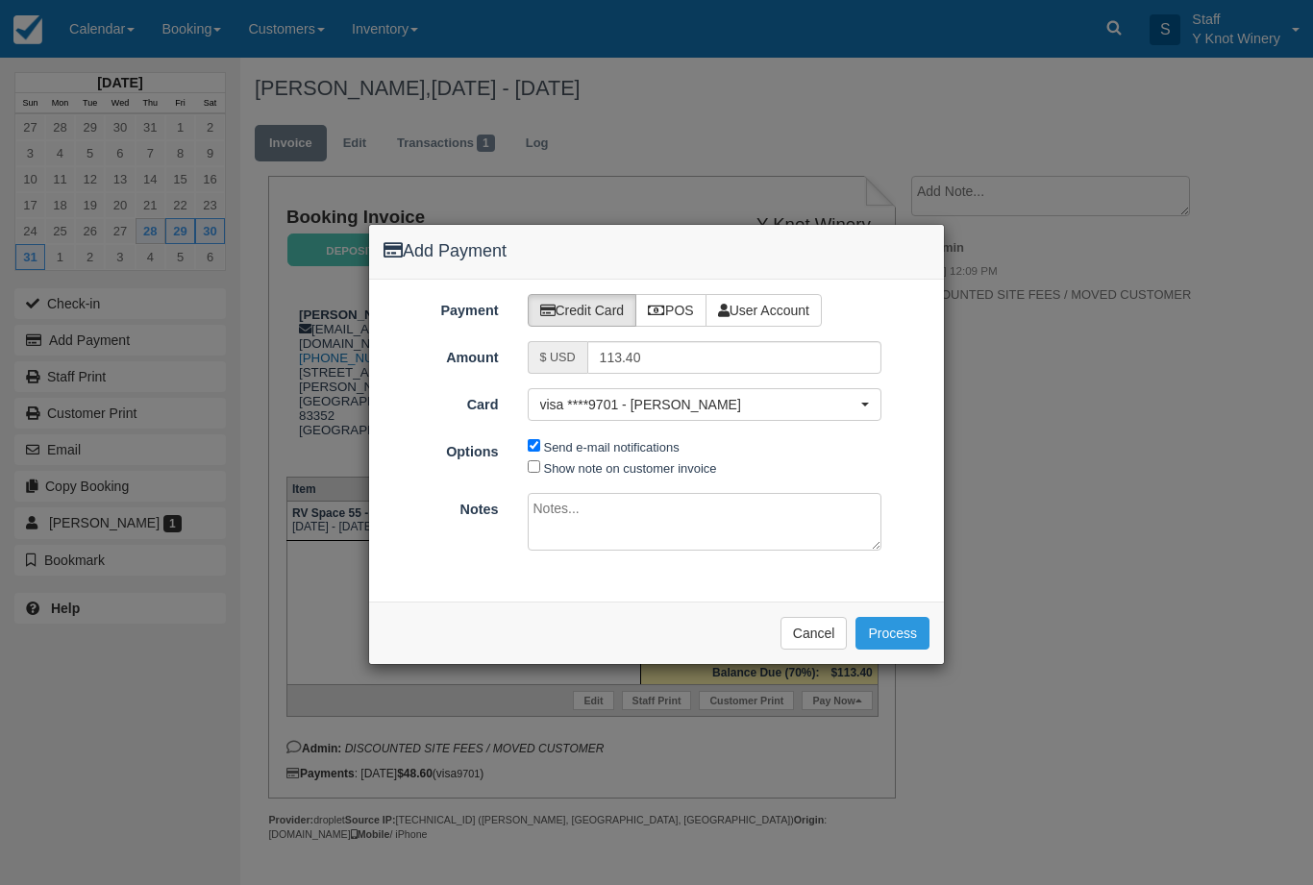
click at [658, 467] on label "Show note on customer invoice" at bounding box center [630, 468] width 173 height 14
click at [540, 467] on input "Show note on customer invoice" at bounding box center [534, 466] width 12 height 12
checkbox input "true"
click at [907, 619] on button "Process" at bounding box center [892, 633] width 74 height 33
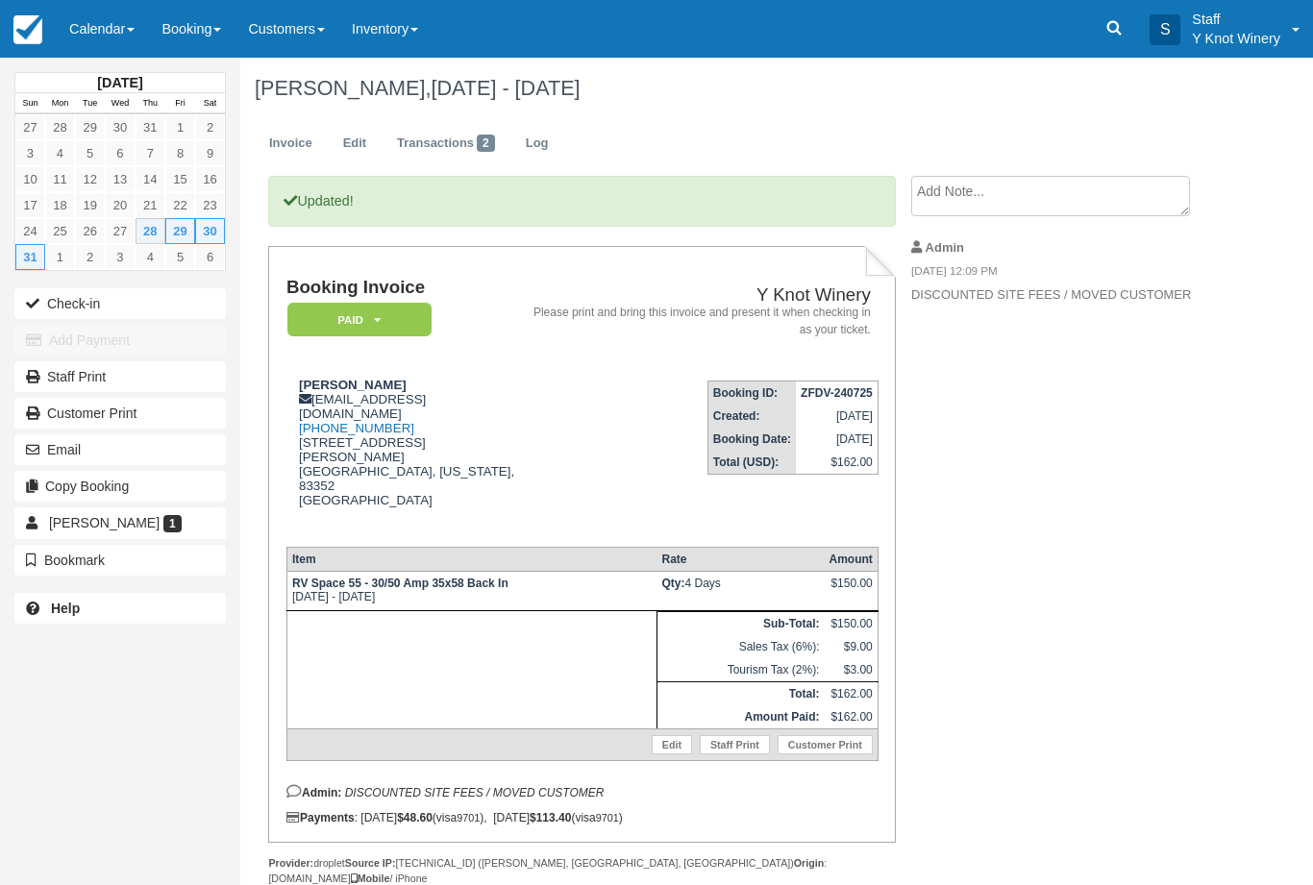
click at [78, 305] on button "Check-in" at bounding box center [119, 303] width 211 height 31
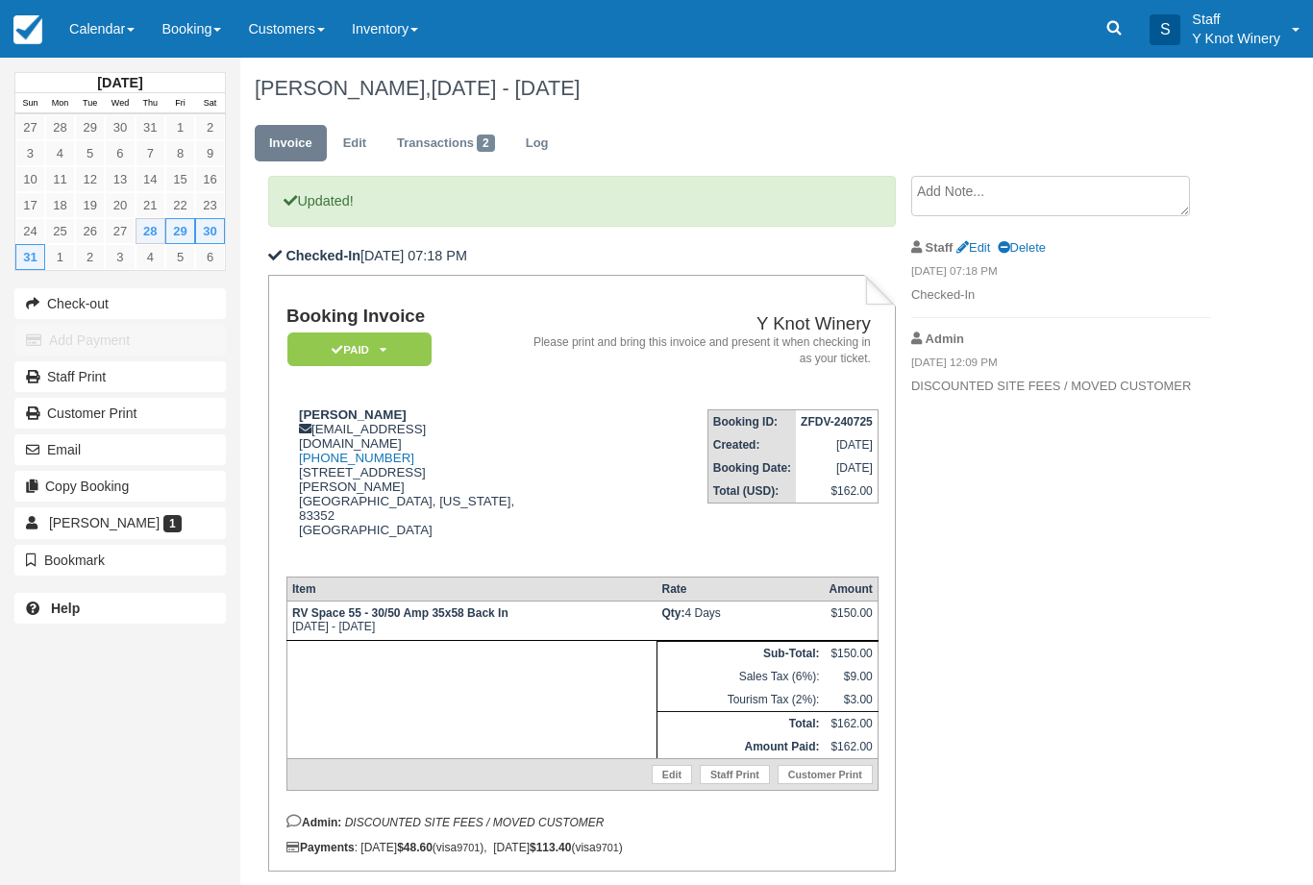
click at [89, 30] on link "Calendar" at bounding box center [102, 29] width 92 height 58
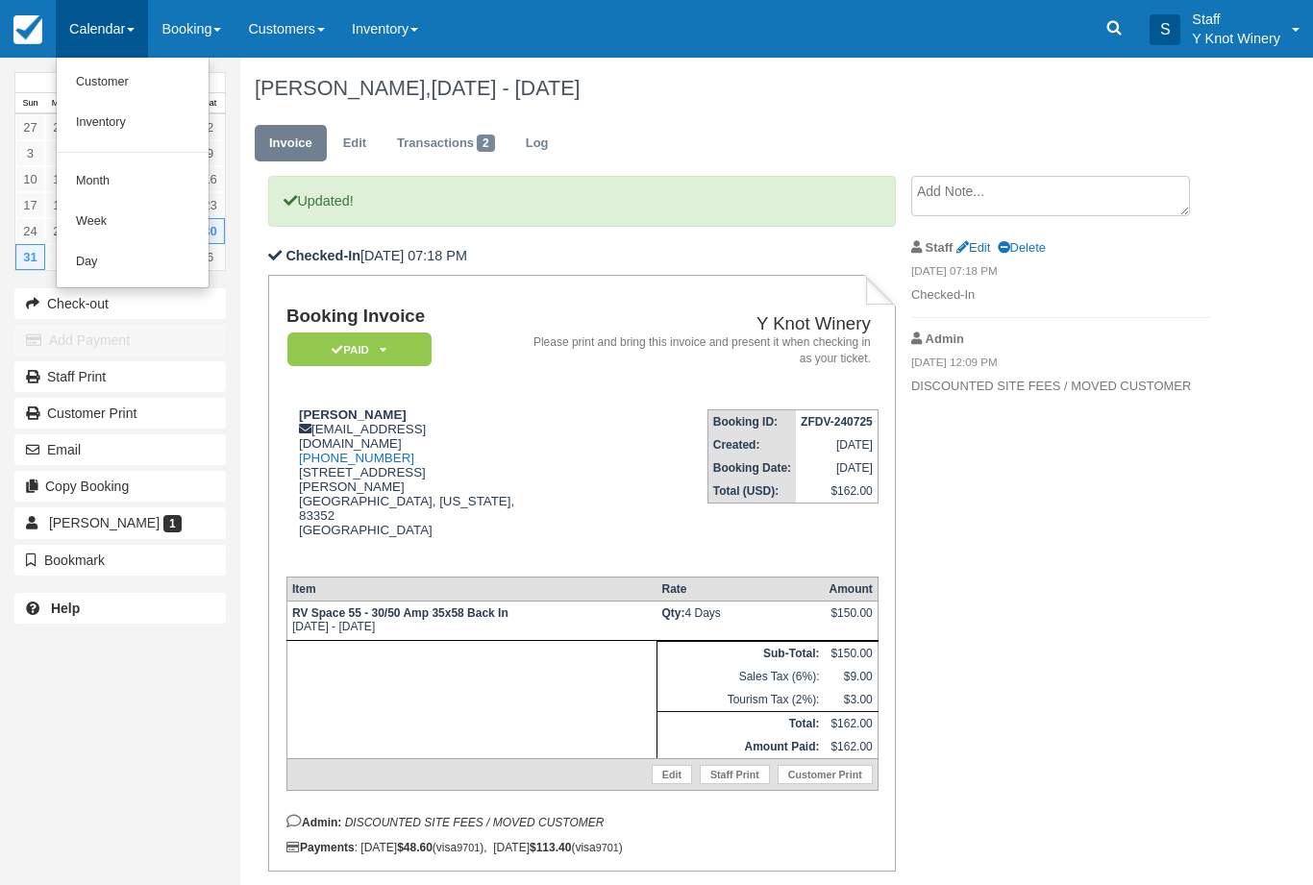
click at [98, 75] on link "Customer" at bounding box center [133, 82] width 152 height 40
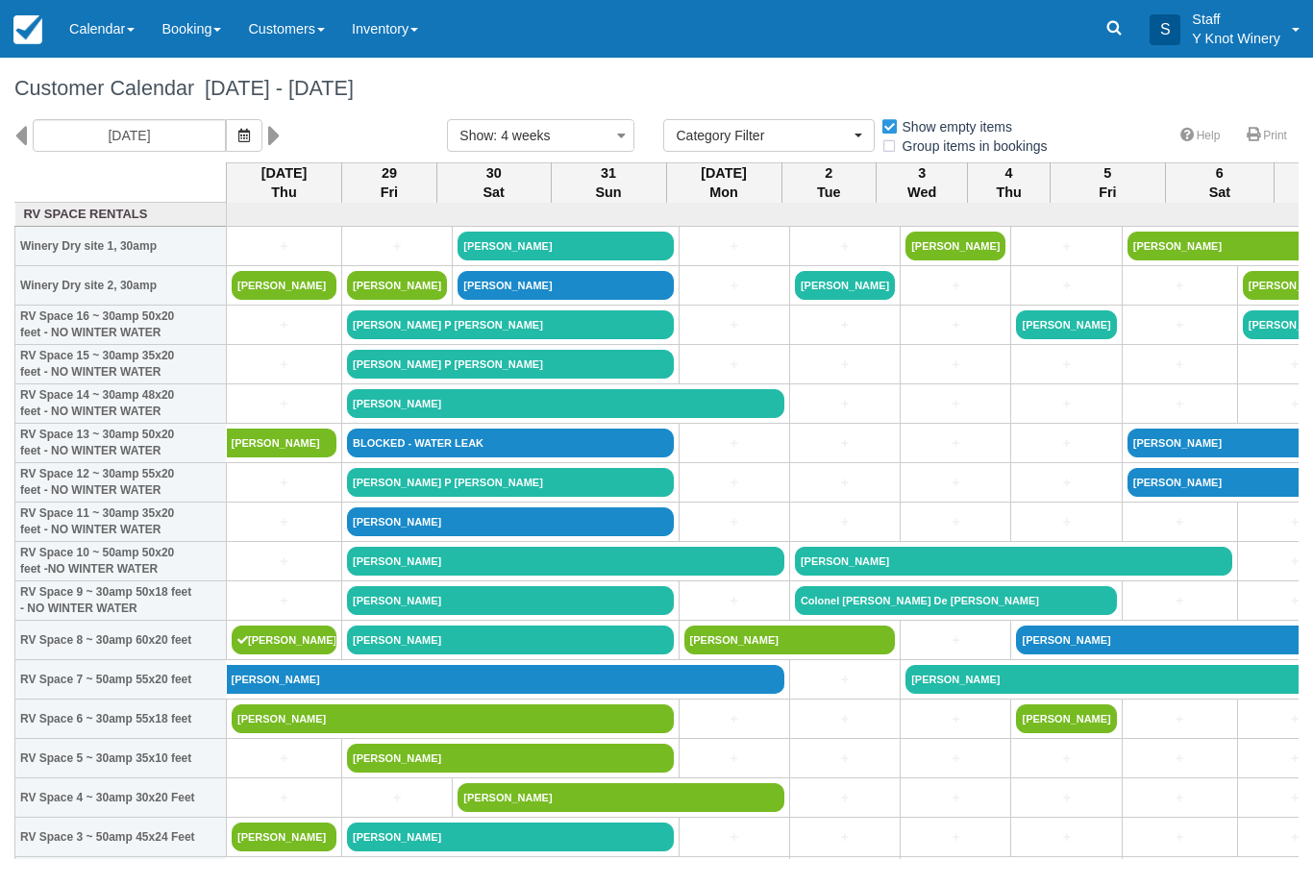
select select
